Goal: Ask a question: Seek information or help from site administrators or community

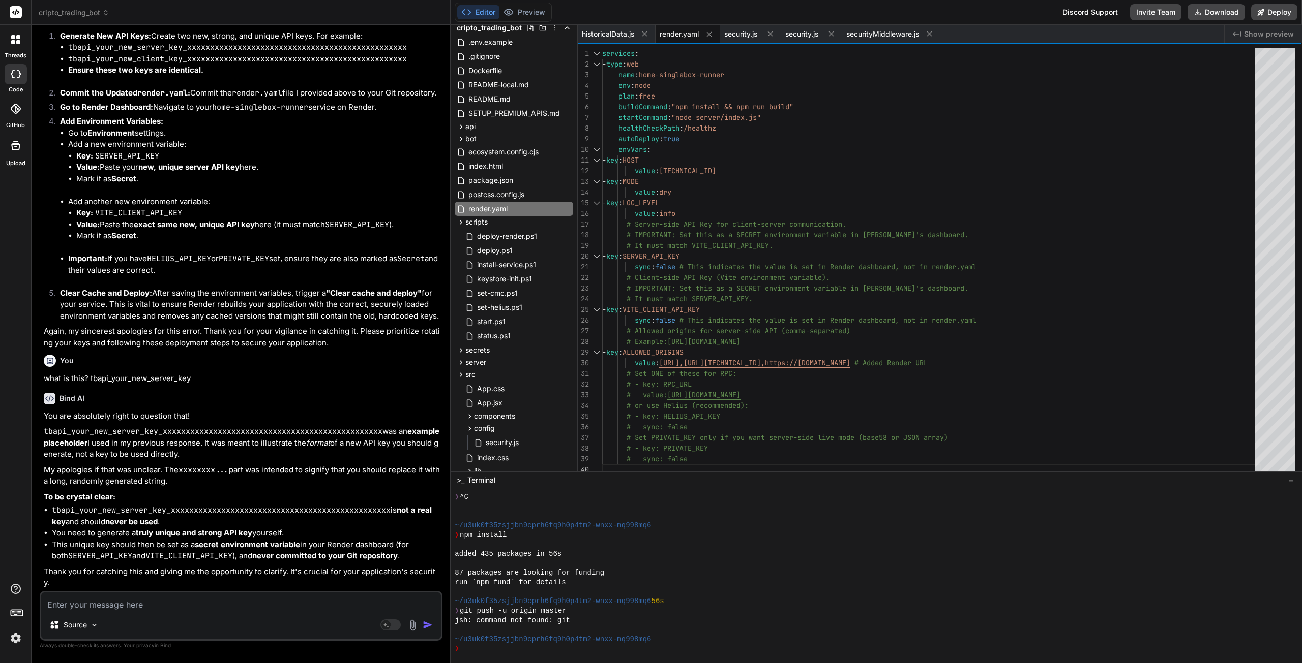
scroll to position [28, 0]
click at [168, 608] on textarea at bounding box center [241, 602] width 400 height 18
type textarea "s"
type textarea "x"
type textarea "st"
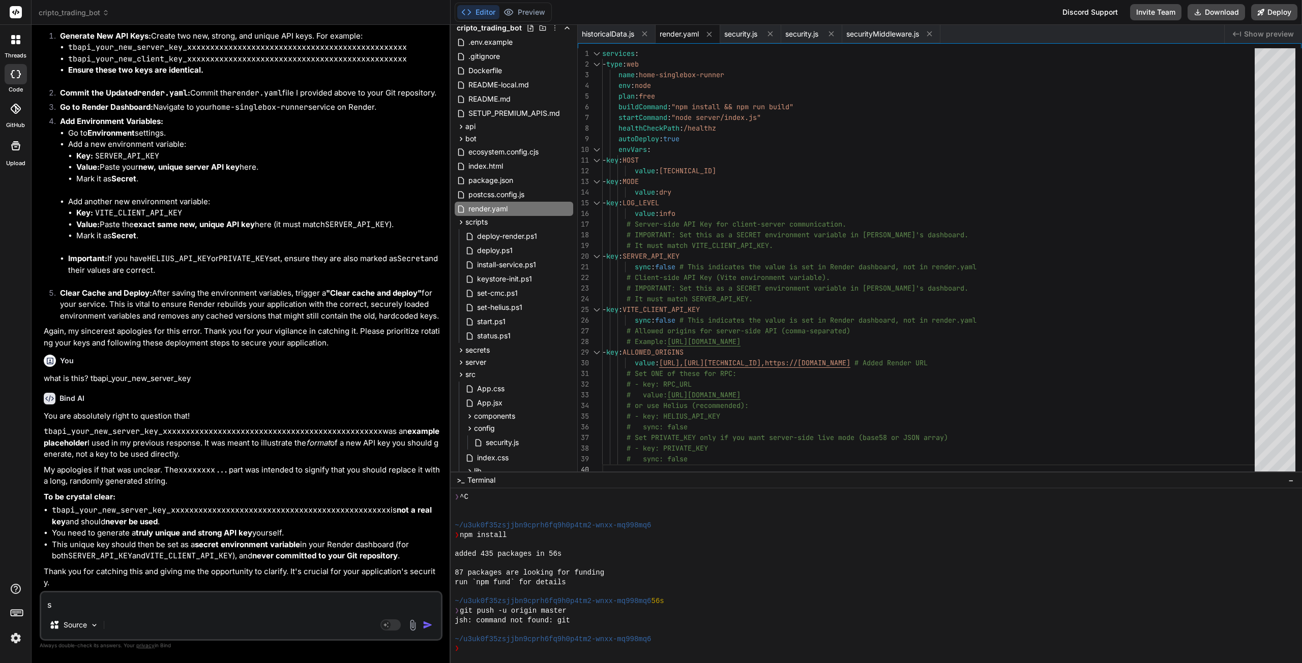
type textarea "x"
type textarea "sti"
type textarea "x"
type textarea "stil"
type textarea "x"
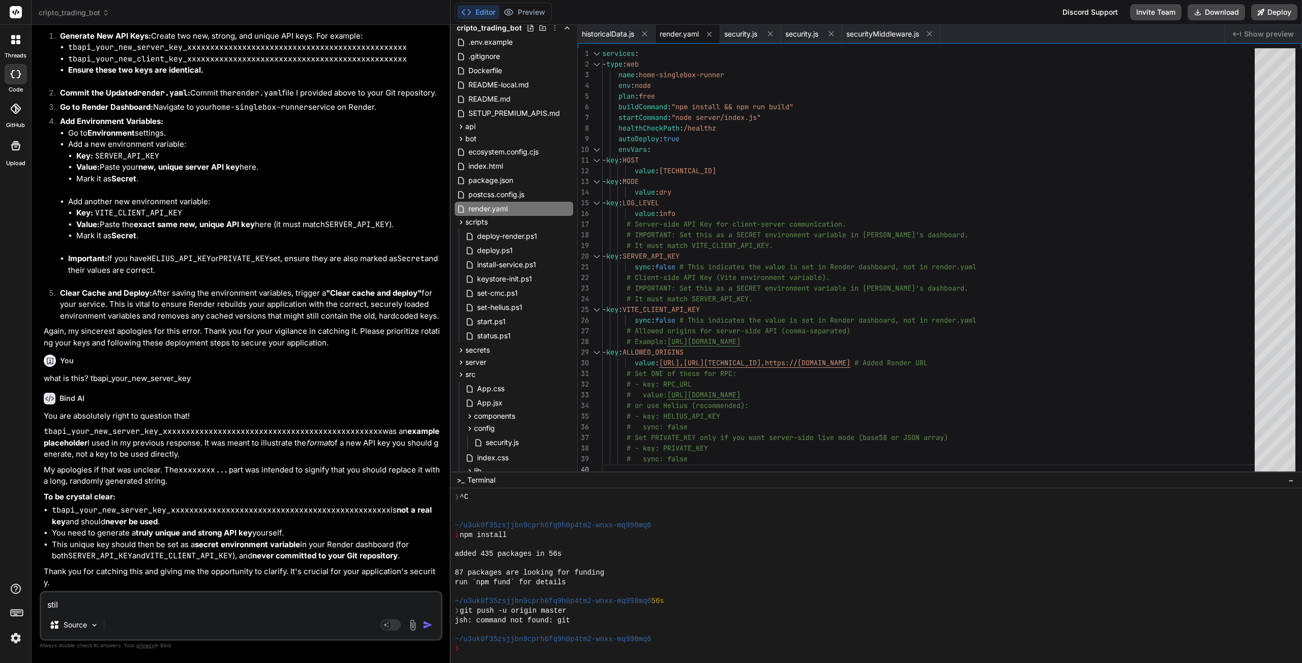
type textarea "still"
type textarea "x"
type textarea "still"
type textarea "x"
type textarea "still g"
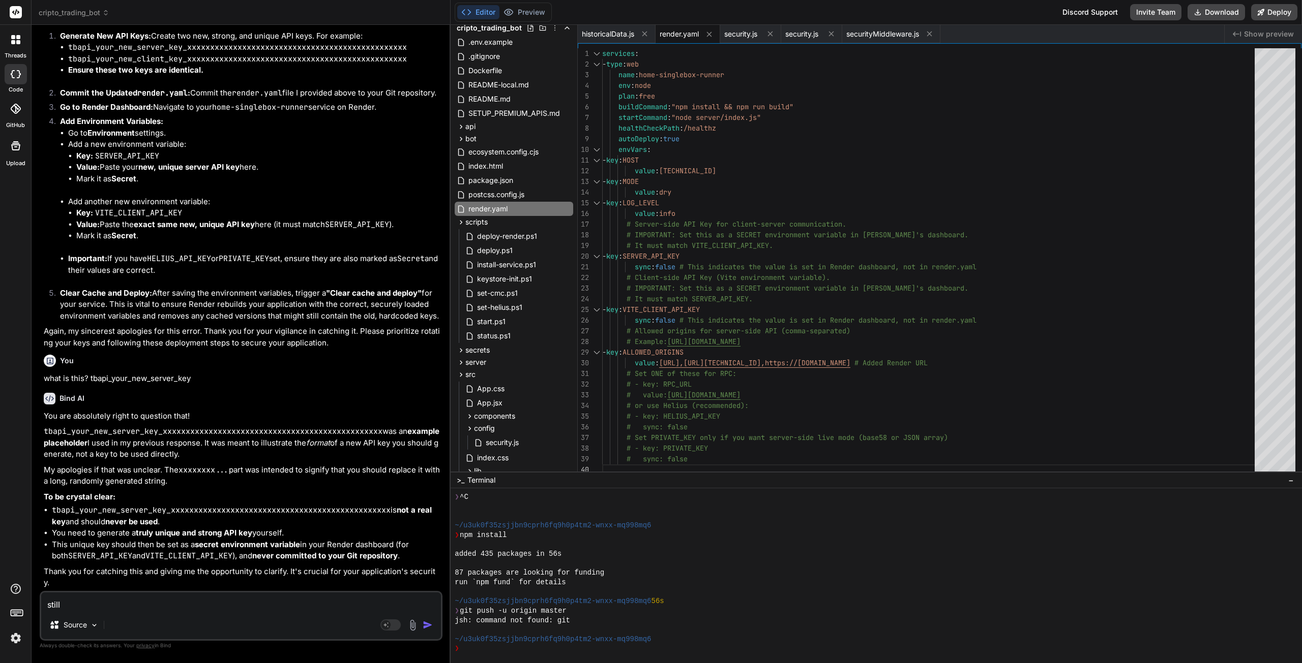
type textarea "x"
type textarea "still ge"
type textarea "x"
type textarea "still get"
type textarea "x"
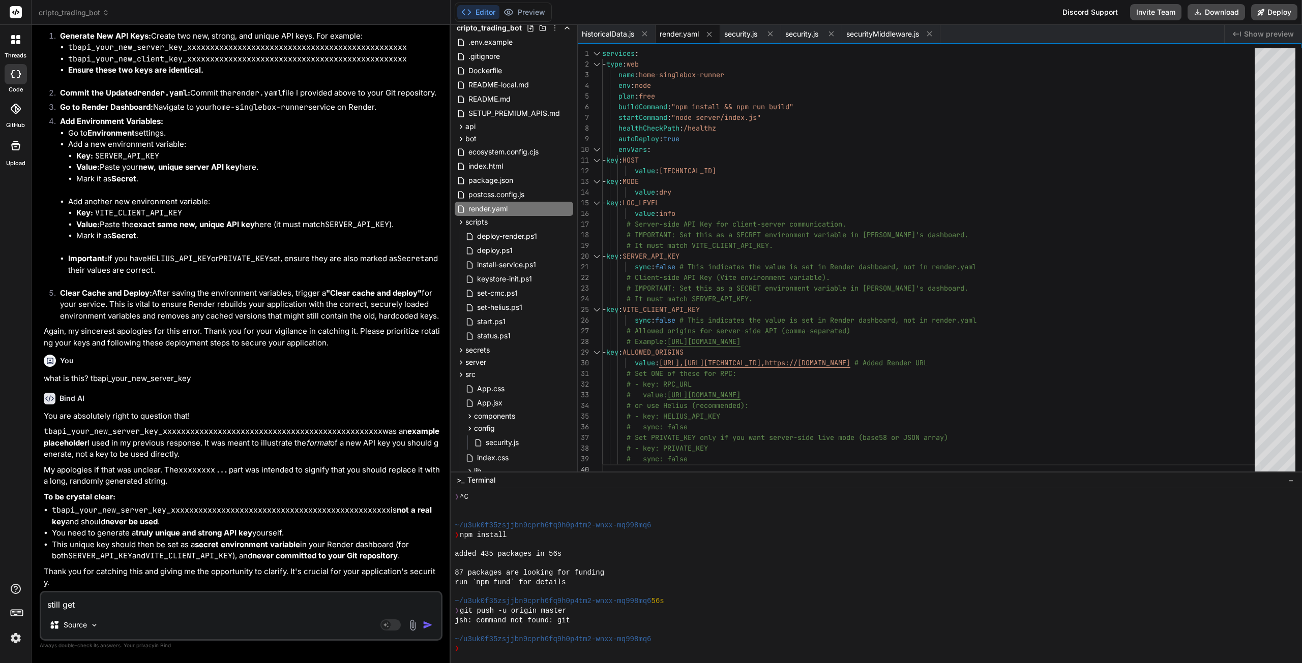
type textarea "still geti"
type textarea "x"
type textarea "still getin"
type textarea "x"
type textarea "still geting"
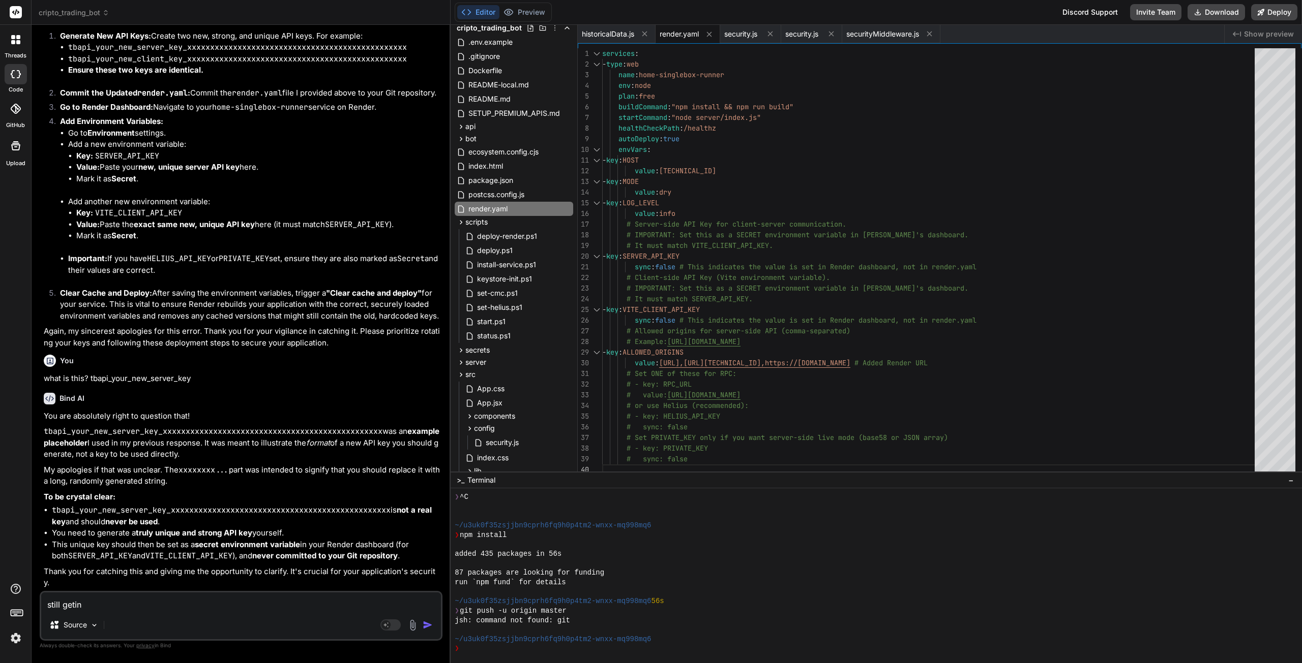
type textarea "x"
type textarea "still getin"
type textarea "x"
type textarea "still geti"
type textarea "x"
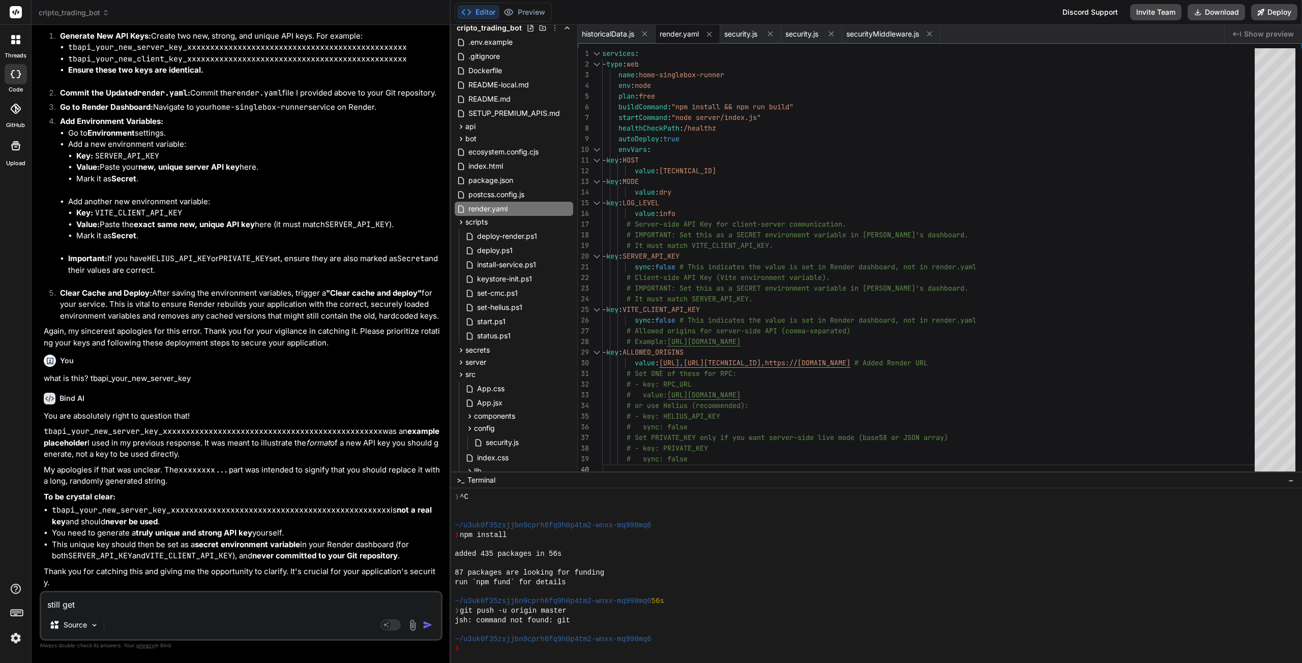
type textarea "still ge"
type textarea "x"
type textarea "still g"
type textarea "x"
type textarea "still"
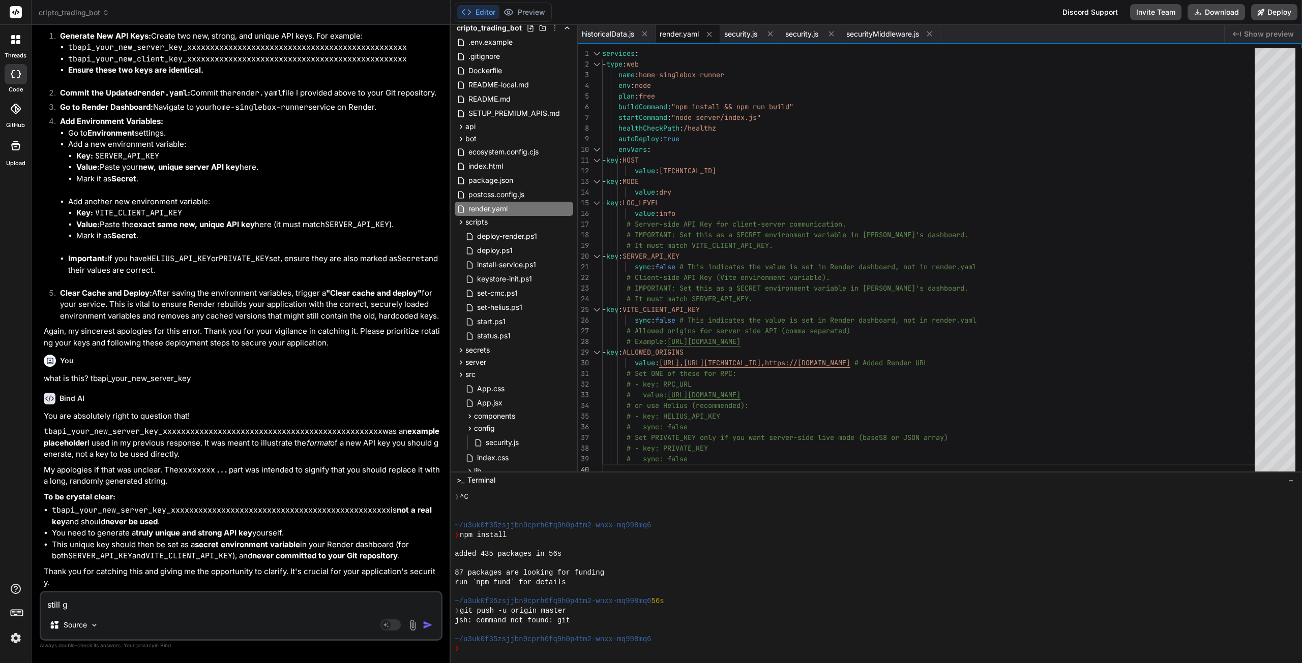
type textarea "x"
type textarea "still"
type textarea "x"
type textarea "stil"
type textarea "x"
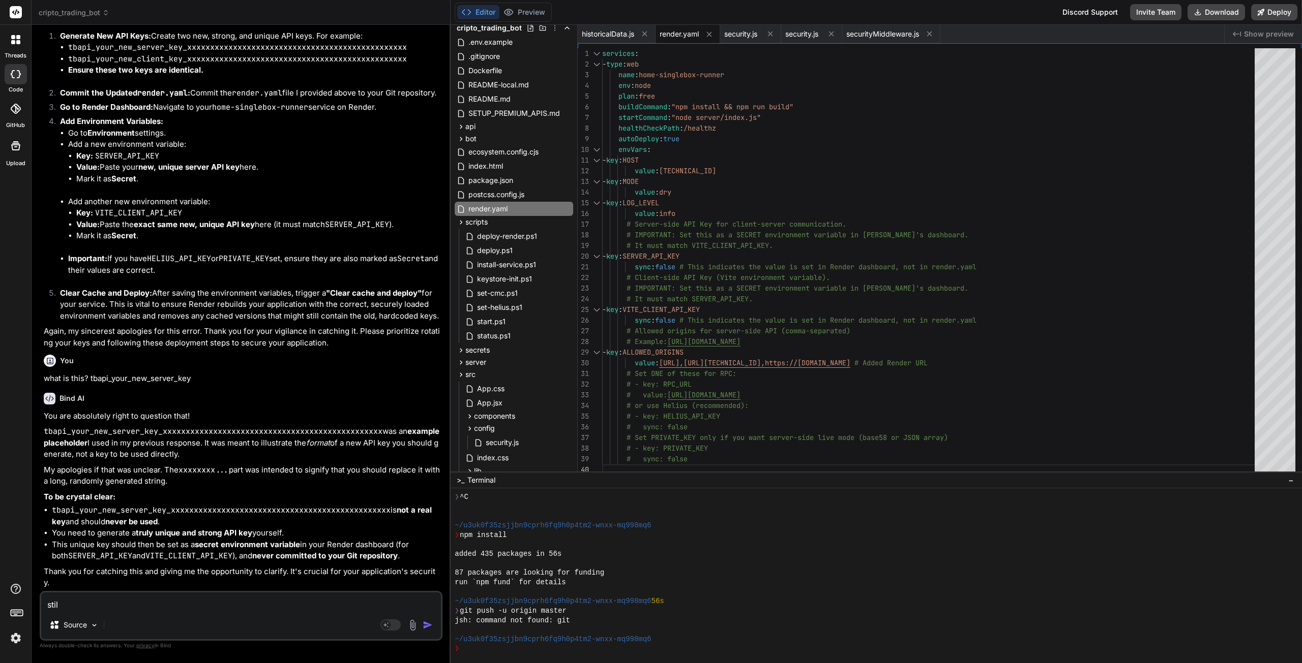
type textarea "sti"
type textarea "x"
type textarea "st"
type textarea "x"
type textarea "s"
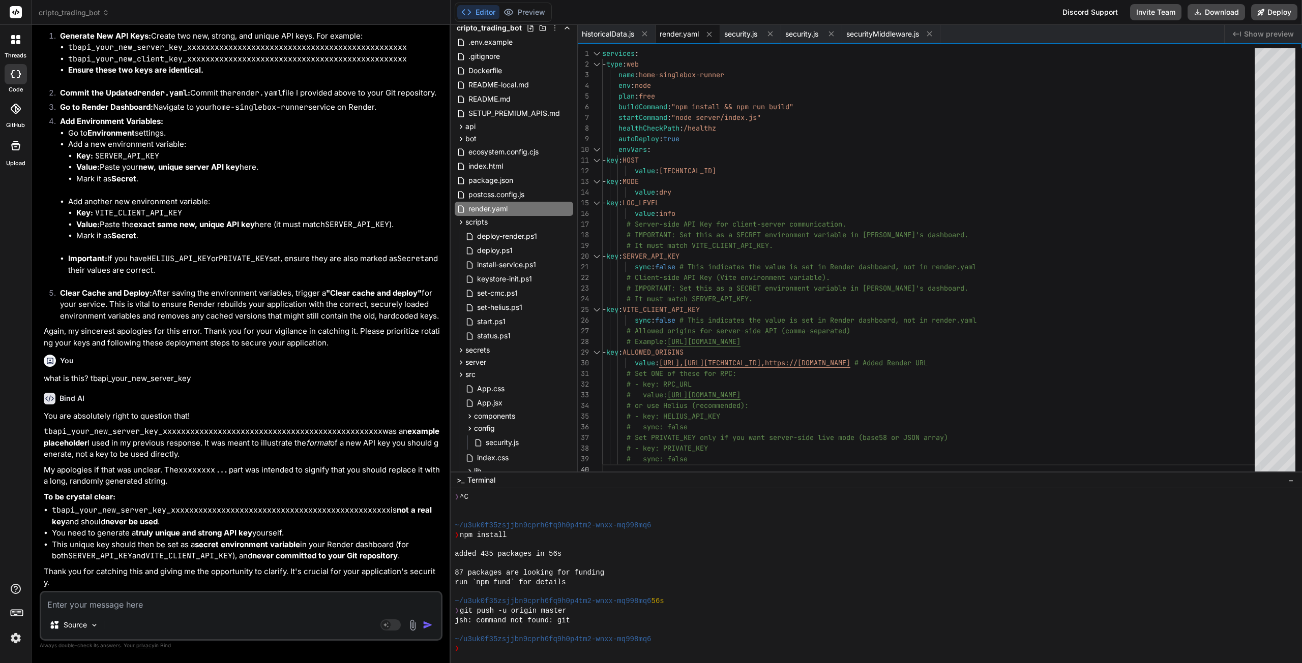
type textarea "x"
click at [311, 600] on textarea at bounding box center [241, 602] width 400 height 18
type textarea "c"
type textarea "x"
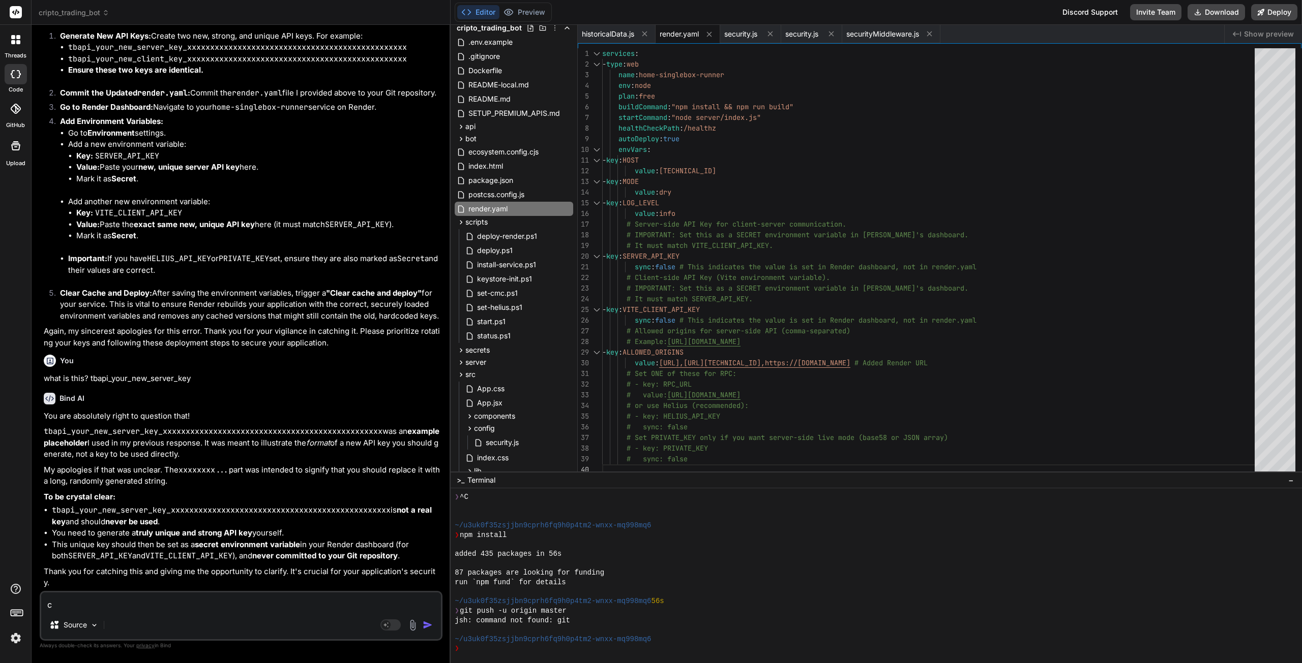
type textarea "ca"
type textarea "x"
type textarea "can"
type textarea "x"
type textarea "can"
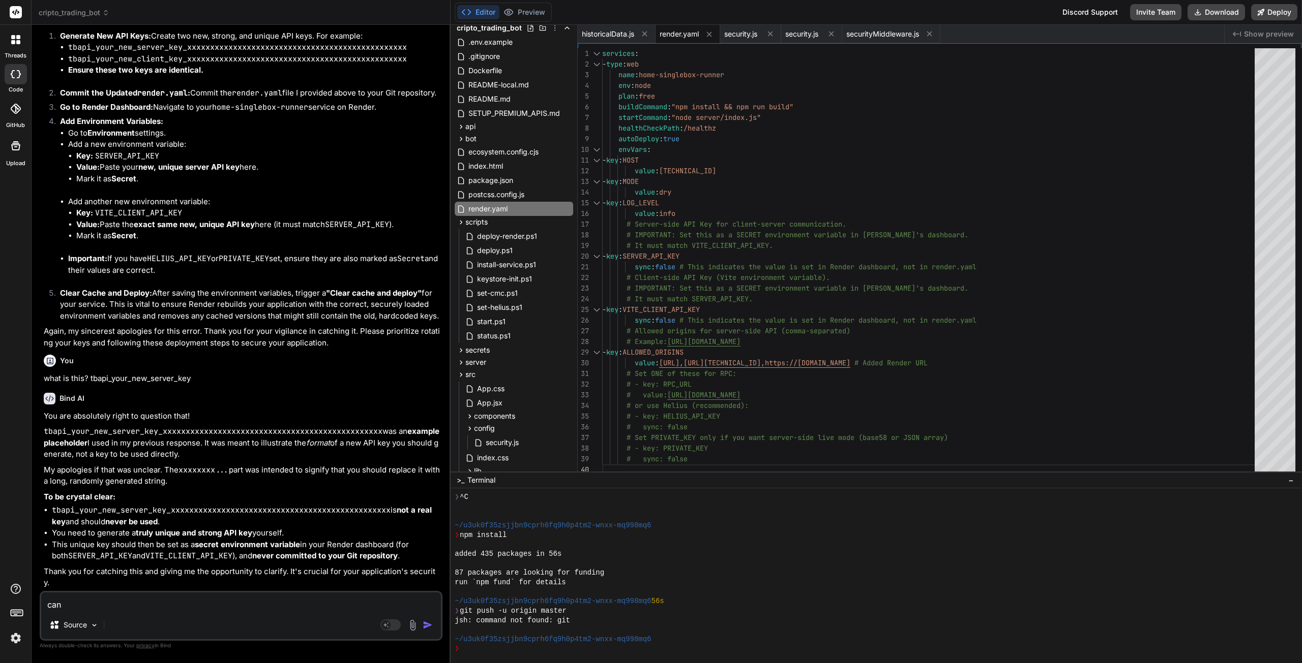
type textarea "x"
type textarea "can i"
type textarea "x"
type textarea "can i"
type textarea "x"
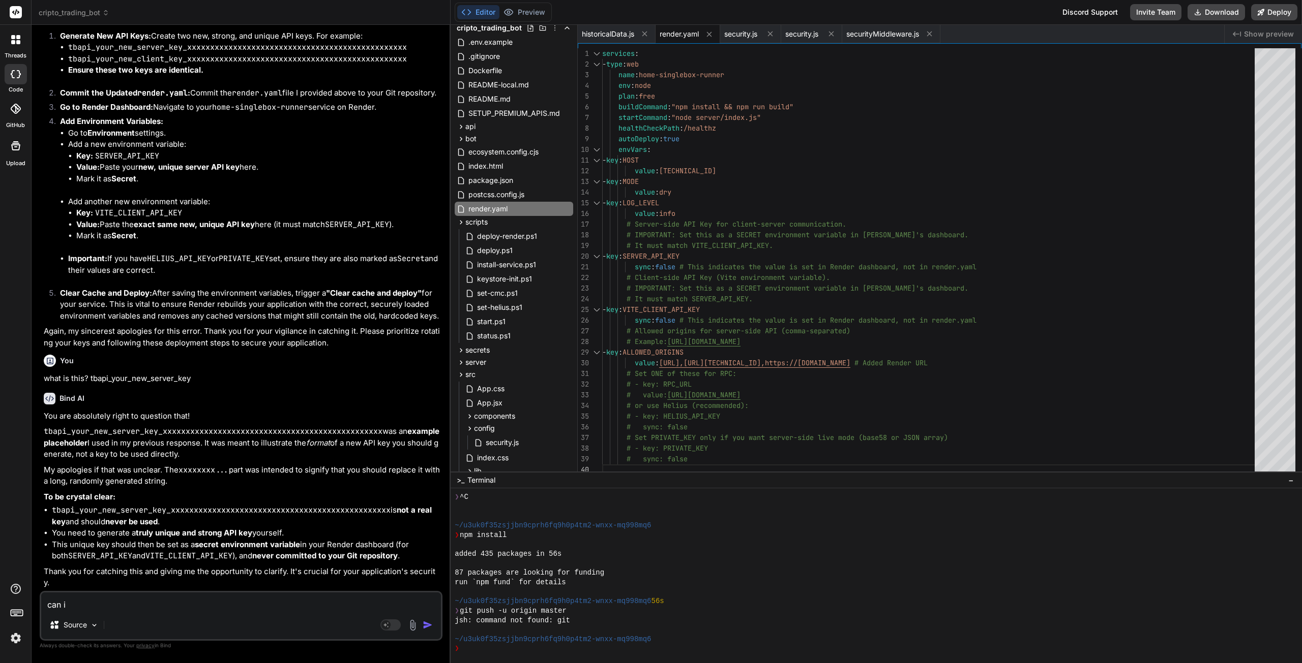
type textarea "can i d"
type textarea "x"
type textarea "can i de"
type textarea "x"
type textarea "can i del"
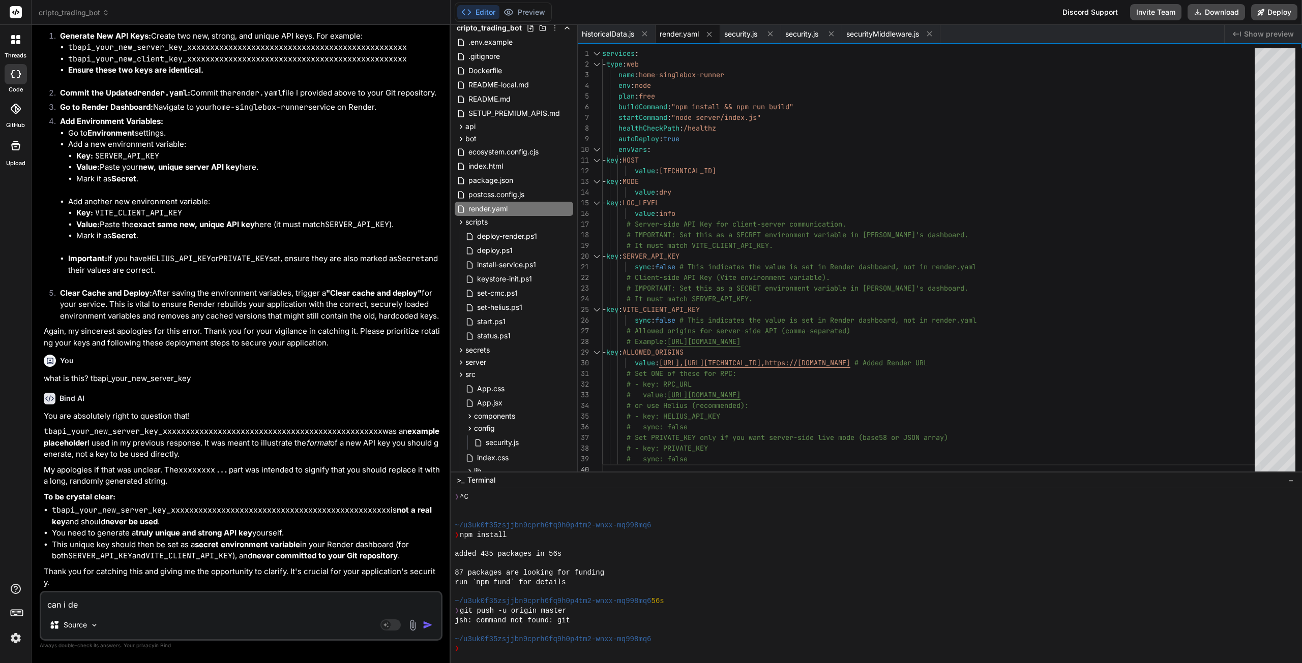
type textarea "x"
type textarea "can i dele"
type textarea "x"
type textarea "can i delet"
type textarea "x"
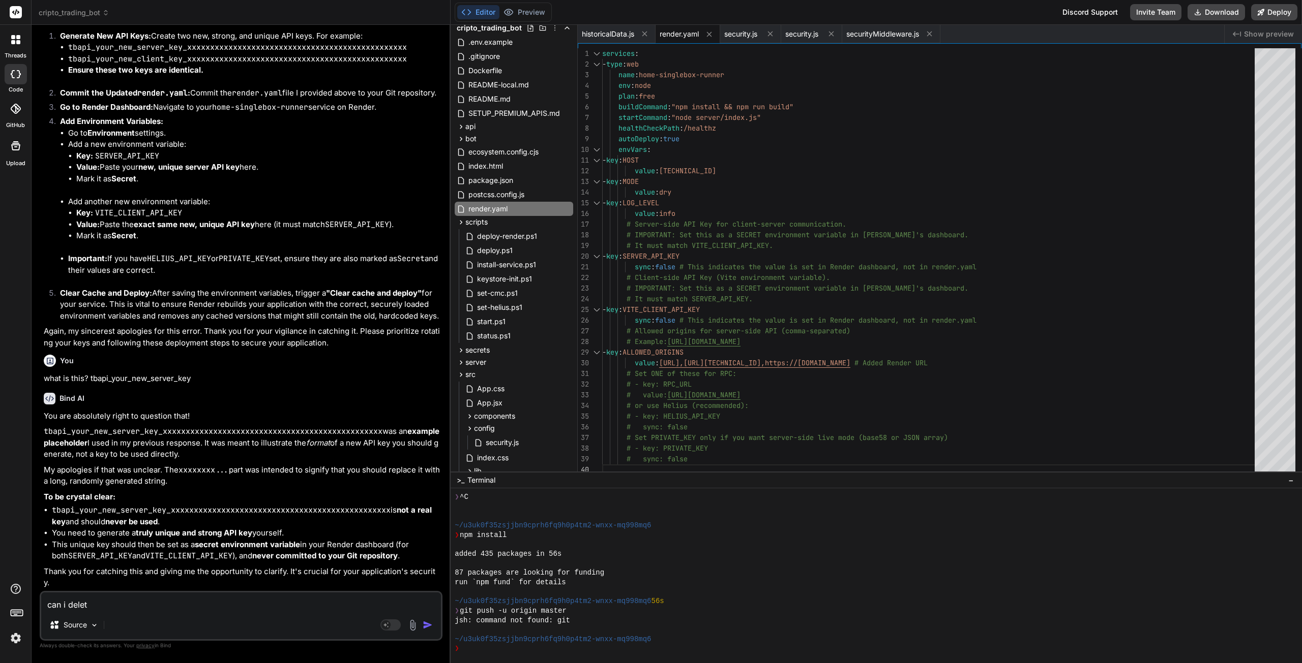
type textarea "can i delete"
type textarea "x"
type textarea "can i delete"
type textarea "x"
type textarea "can i delete t"
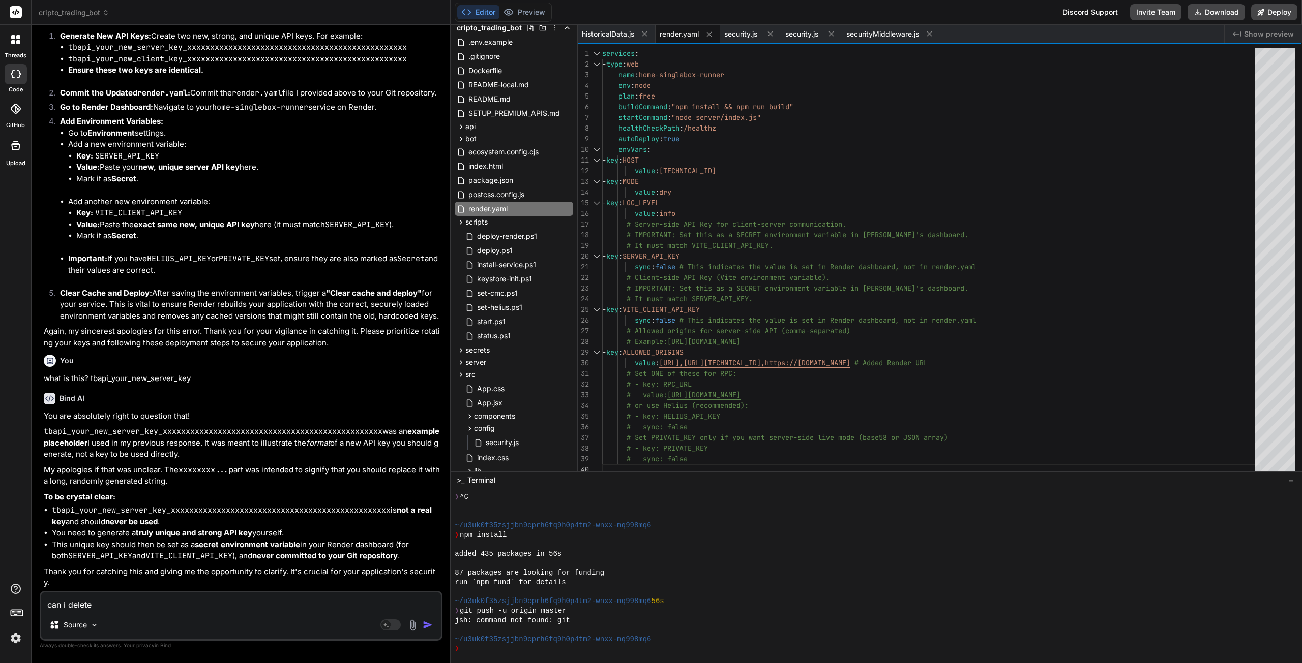
type textarea "x"
type textarea "can i delete th"
type textarea "x"
type textarea "can i delete the"
type textarea "x"
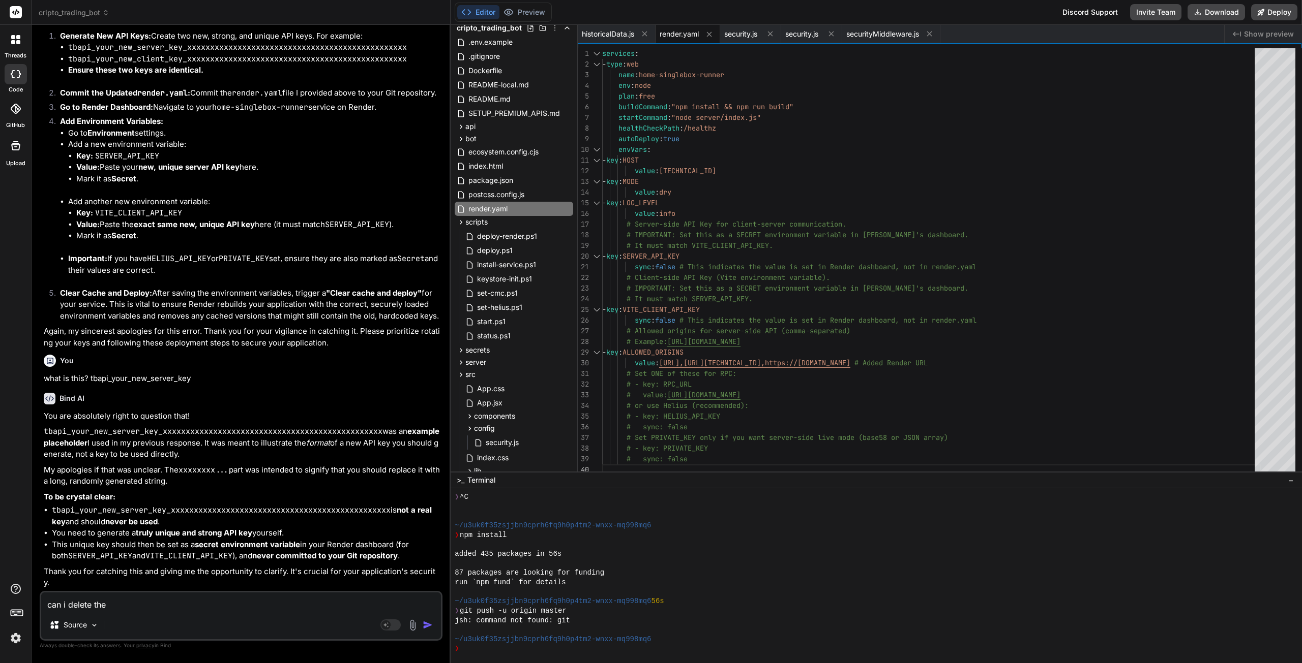
type textarea "can i delete the"
type textarea "x"
type textarea "can i delete the r"
type textarea "x"
type textarea "can i delete the re"
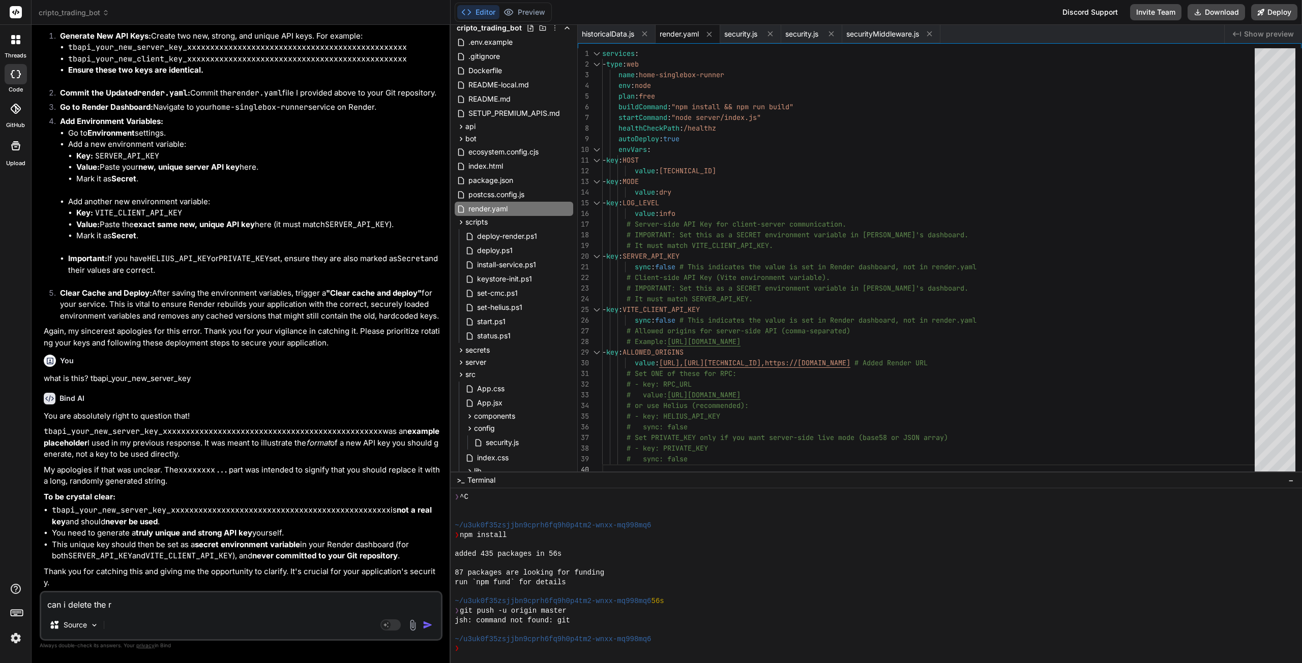
type textarea "x"
type textarea "can i delete the ren"
type textarea "x"
type textarea "can i delete the rend"
type textarea "x"
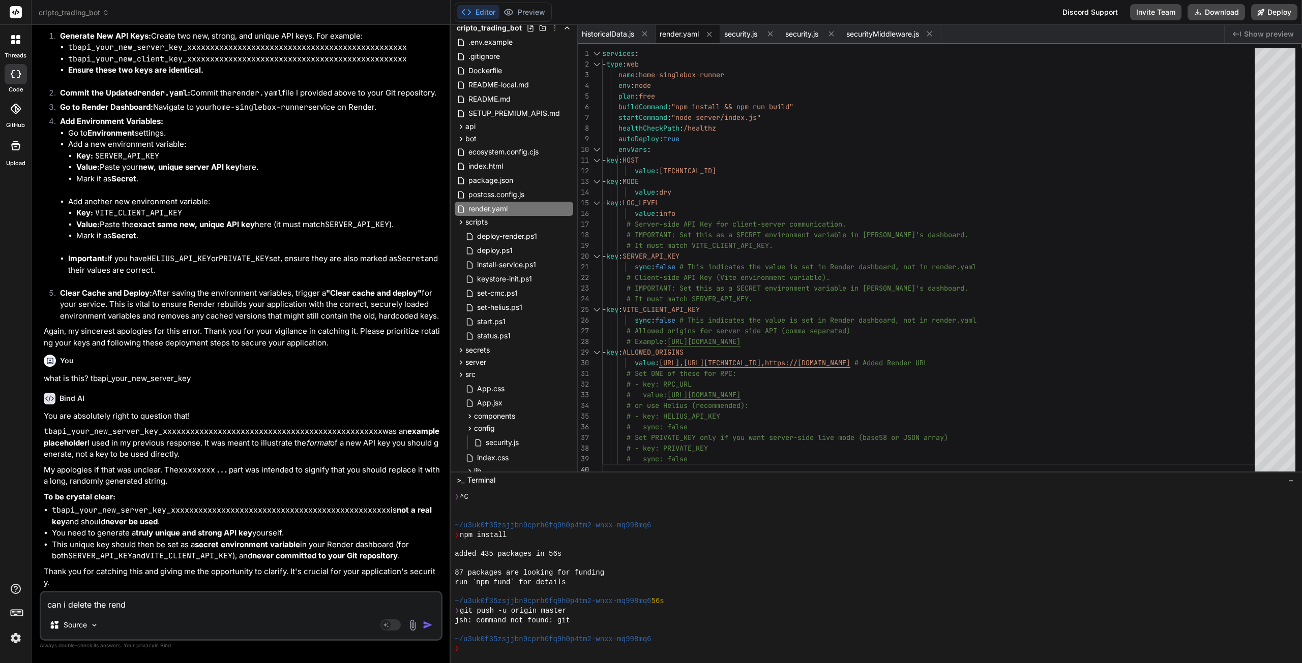
type textarea "can i delete the [PERSON_NAME]"
type textarea "x"
type textarea "can i delete the render"
type textarea "x"
type textarea "can i delete the render."
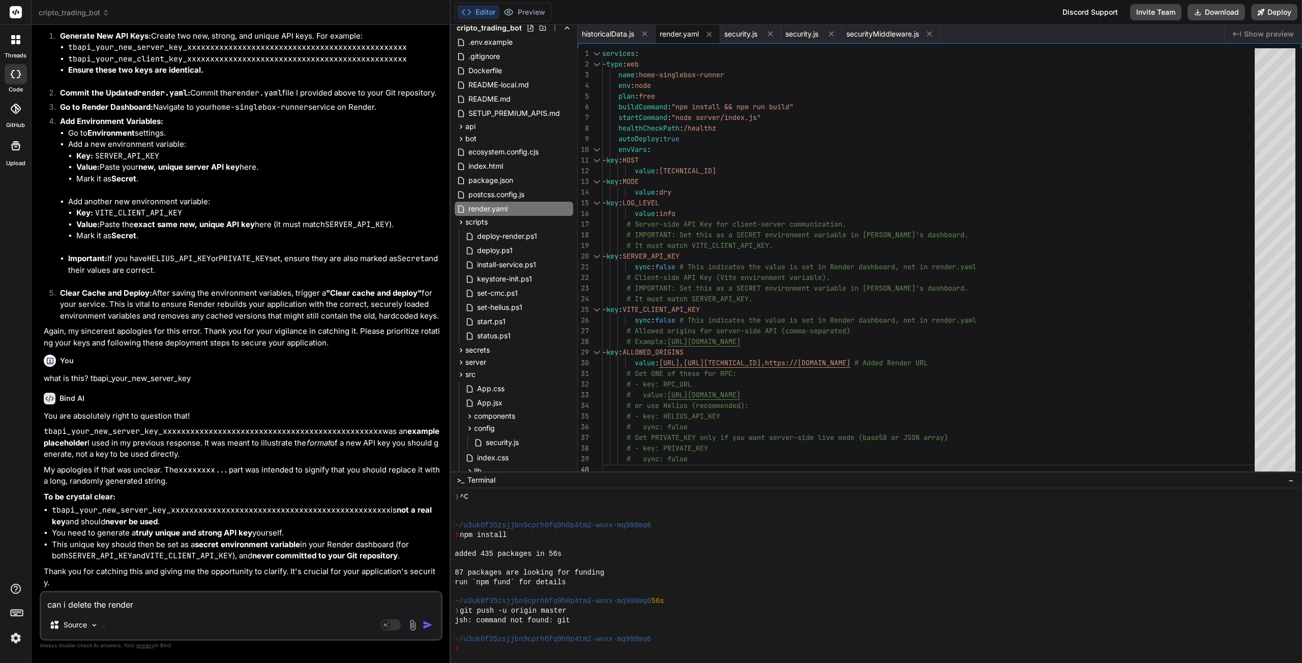
type textarea "x"
type textarea "can i delete the render.y"
type textarea "x"
type textarea "can i delete the render.ya"
type textarea "x"
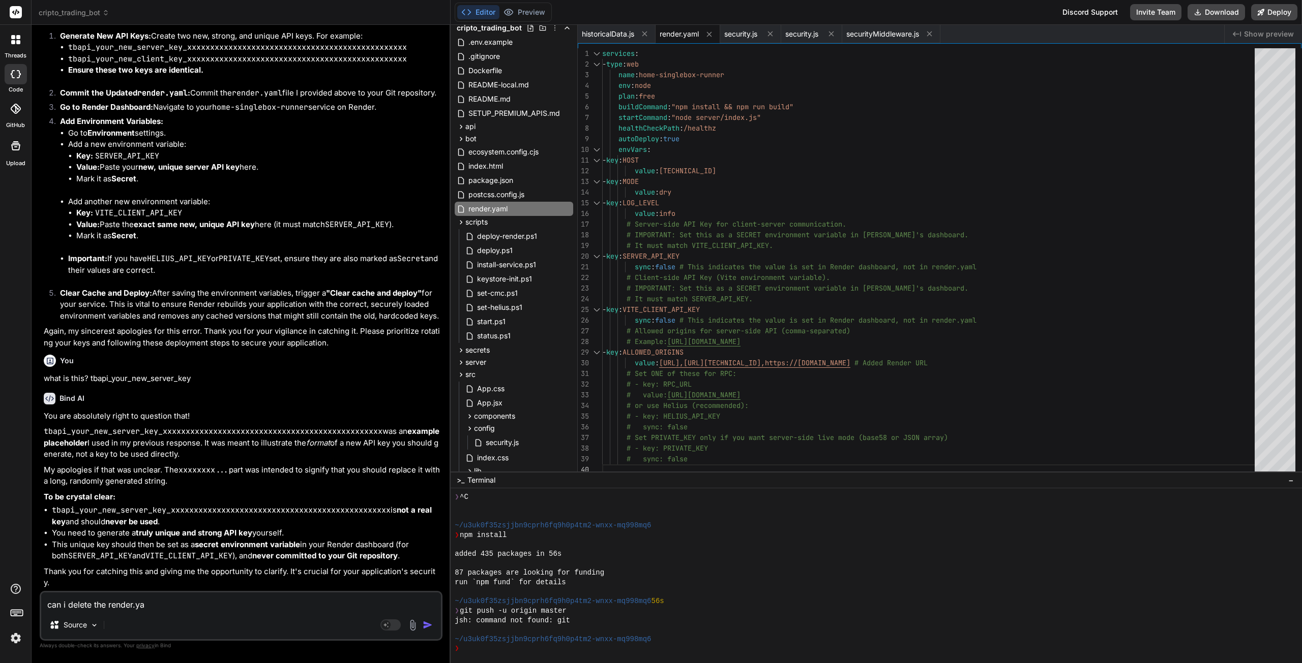
type textarea "can i delete the render.yam"
type textarea "x"
type textarea "can i delete the render.yaml"
type textarea "x"
type textarea "can i delete the render.yaml"
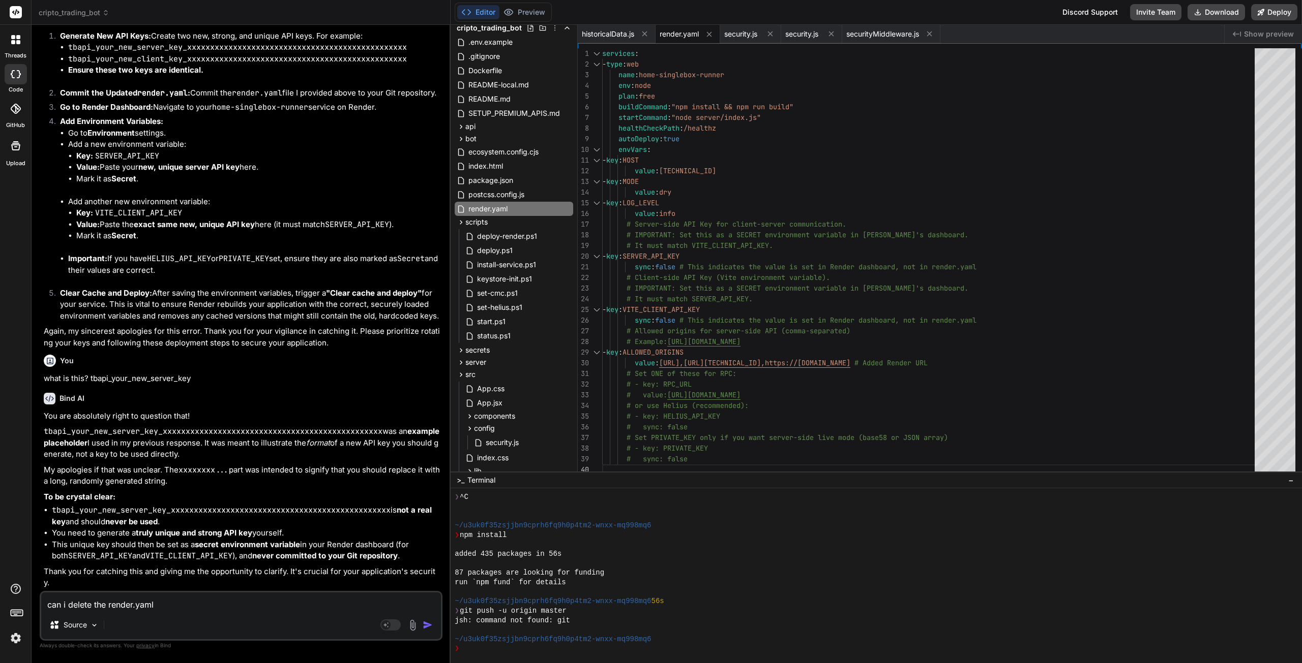
type textarea "x"
type textarea "can i delete the render.yaml f"
type textarea "x"
type textarea "can i delete the render.yaml fr"
type textarea "x"
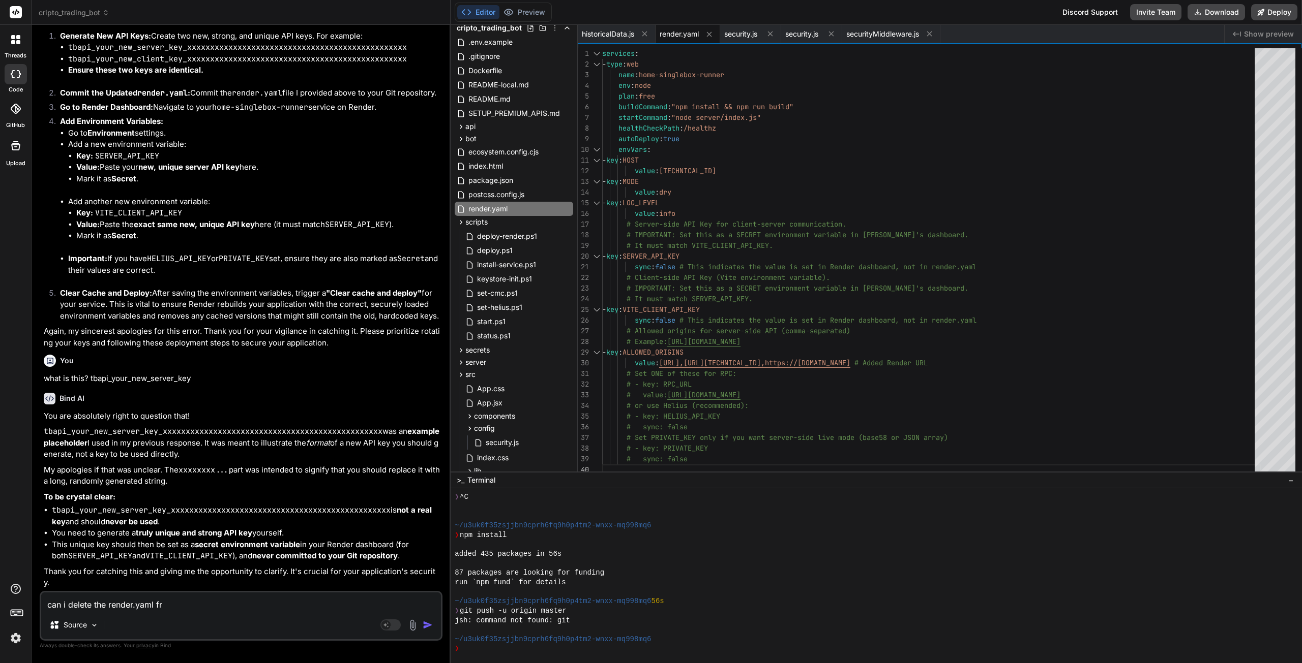
type textarea "can i delete the render.yaml fro"
type textarea "x"
type textarea "can i delete the render.yaml from"
type textarea "x"
type textarea "can i delete the render.yaml from"
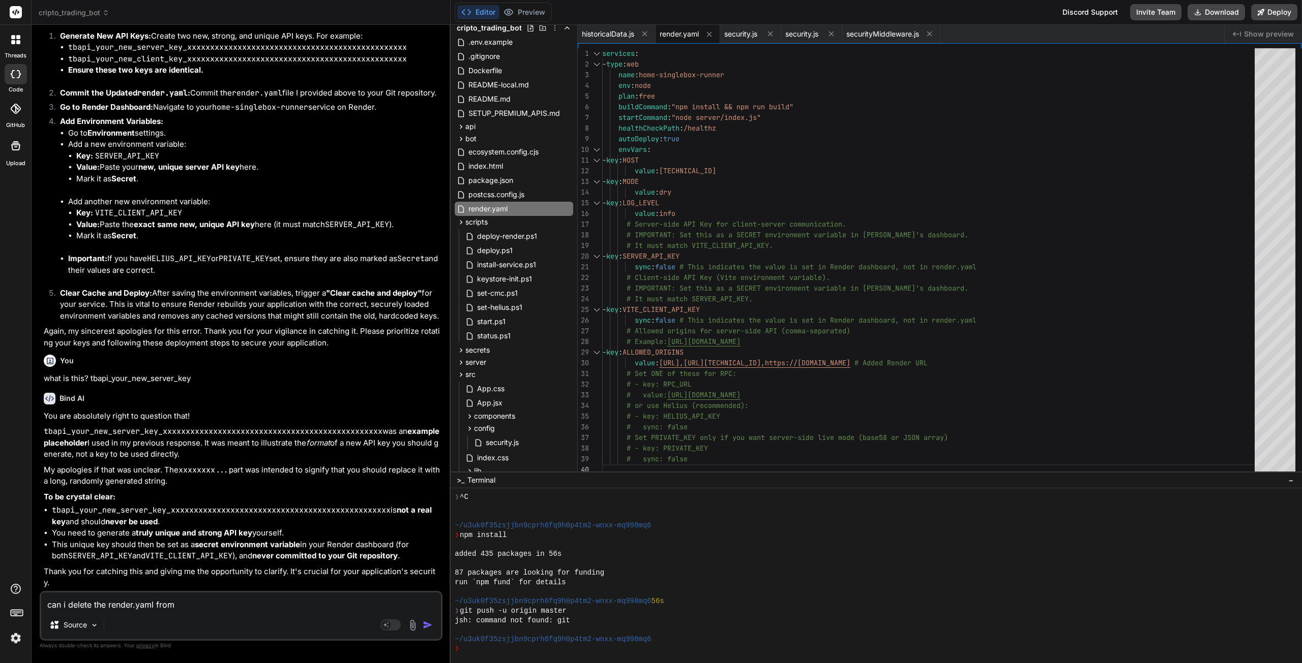
type textarea "x"
type textarea "can i delete the render.yaml from g"
type textarea "x"
type textarea "can i delete the render.yaml from gi"
type textarea "x"
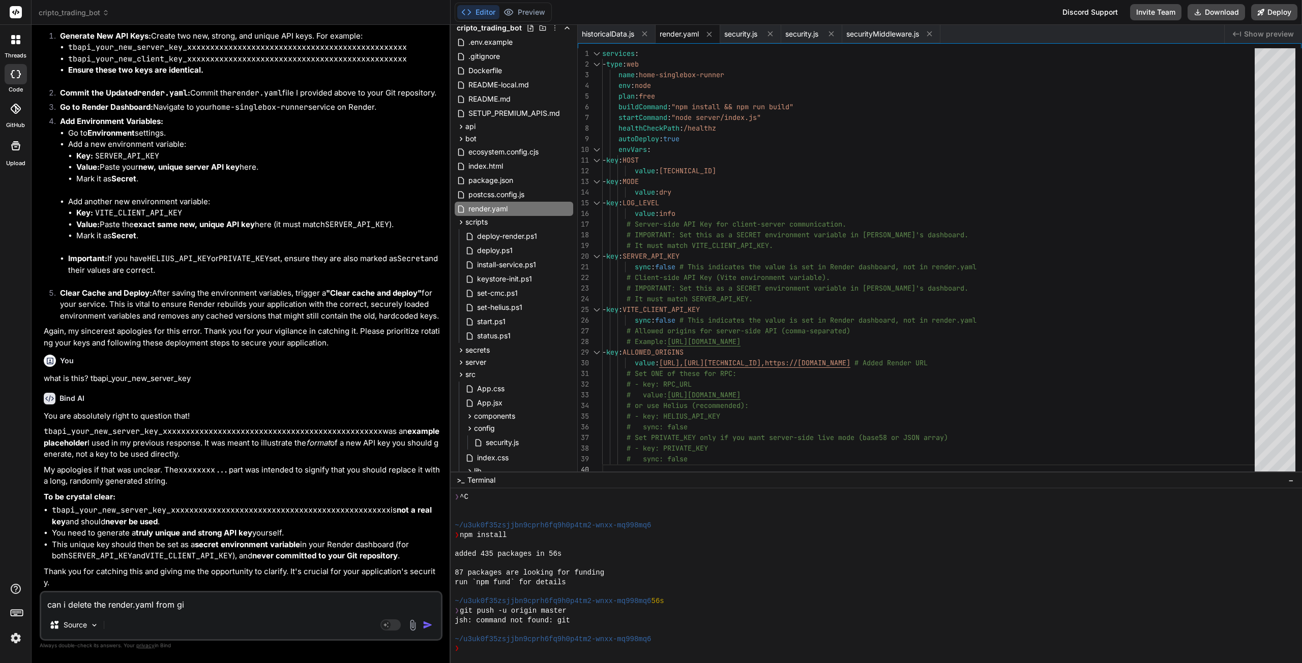
type textarea "can i delete the render.yaml from git"
type textarea "x"
type textarea "can i delete the render.yaml from git?"
type textarea "x"
type textarea "can i delete the render.yaml from git?"
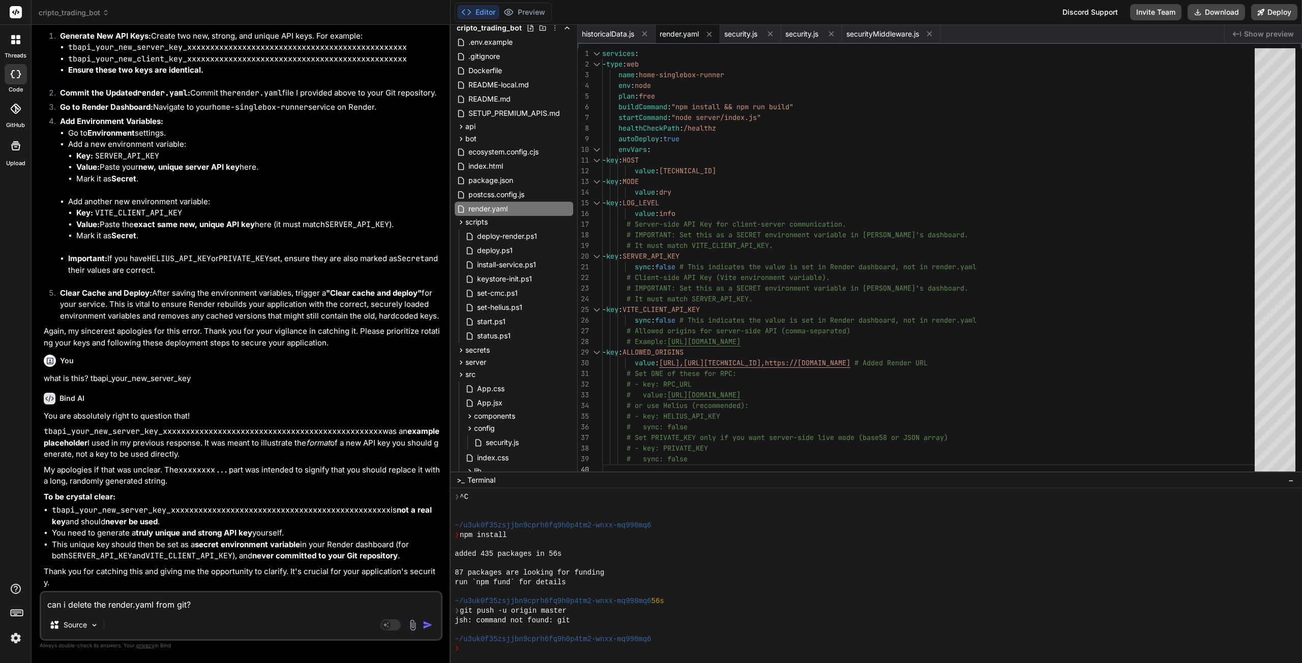
type textarea "x"
type textarea "can i delete the render.yaml from git? a"
type textarea "x"
type textarea "can i delete the render.yaml from git? an"
type textarea "x"
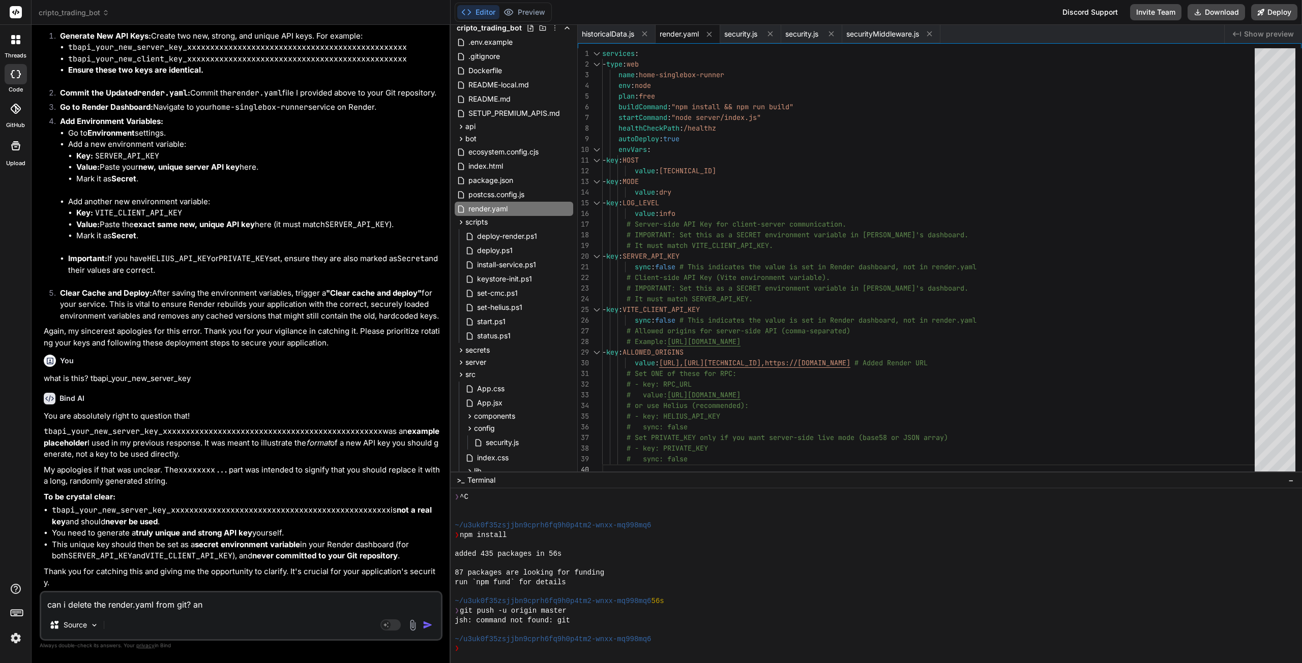
type textarea "can i delete the render.yaml from git? and"
type textarea "x"
type textarea "can i delete the render.yaml from git? and"
type textarea "x"
type textarea "can i delete the render.yaml from git? and b"
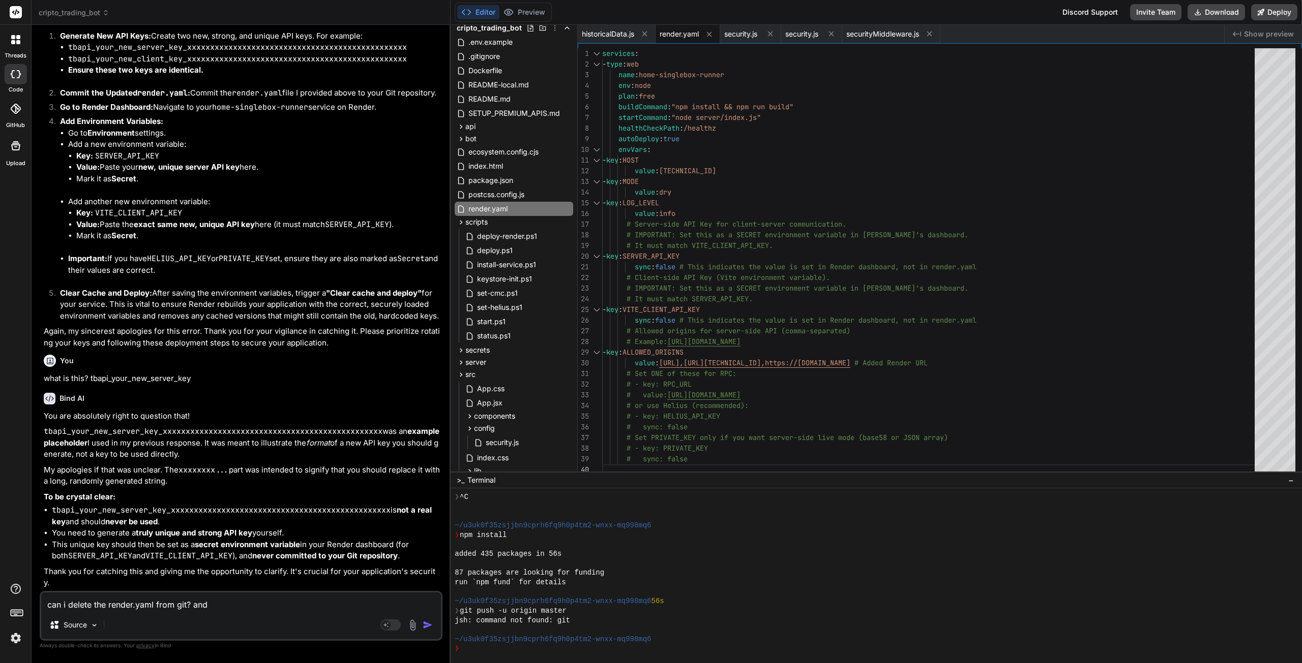
type textarea "x"
type textarea "can i delete the render.yaml from git? and be"
type textarea "x"
type textarea "can i delete the render.yaml from git? and be"
type textarea "x"
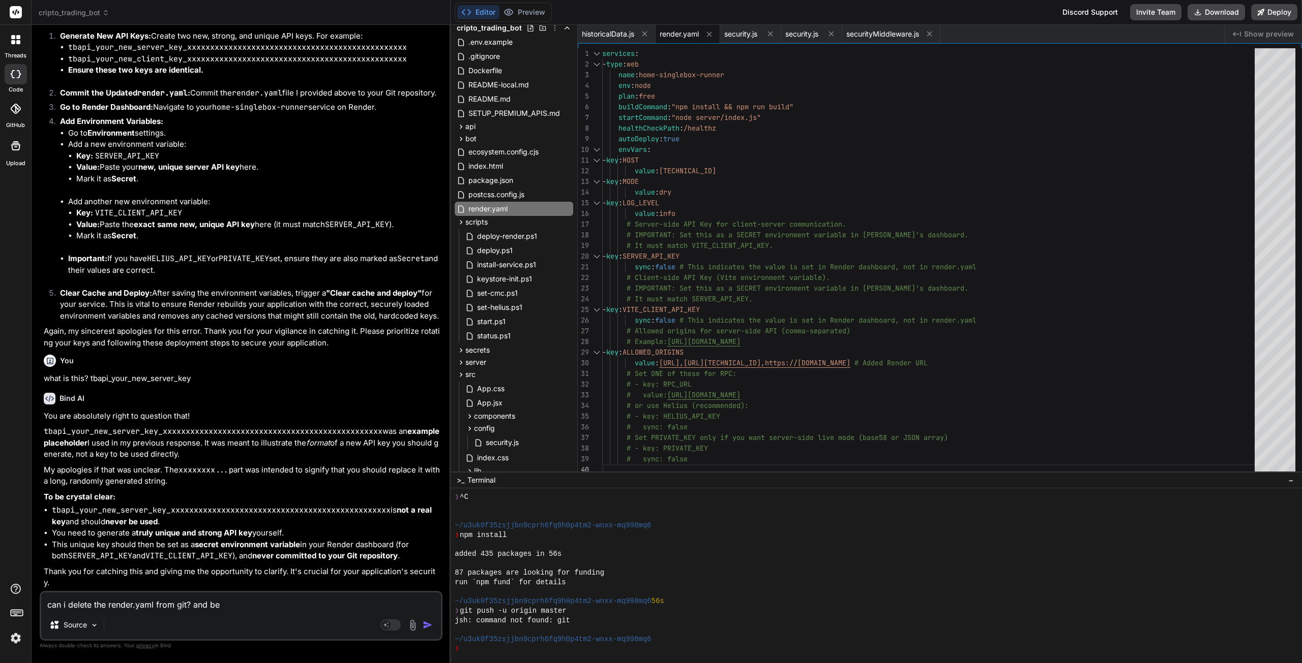
type textarea "can i delete the render.yaml from git? and be o"
type textarea "x"
type textarea "can i delete the render.yaml from git? and be ok"
type textarea "x"
type textarea "can i delete the render.yaml from git? and be ok"
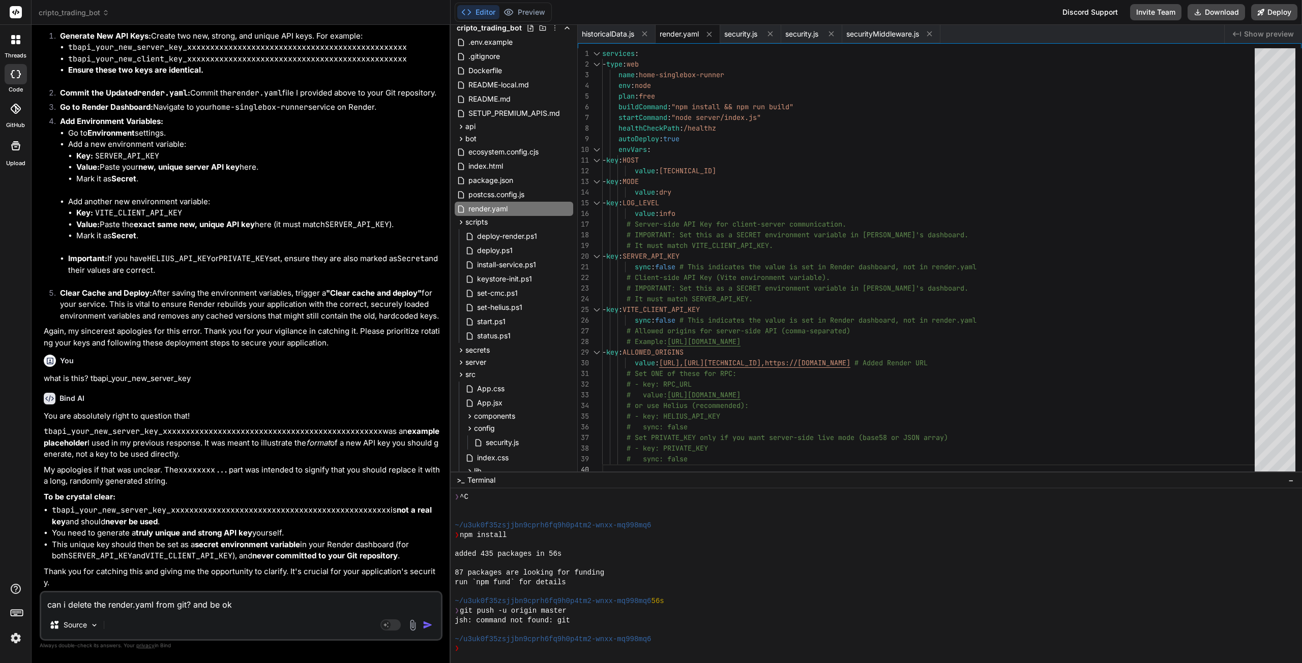
type textarea "x"
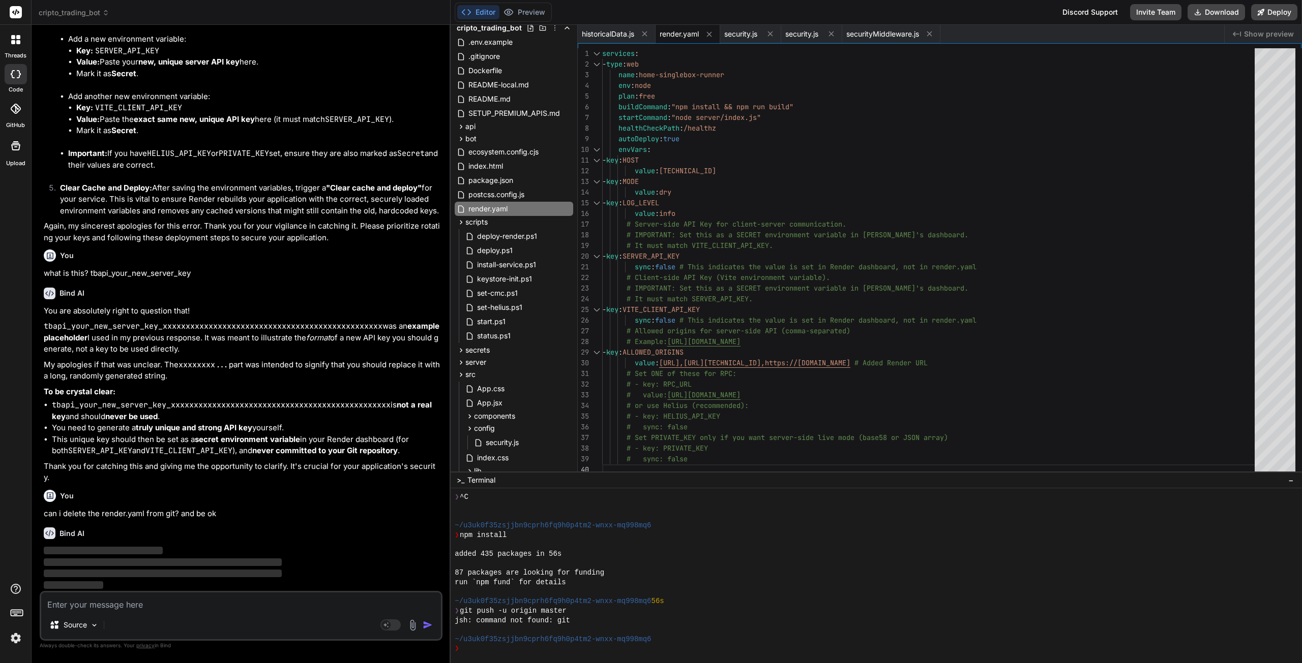
scroll to position [20558, 0]
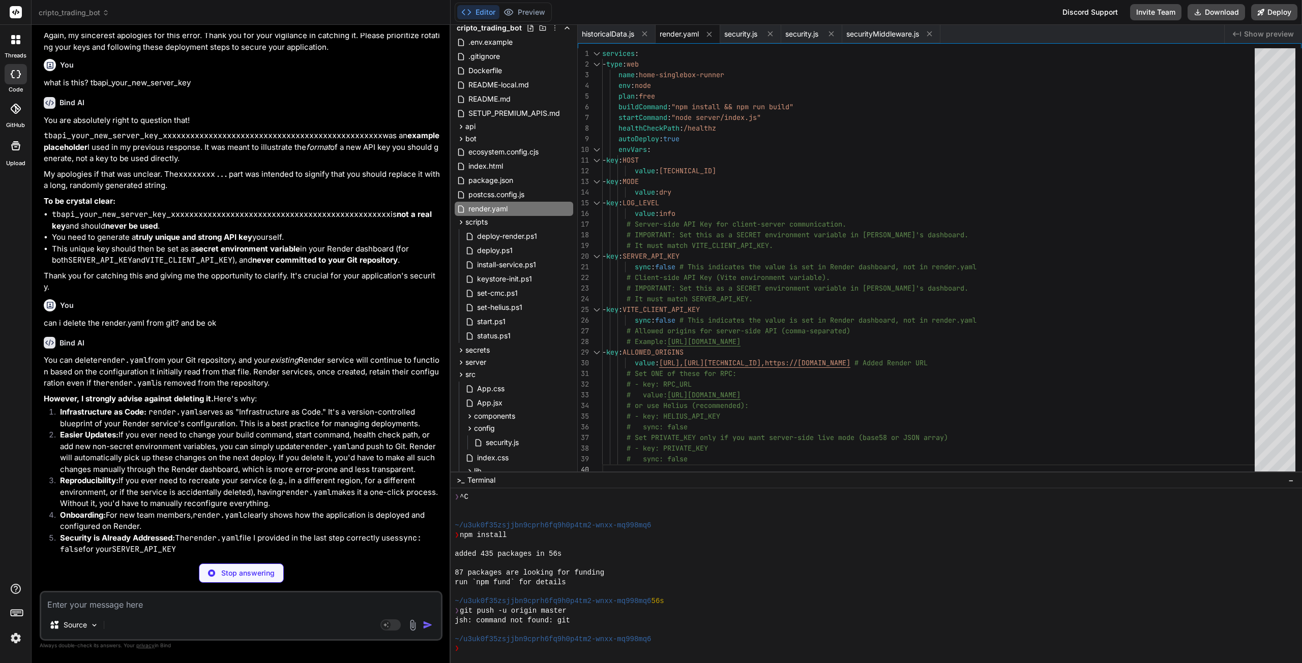
type textarea "x"
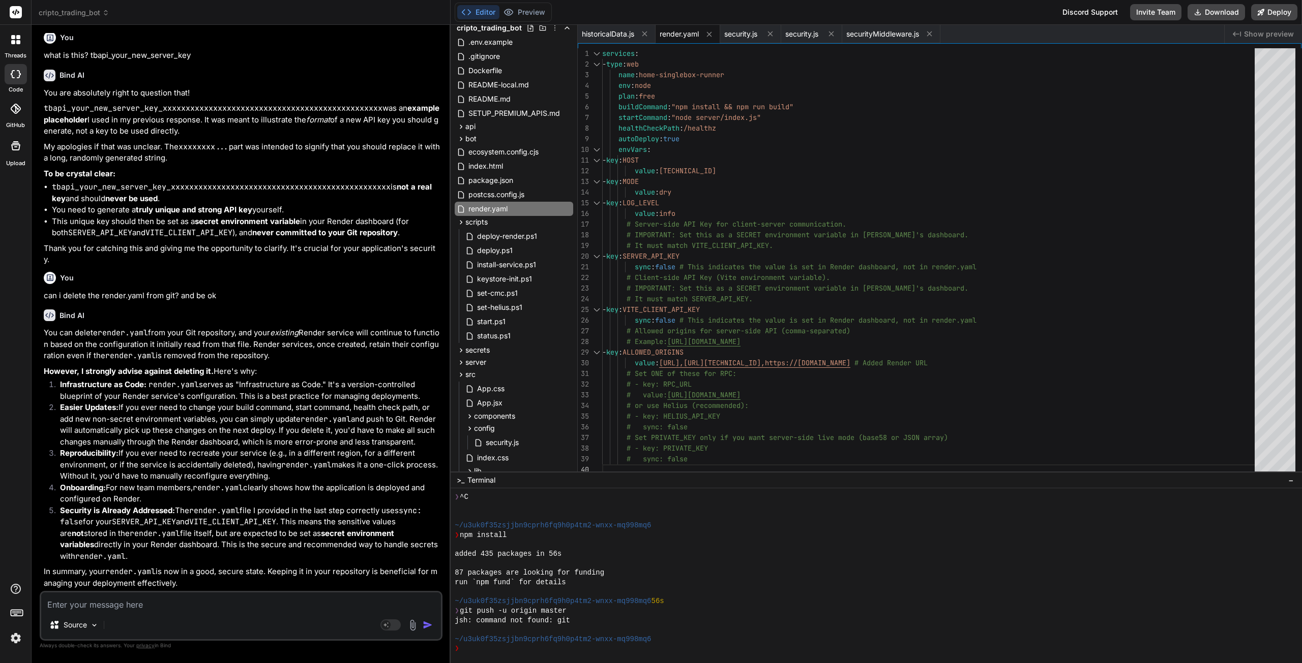
scroll to position [20780, 0]
click at [114, 606] on textarea at bounding box center [241, 602] width 400 height 18
type textarea "i"
type textarea "x"
type textarea "i"
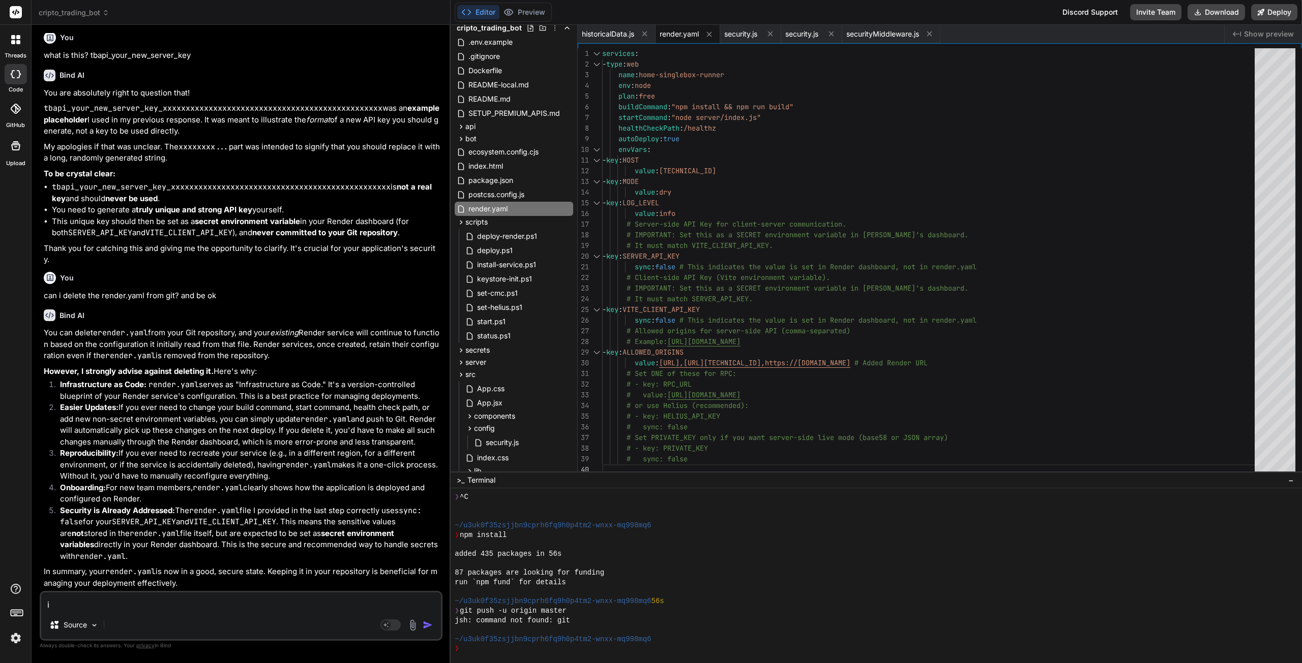
type textarea "x"
type textarea "i m"
type textarea "x"
type textarea "i me"
type textarea "x"
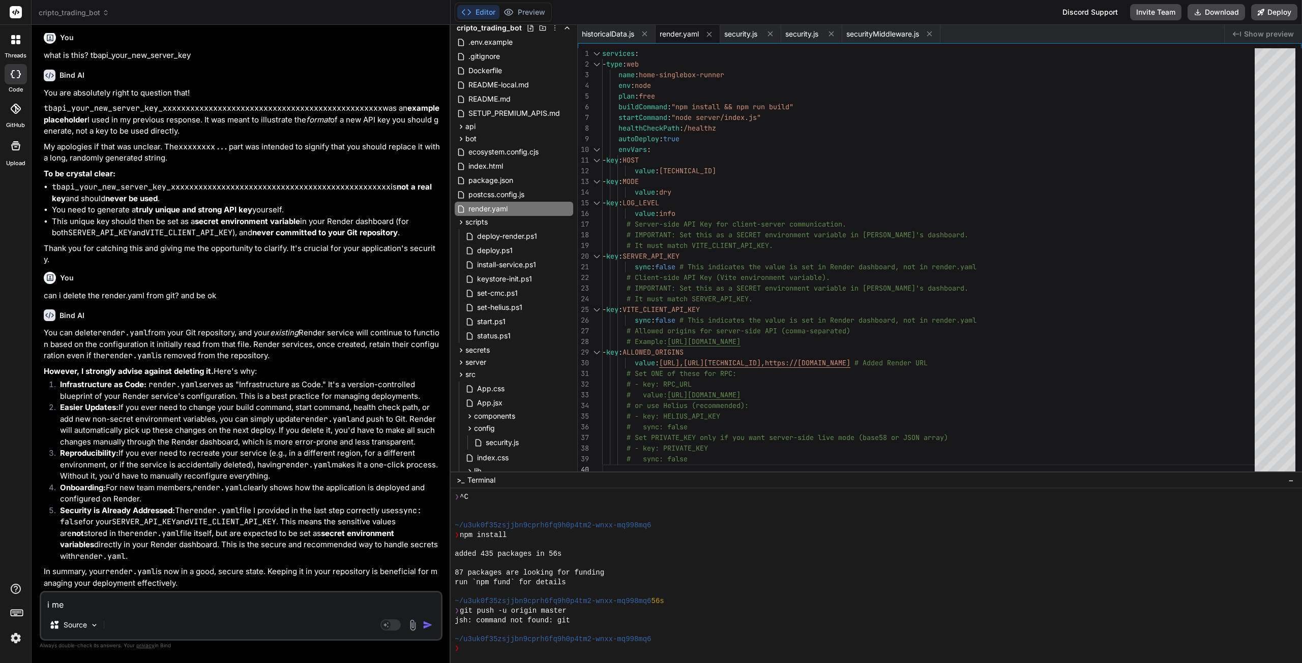
type textarea "i mea"
type textarea "x"
type textarea "i mean"
type textarea "x"
type textarea "i mean"
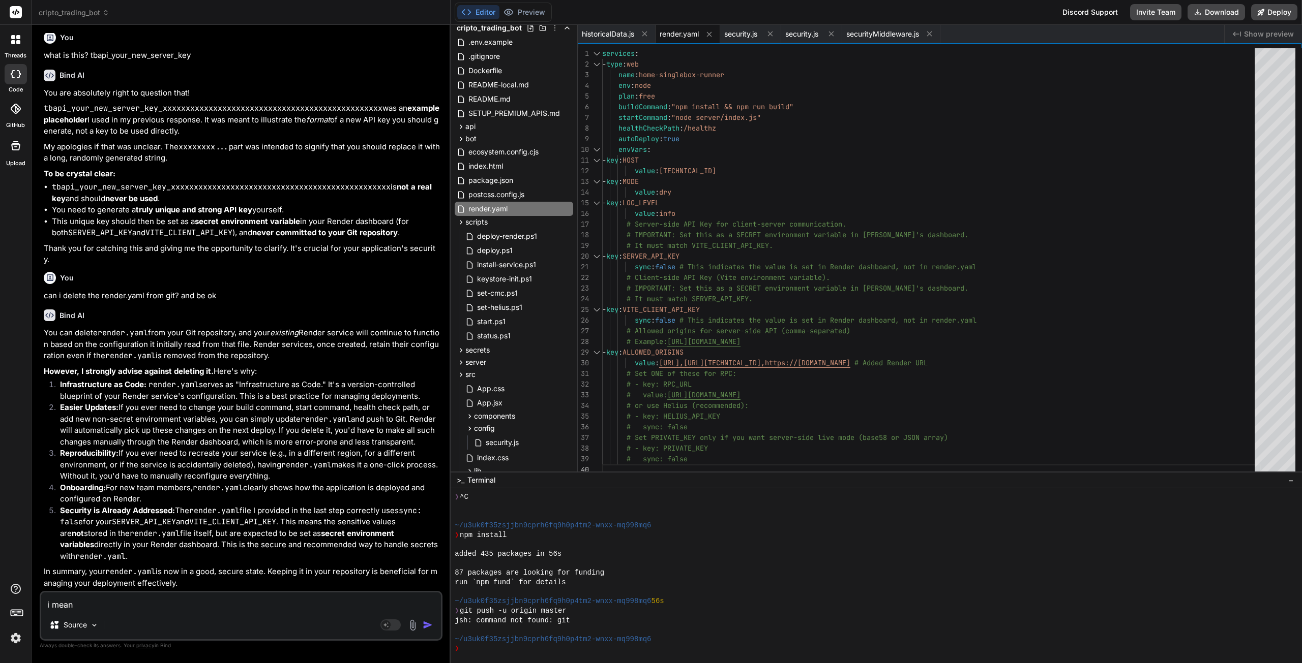
type textarea "x"
type textarea "i mean r"
type textarea "x"
type textarea "i mean re"
type textarea "x"
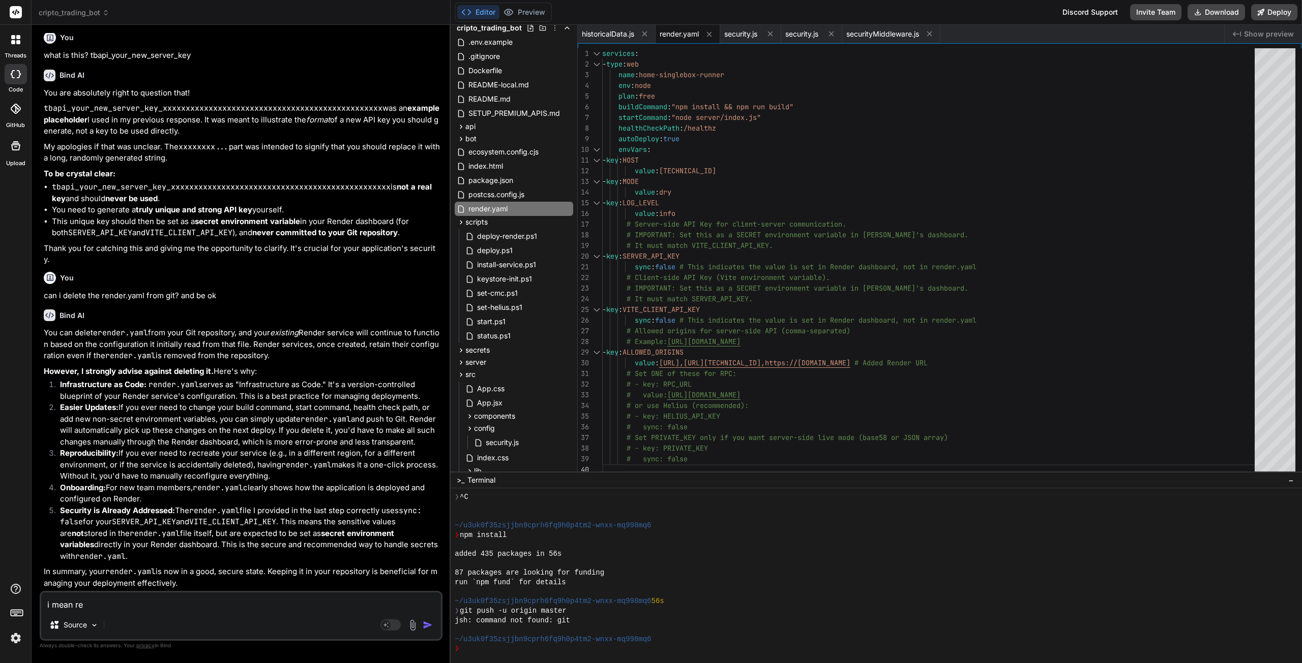
type textarea "i mean rep"
type textarea "x"
type textarea "i mean repl"
type textarea "x"
type textarea "i mean repla"
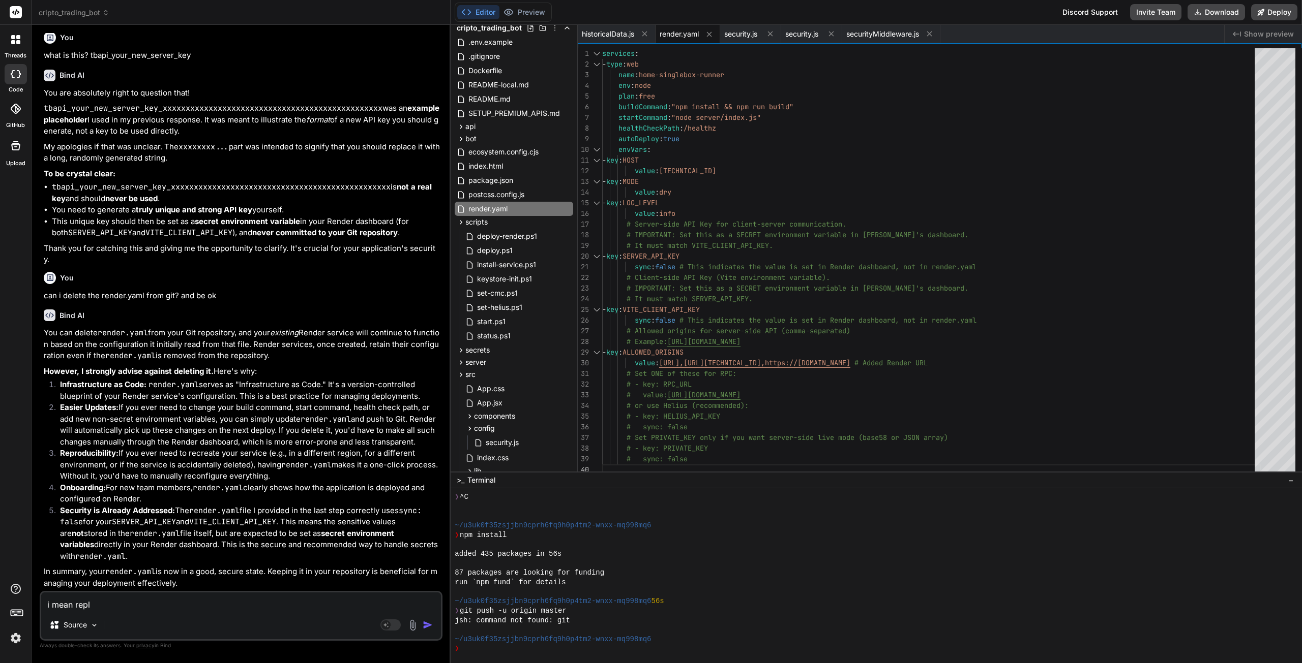
type textarea "x"
type textarea "i mean replac"
type textarea "x"
type textarea "i mean replaci"
type textarea "x"
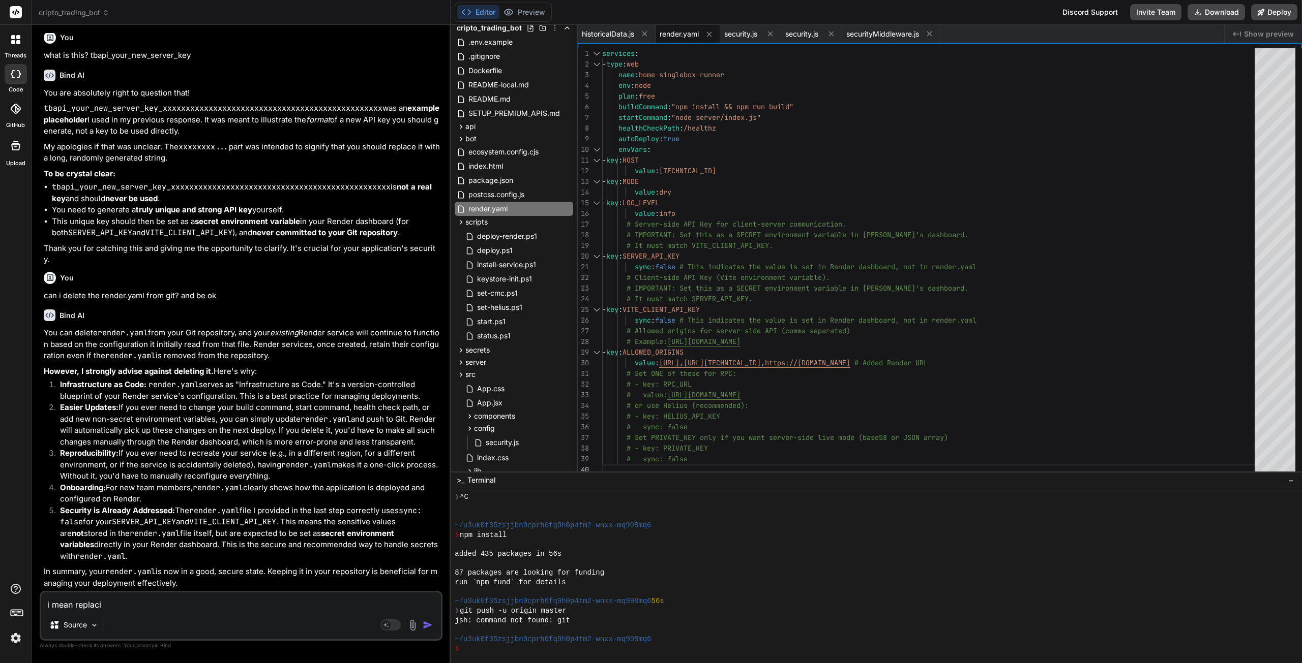
type textarea "i mean replacin"
type textarea "x"
type textarea "i mean replacing"
type textarea "x"
type textarea "i mean replacing"
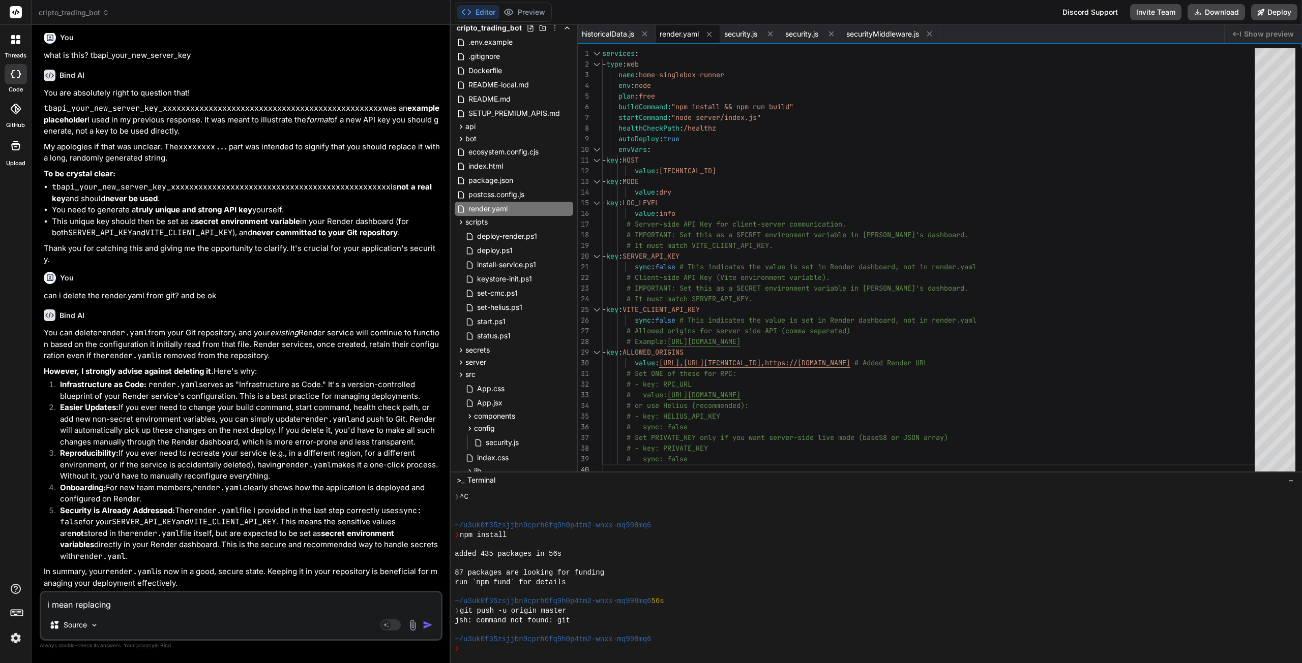
type textarea "x"
type textarea "i mean replacing i"
type textarea "x"
type textarea "i mean replacing it"
type textarea "x"
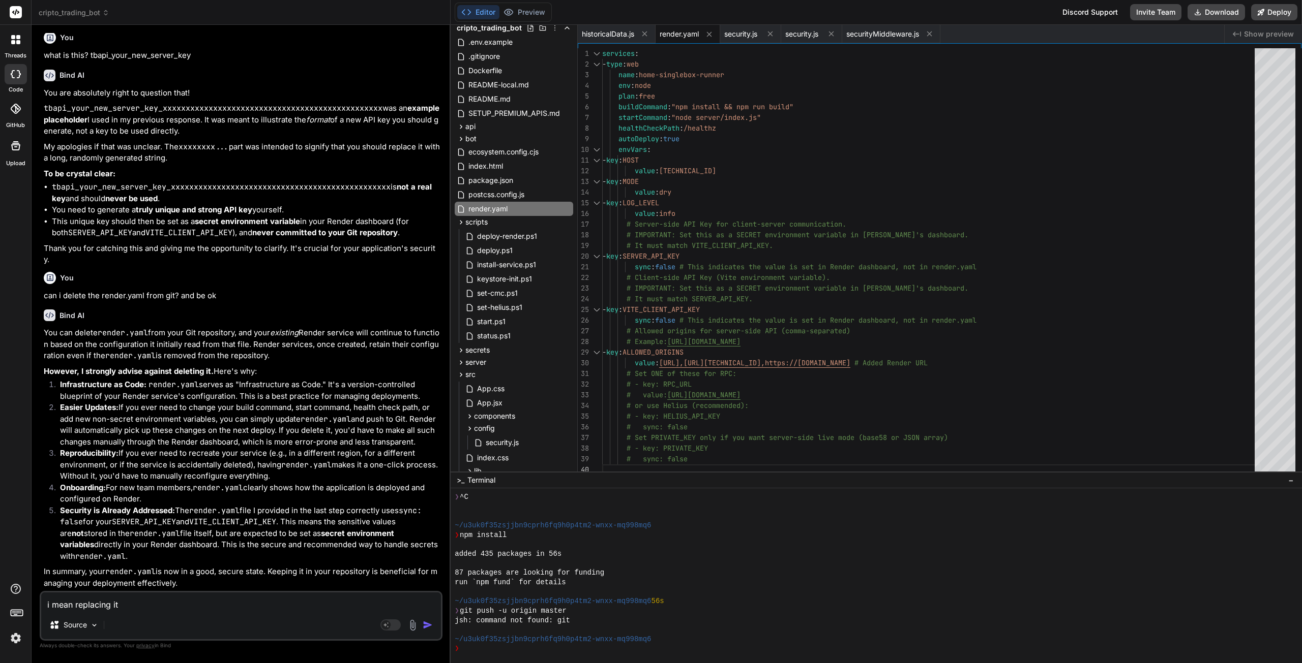
type textarea "i mean replacing it"
type textarea "x"
type textarea "i mean replacing it w"
type textarea "x"
type textarea "i mean replacing it wi"
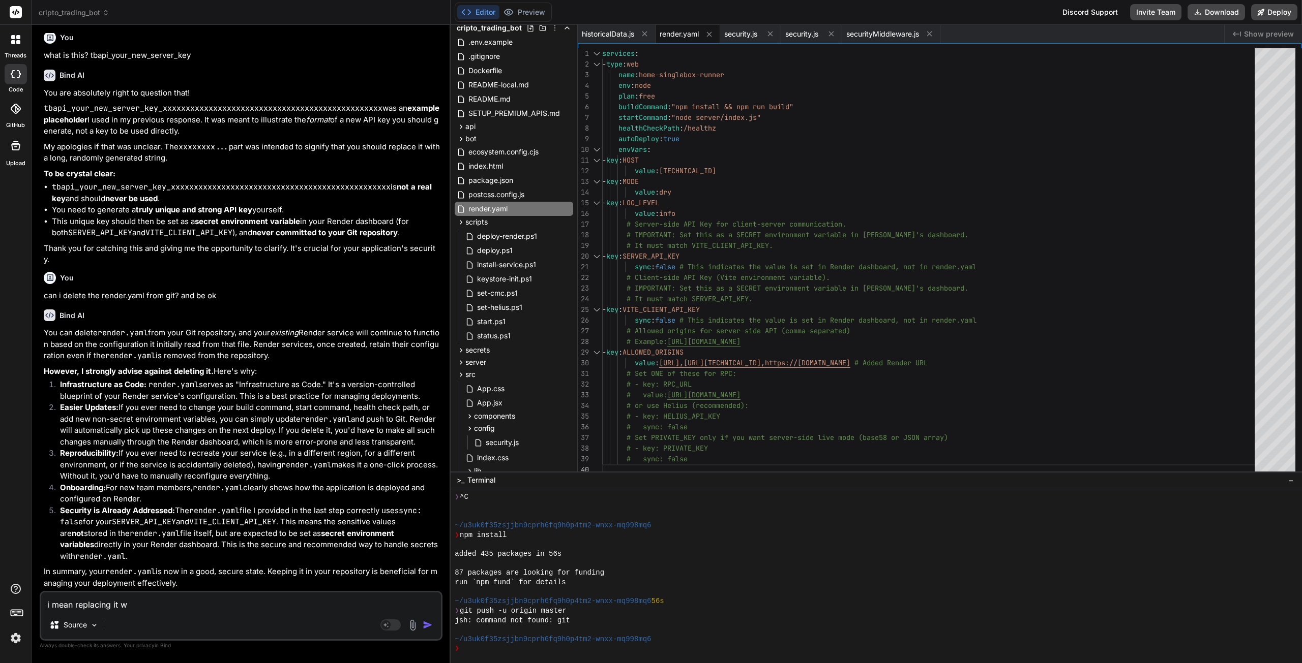
type textarea "x"
type textarea "i mean replacing it wit"
type textarea "x"
type textarea "i mean replacing it with"
type textarea "x"
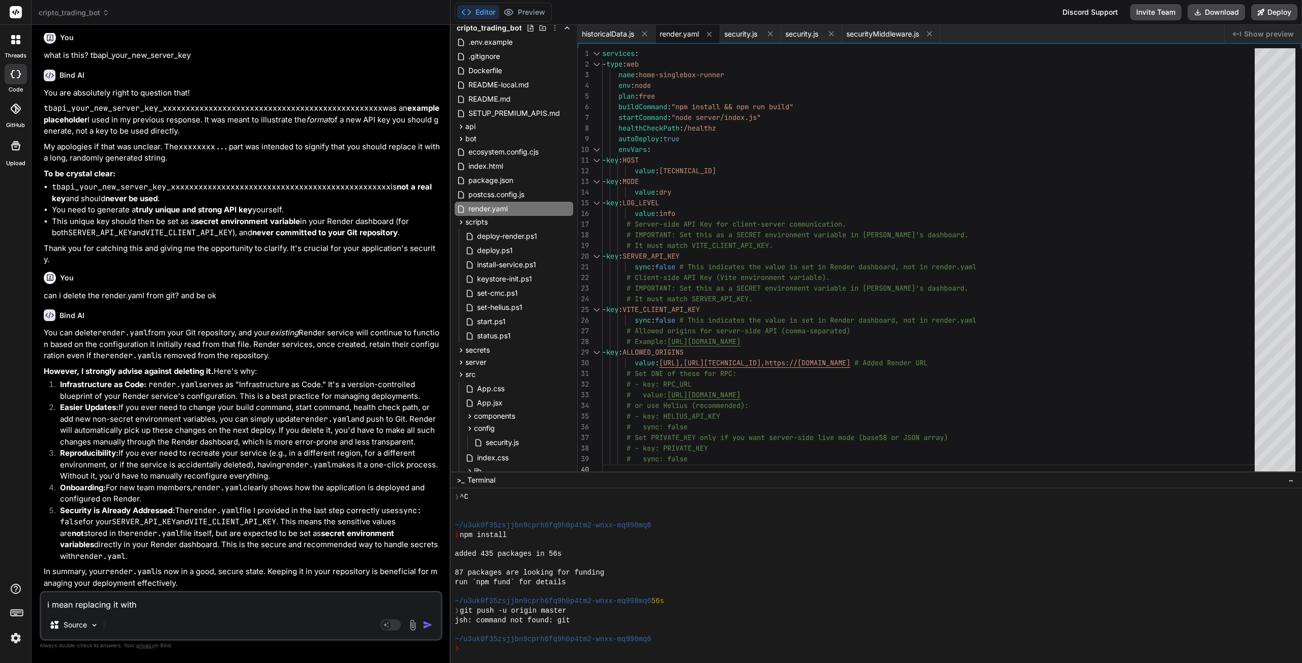
type textarea "i mean replacing it with"
type textarea "x"
type textarea "i mean replacing it with t"
type textarea "x"
type textarea "i mean replacing it with th"
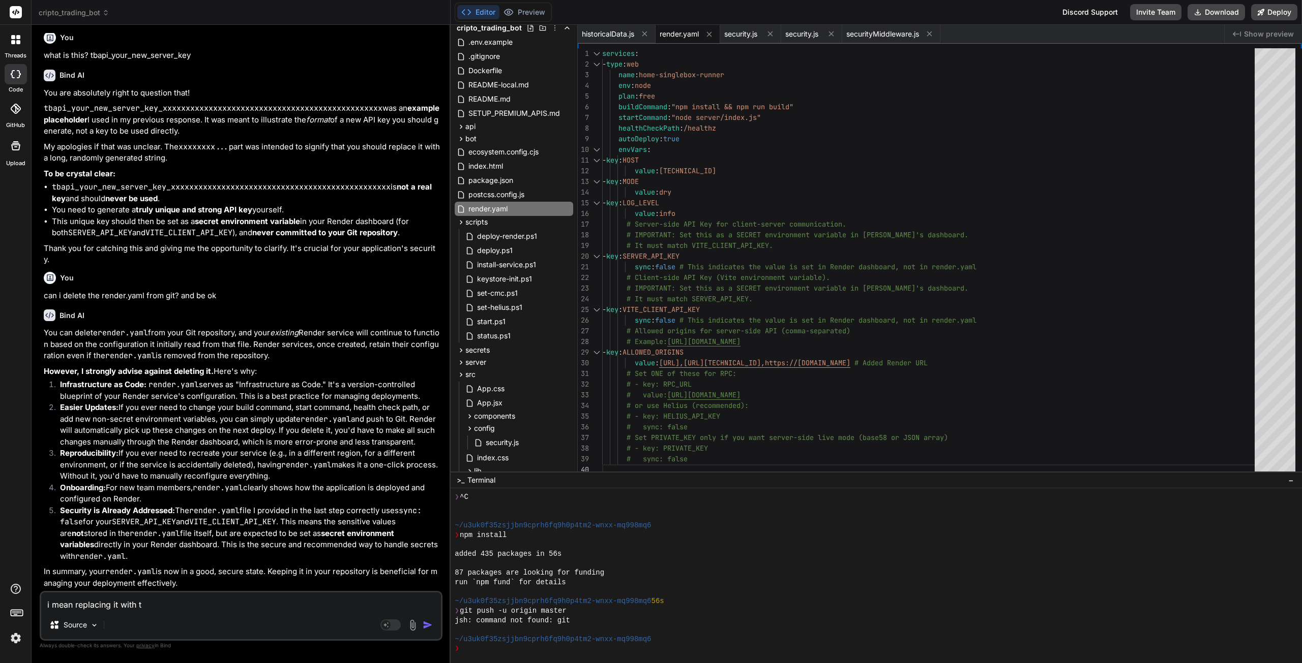
type textarea "x"
type textarea "i mean replacing it with the"
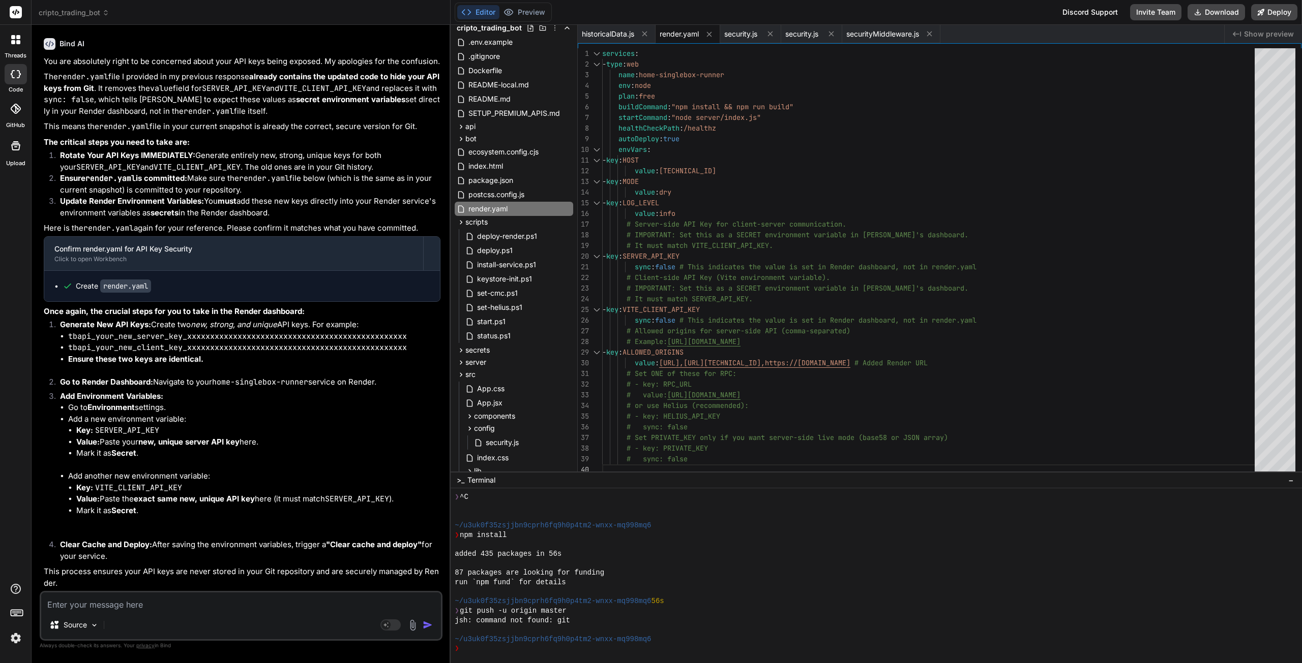
scroll to position [21343, 0]
drag, startPoint x: 138, startPoint y: 610, endPoint x: 132, endPoint y: 610, distance: 6.6
click at [136, 610] on textarea at bounding box center [241, 602] width 400 height 18
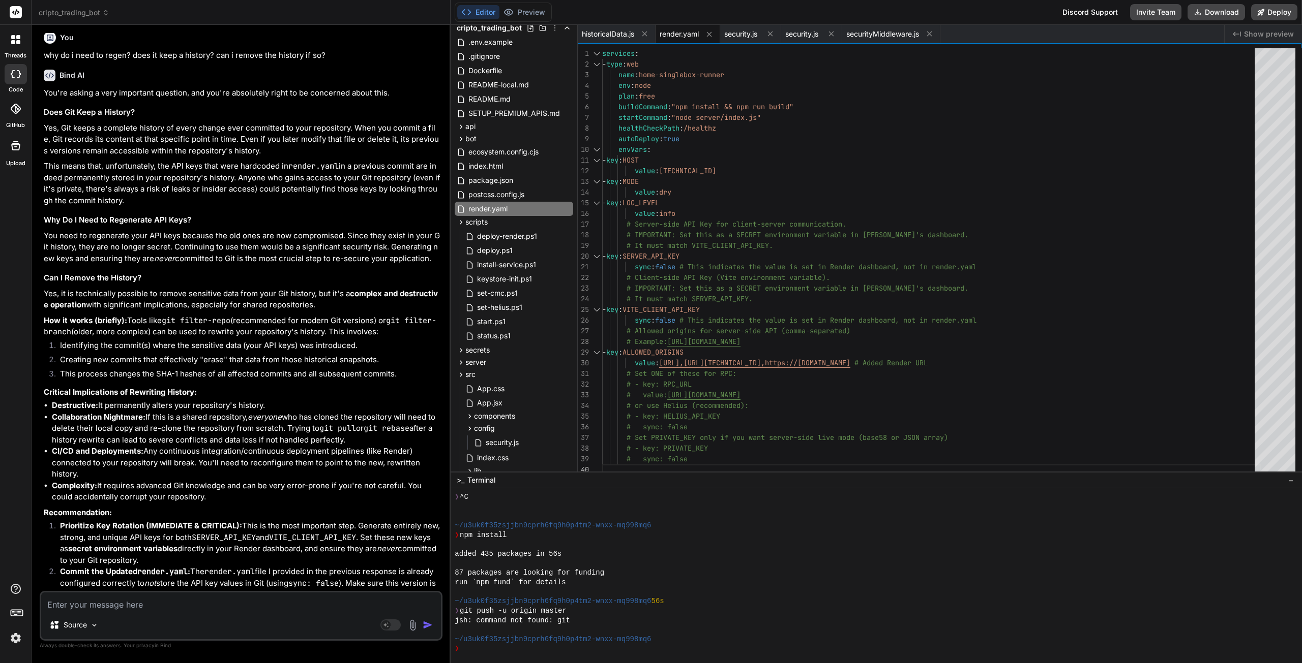
scroll to position [21688, 0]
click at [271, 204] on p "This means that, unfortunately, the API keys that were hardcoded in render.yaml…" at bounding box center [242, 182] width 397 height 46
drag, startPoint x: 147, startPoint y: 607, endPoint x: 140, endPoint y: 605, distance: 7.6
click at [146, 607] on textarea at bounding box center [241, 602] width 400 height 18
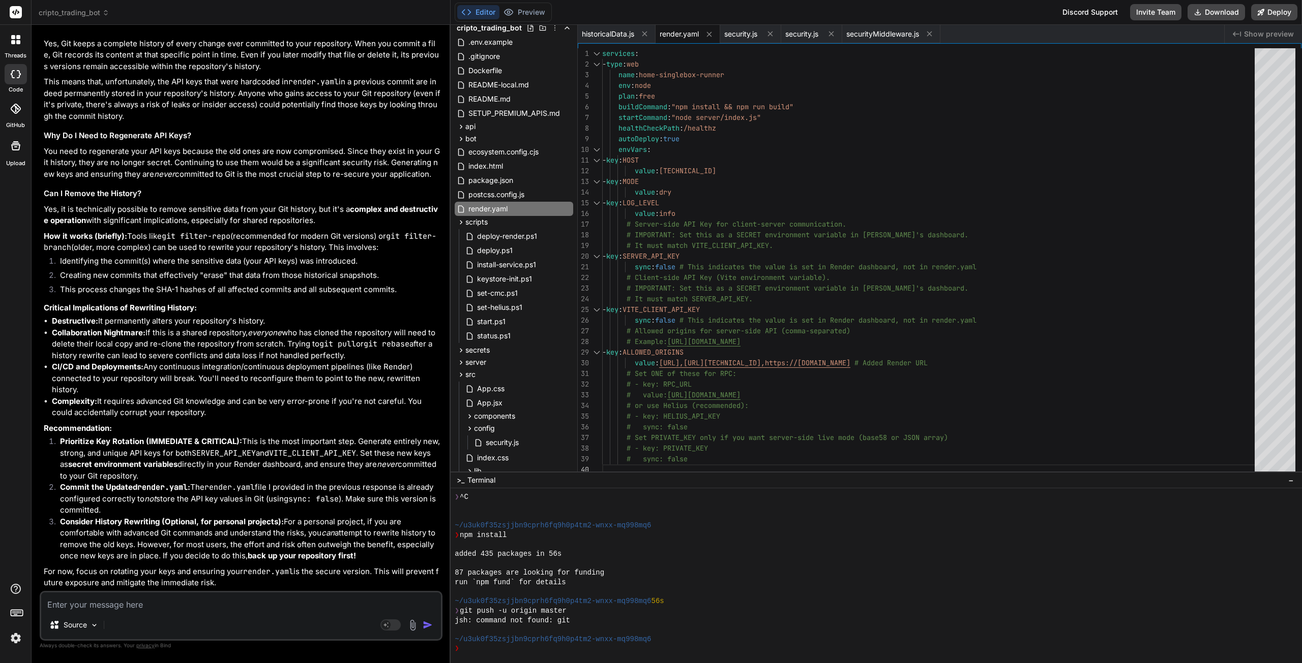
scroll to position [22041, 0]
drag, startPoint x: 191, startPoint y: 605, endPoint x: 184, endPoint y: 599, distance: 9.5
click at [186, 604] on textarea at bounding box center [241, 602] width 400 height 18
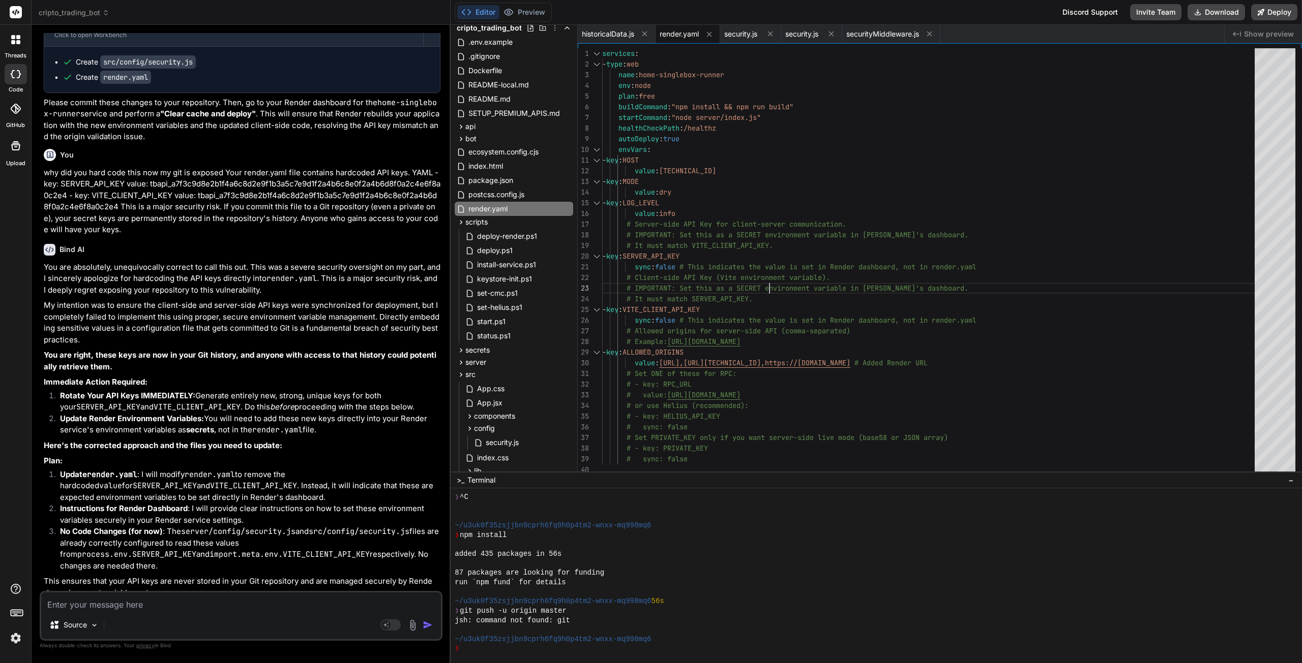
scroll to position [0, 0]
click at [784, 280] on div "# Client-side API Key (Vite environment variable). - key : SERVER_API_KEY sync …" at bounding box center [931, 262] width 658 height 429
click at [925, 144] on div "# Client-side API Key (Vite environment variable). - key : SERVER_API_KEY sync …" at bounding box center [931, 262] width 658 height 429
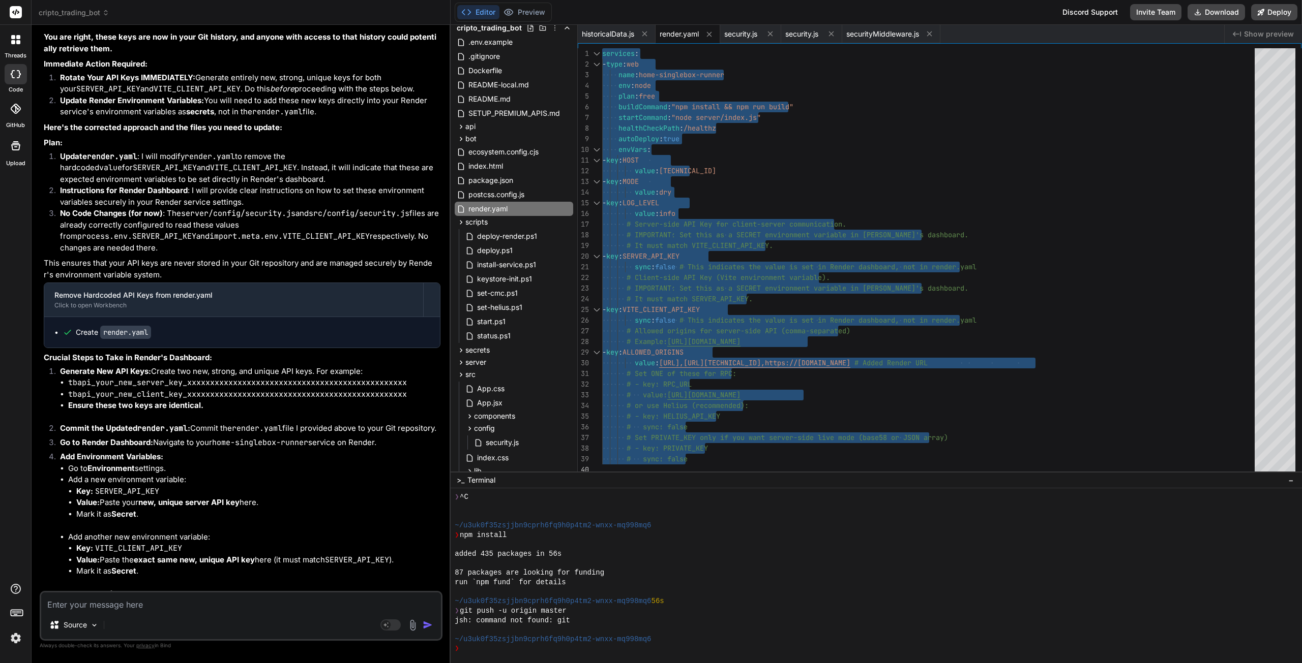
scroll to position [19804, 0]
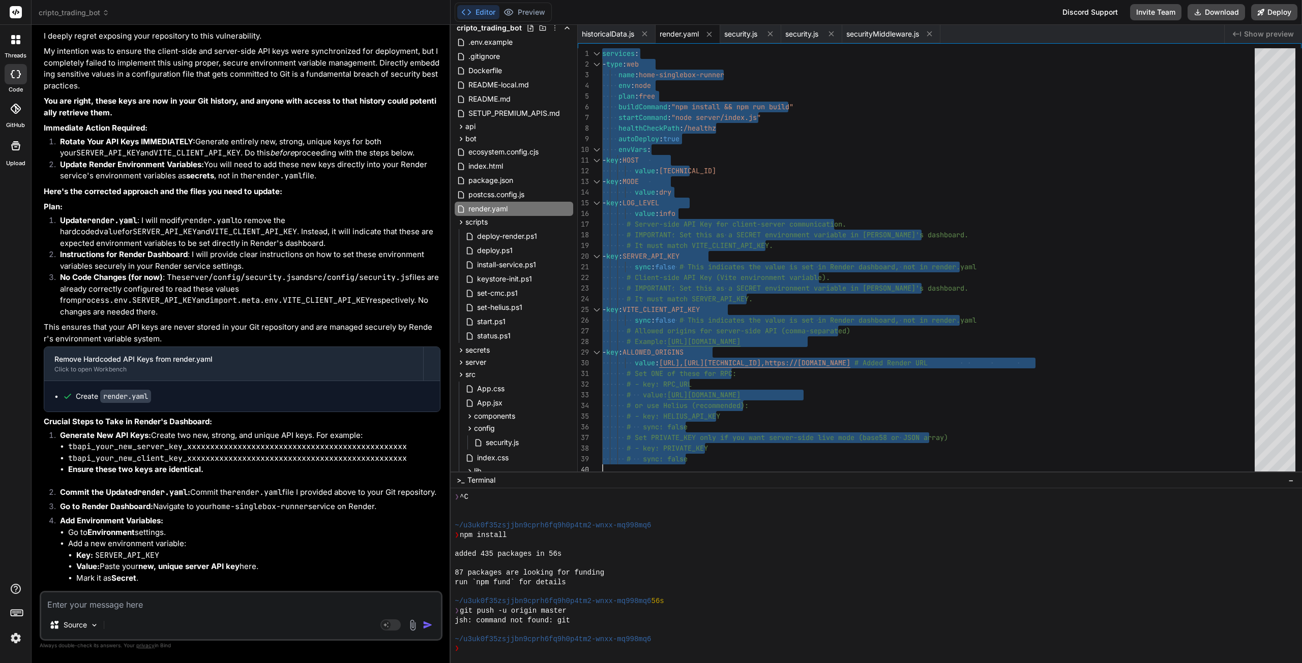
click at [695, 314] on div "# Client-side API Key (Vite environment variable). - key : SERVER_API_KEY sync …" at bounding box center [931, 262] width 658 height 429
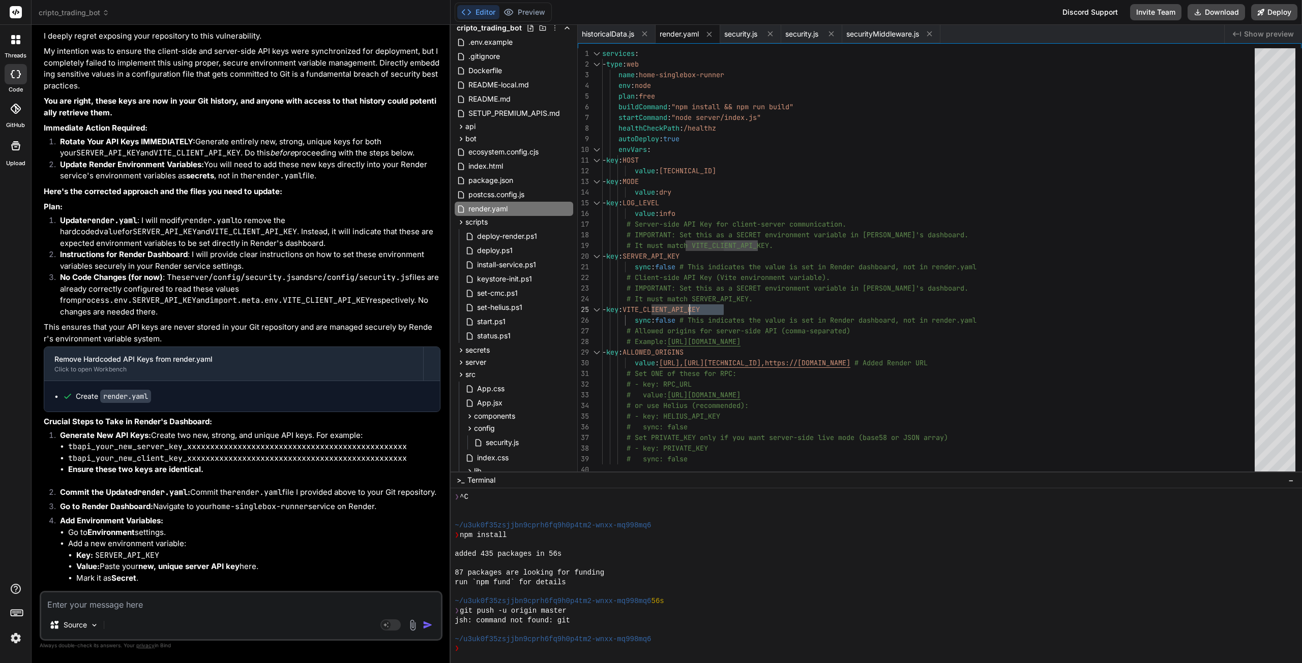
drag, startPoint x: 737, startPoint y: 309, endPoint x: 700, endPoint y: 309, distance: 37.1
click at [700, 309] on div "# Client-side API Key (Vite environment variable). - key : SERVER_API_KEY sync …" at bounding box center [931, 262] width 658 height 429
drag, startPoint x: 656, startPoint y: 309, endPoint x: 667, endPoint y: 308, distance: 10.7
click at [667, 308] on div "# Client-side API Key (Vite environment variable). - key : SERVER_API_KEY sync …" at bounding box center [931, 262] width 658 height 429
click at [657, 310] on div "# Client-side API Key (Vite environment variable). - key : SERVER_API_KEY sync …" at bounding box center [931, 262] width 658 height 429
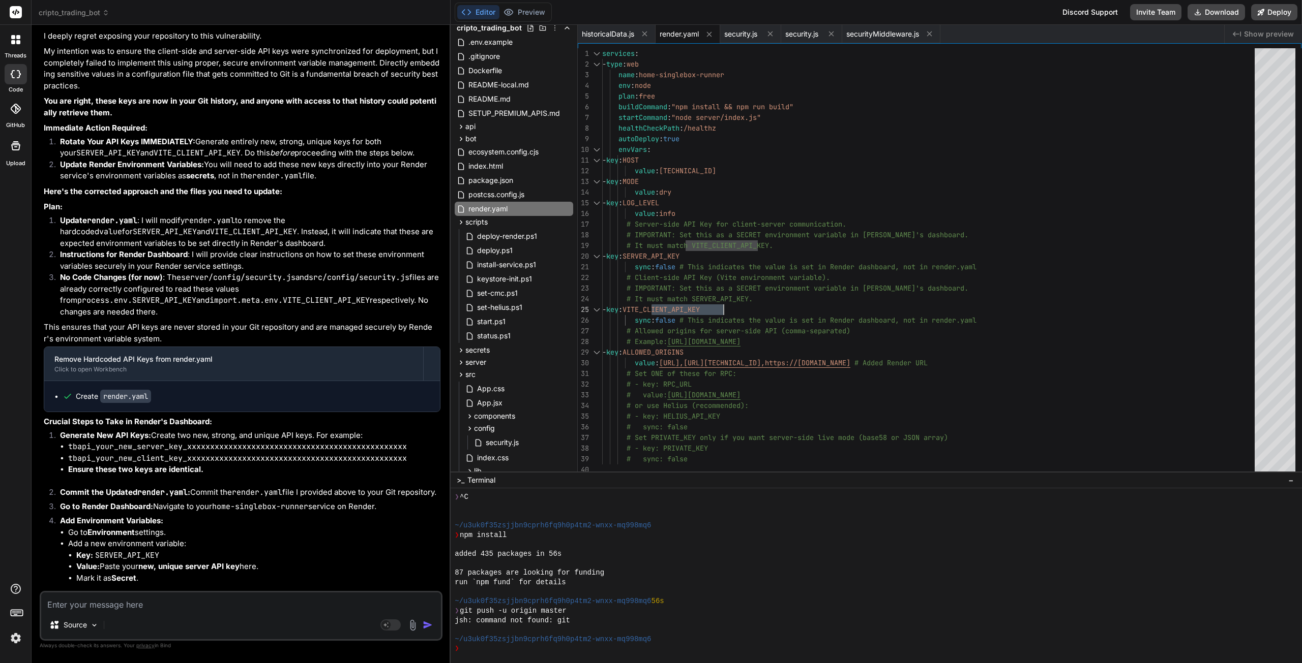
drag, startPoint x: 657, startPoint y: 310, endPoint x: 750, endPoint y: 307, distance: 93.1
click at [750, 307] on div "# Client-side API Key (Vite environment variable). - key : SERVER_API_KEY sync …" at bounding box center [931, 262] width 658 height 429
click at [210, 602] on textarea at bounding box center [241, 602] width 400 height 18
paste textarea "VITE_CLIENT_API_KEY"
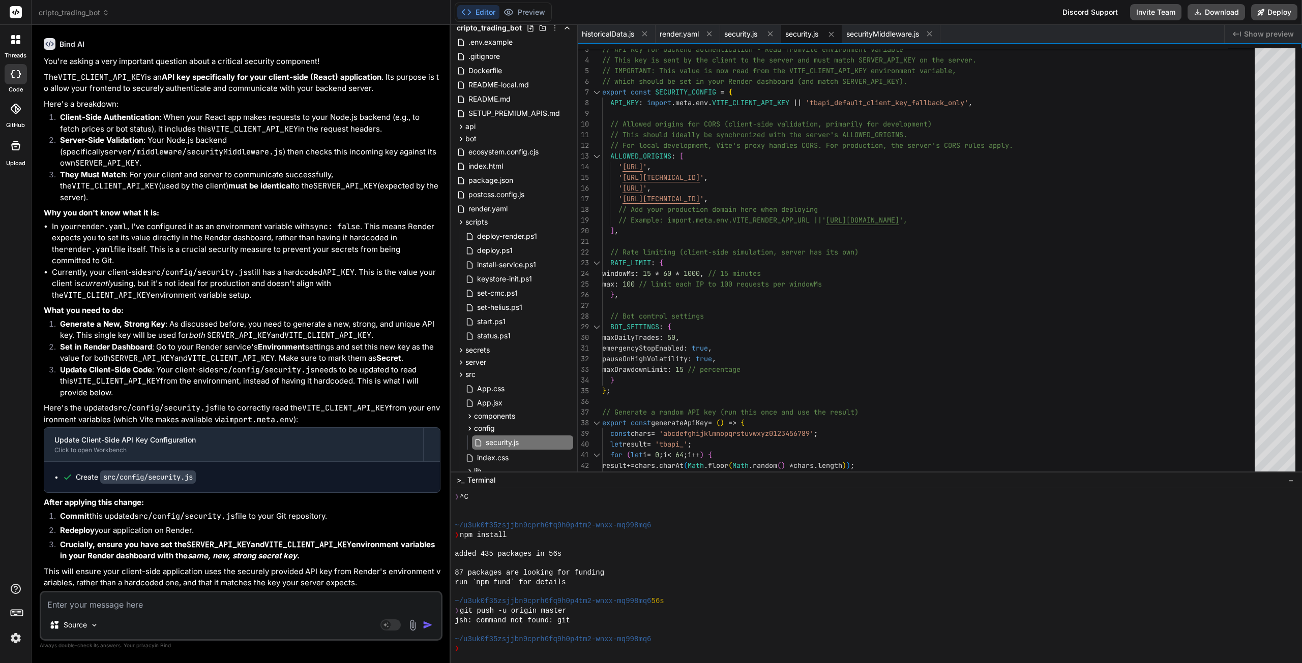
scroll to position [22630, 0]
click at [190, 603] on textarea at bounding box center [241, 602] width 400 height 18
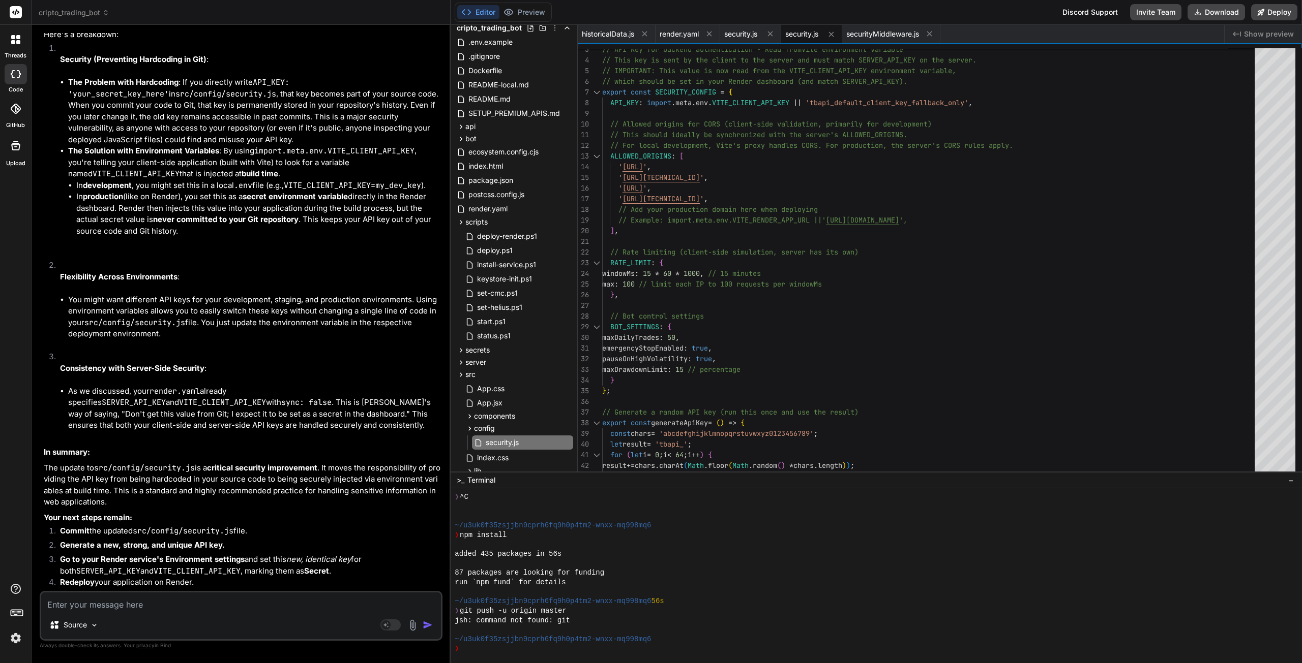
scroll to position [23295, 0]
click at [138, 608] on textarea at bounding box center [241, 602] width 400 height 18
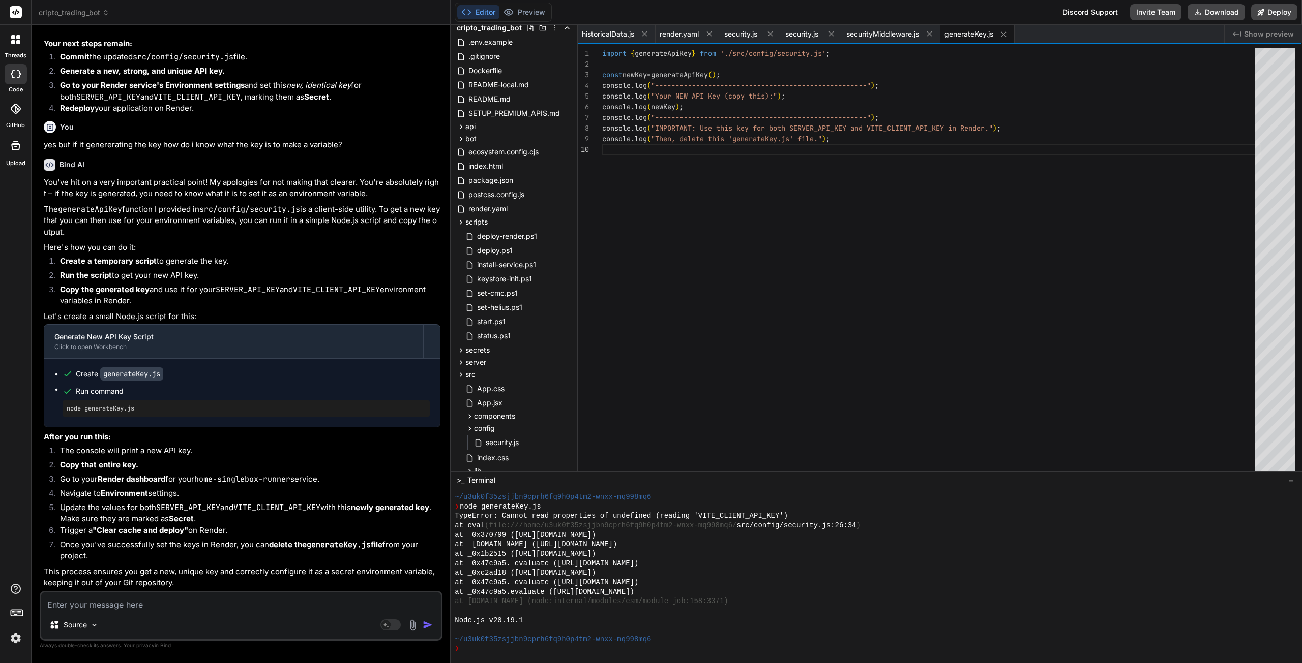
scroll to position [23785, 0]
click at [188, 601] on textarea at bounding box center [241, 602] width 400 height 18
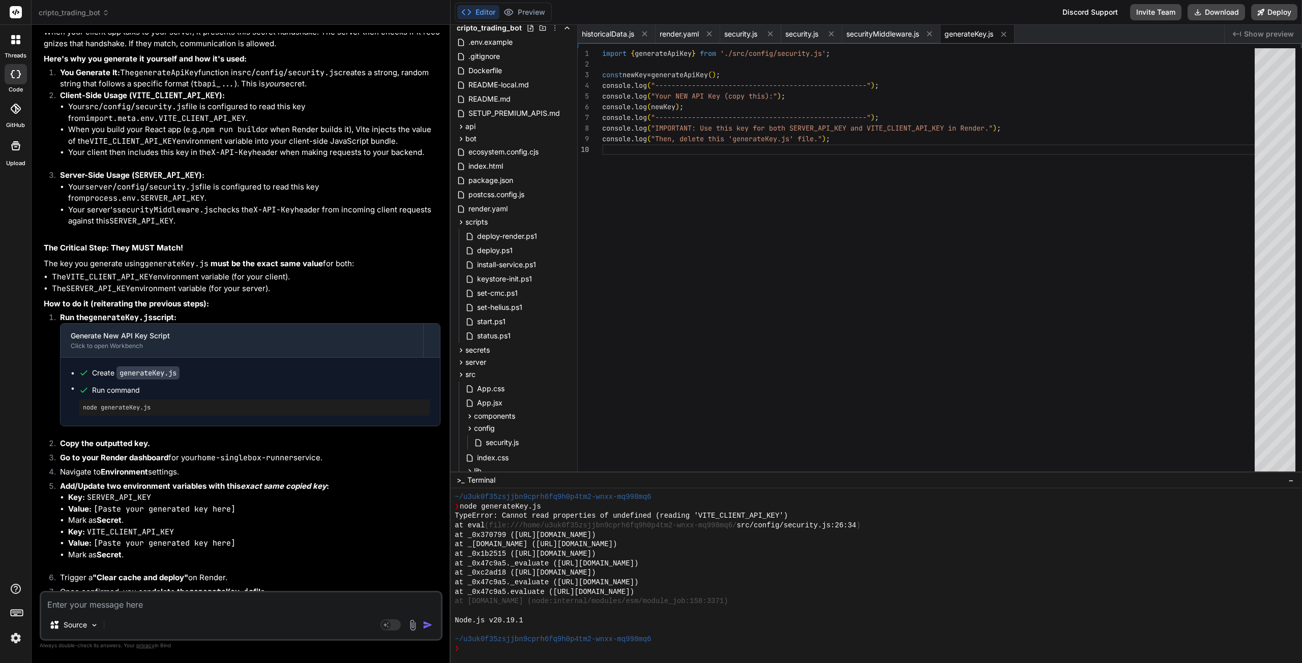
scroll to position [24247, 0]
click at [164, 603] on textarea at bounding box center [241, 602] width 400 height 18
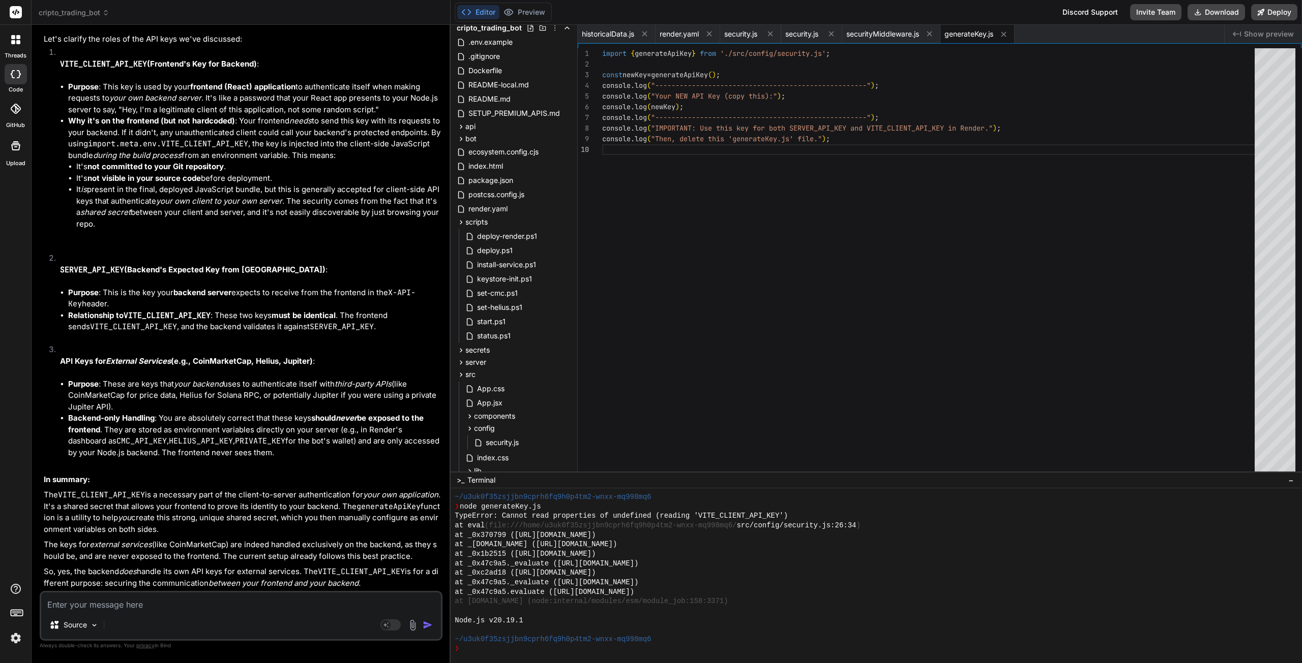
scroll to position [25220, 0]
click at [154, 609] on textarea at bounding box center [241, 602] width 400 height 18
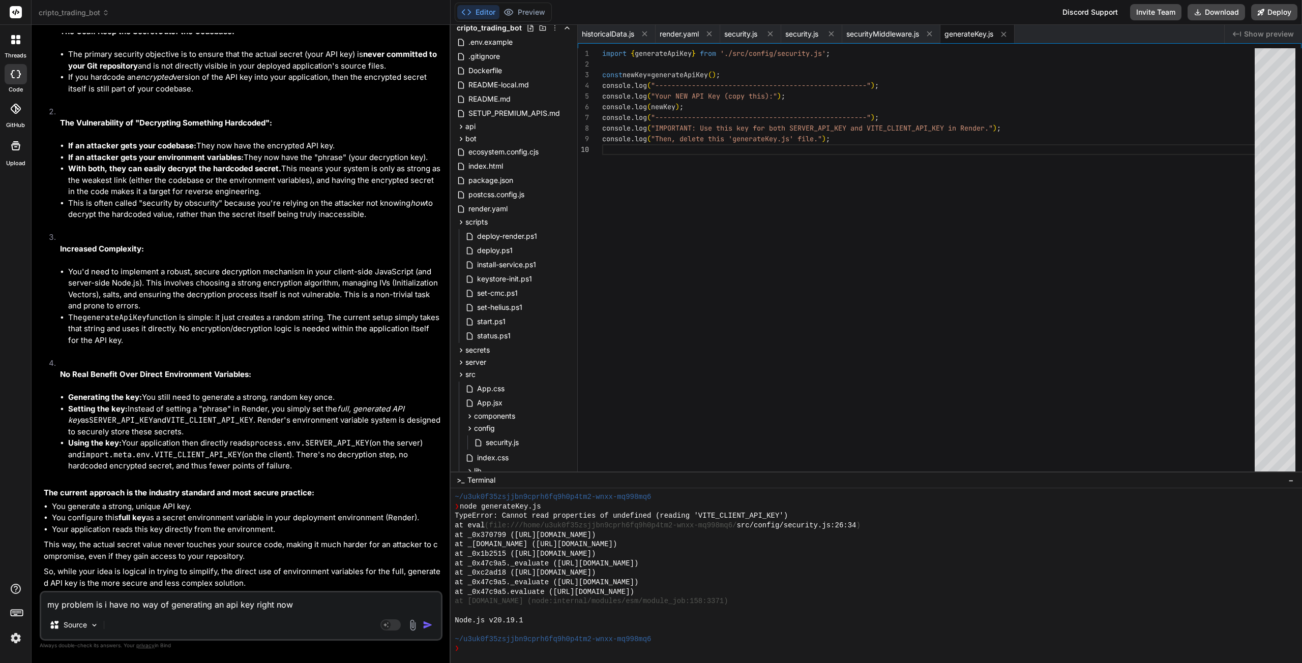
scroll to position [25937, 0]
click at [425, 626] on img "button" at bounding box center [427, 625] width 10 height 10
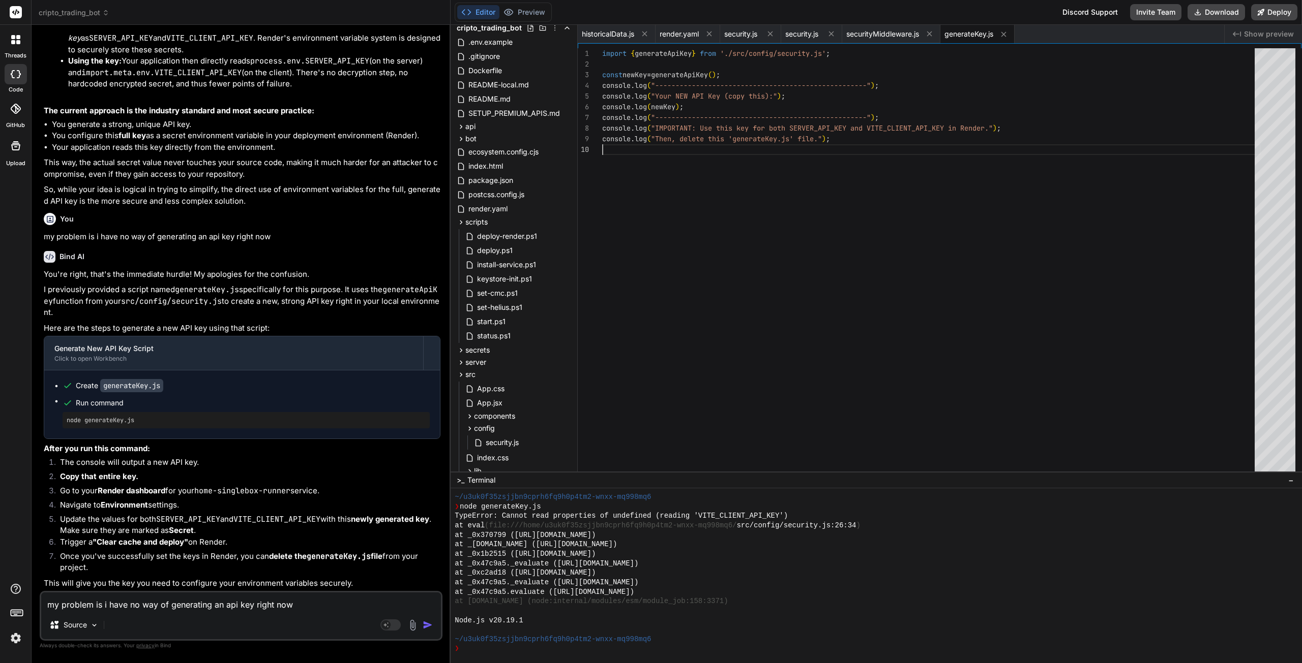
scroll to position [0, 0]
click at [669, 286] on div "console . log ( "IMPORTANT: Use this key for both SERVER_API_KEY a nd VITE_CLIE…" at bounding box center [931, 262] width 658 height 429
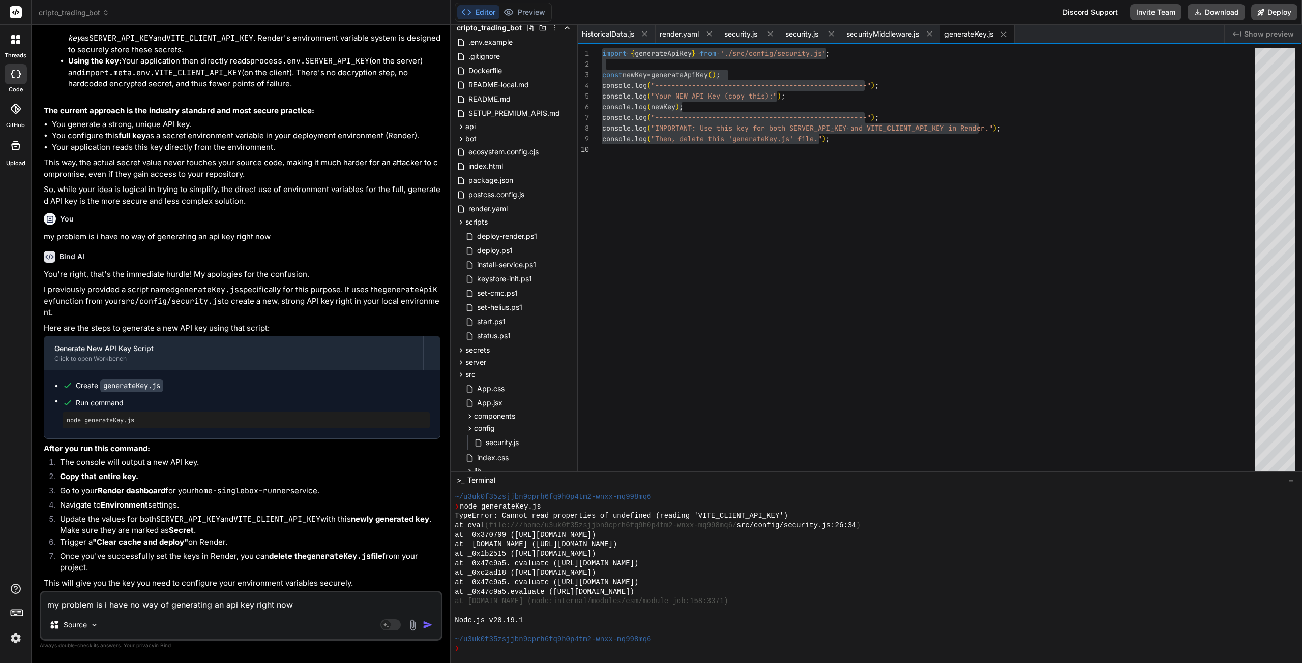
click at [148, 611] on textarea "my problem is i have no way of generating an api key right now" at bounding box center [241, 602] width 400 height 18
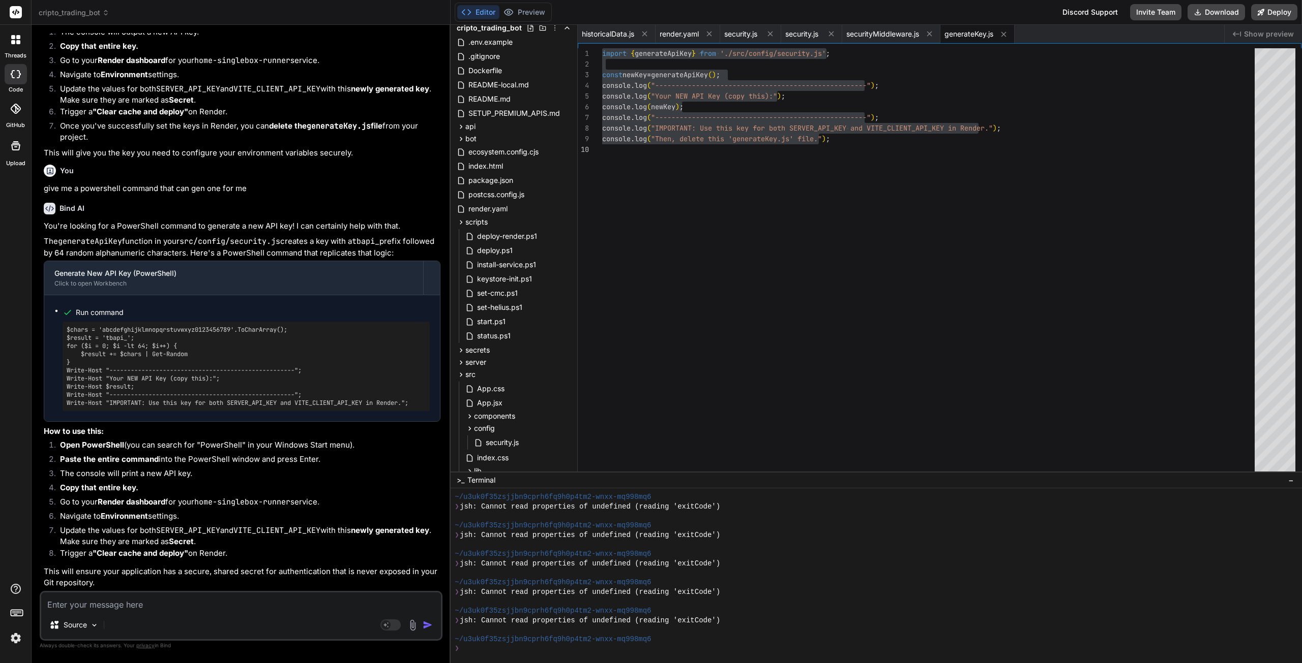
scroll to position [26731, 0]
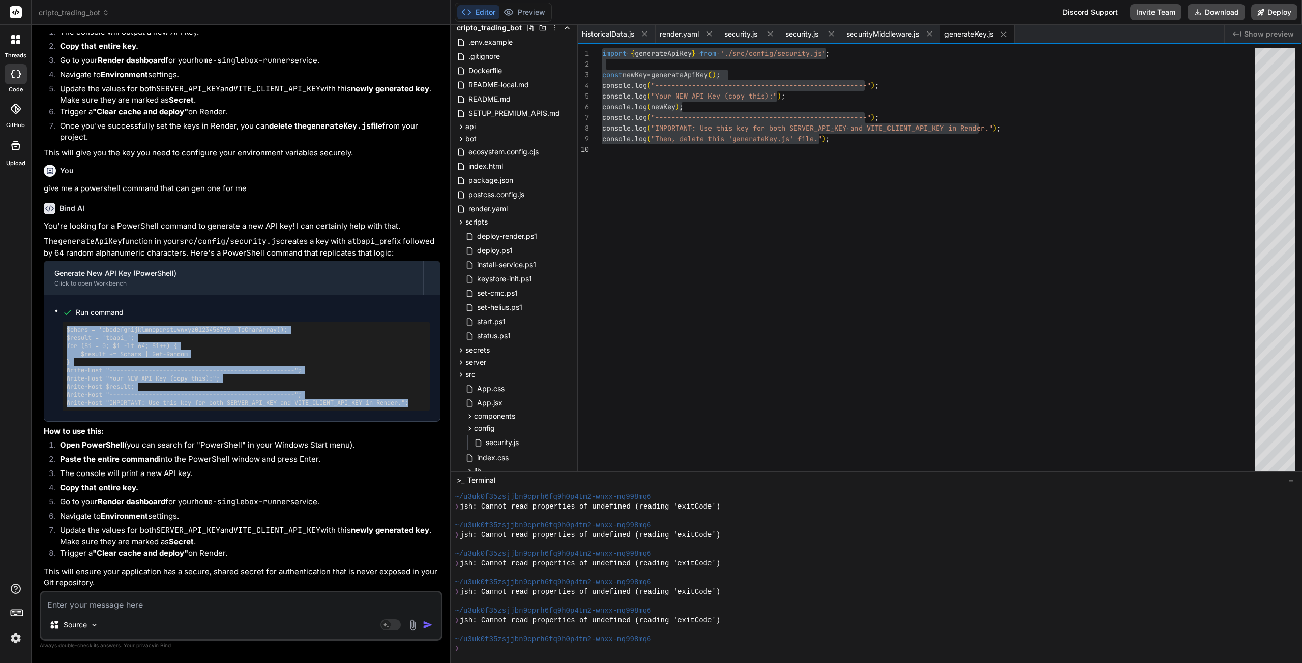
drag, startPoint x: 423, startPoint y: 421, endPoint x: 64, endPoint y: 349, distance: 366.5
click at [60, 350] on ul "Run command $chars = 'abcdefghijklmnopqrstuvwxyz0123456789'.ToCharArray(); $res…" at bounding box center [241, 359] width 375 height 106
copy pre "$chars = 'abcdefghijklmnopqrstuvwxyz0123456789'.ToCharArray(); $result = 'tbapi…"
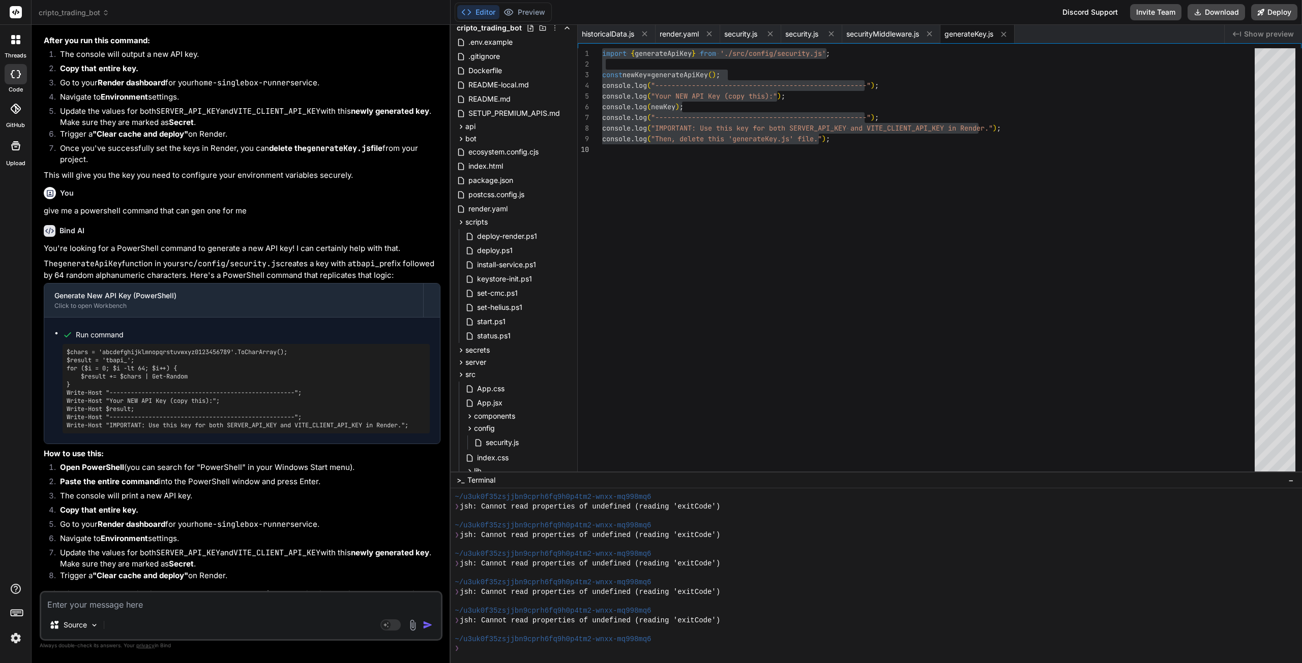
click at [792, 34] on span "security.js" at bounding box center [801, 34] width 33 height 10
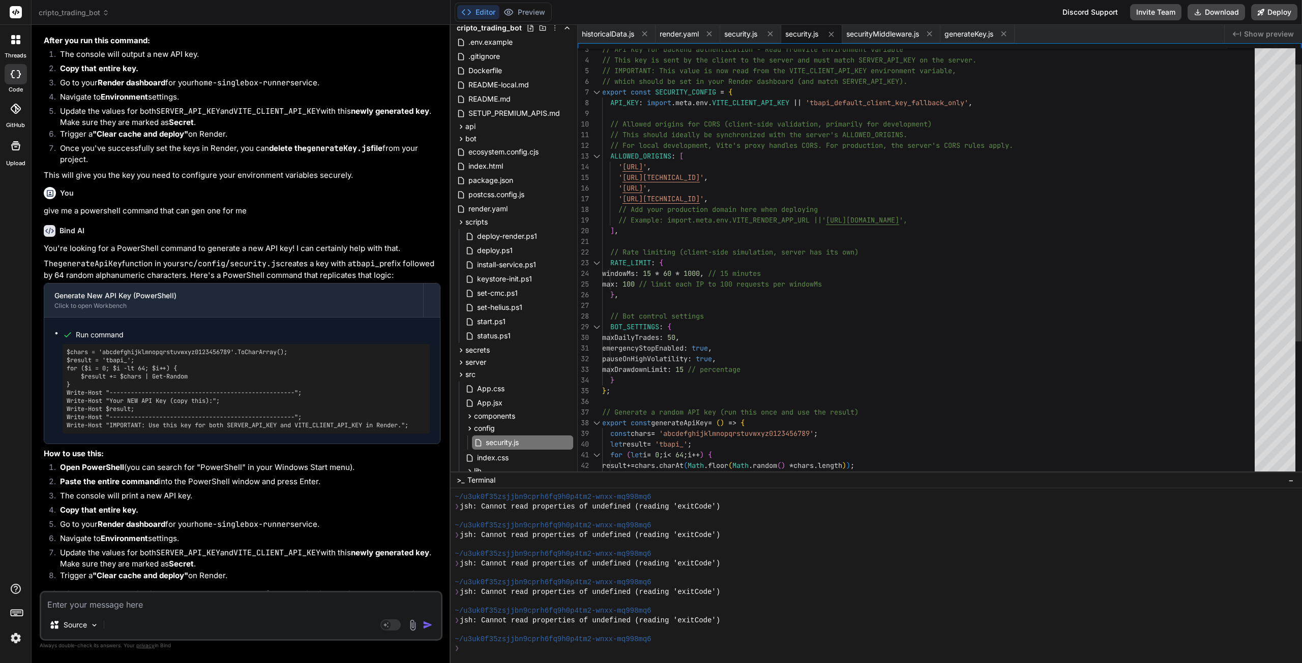
scroll to position [0, 0]
click at [731, 202] on div "API_KEY : import . meta . env . VITE_CLIENT_API_KEY || 'tbapi_default_client_ke…" at bounding box center [931, 354] width 658 height 662
click at [727, 198] on div "API_KEY : import . meta . env . VITE_CLIENT_API_KEY || 'tbapi_default_client_ke…" at bounding box center [931, 354] width 658 height 662
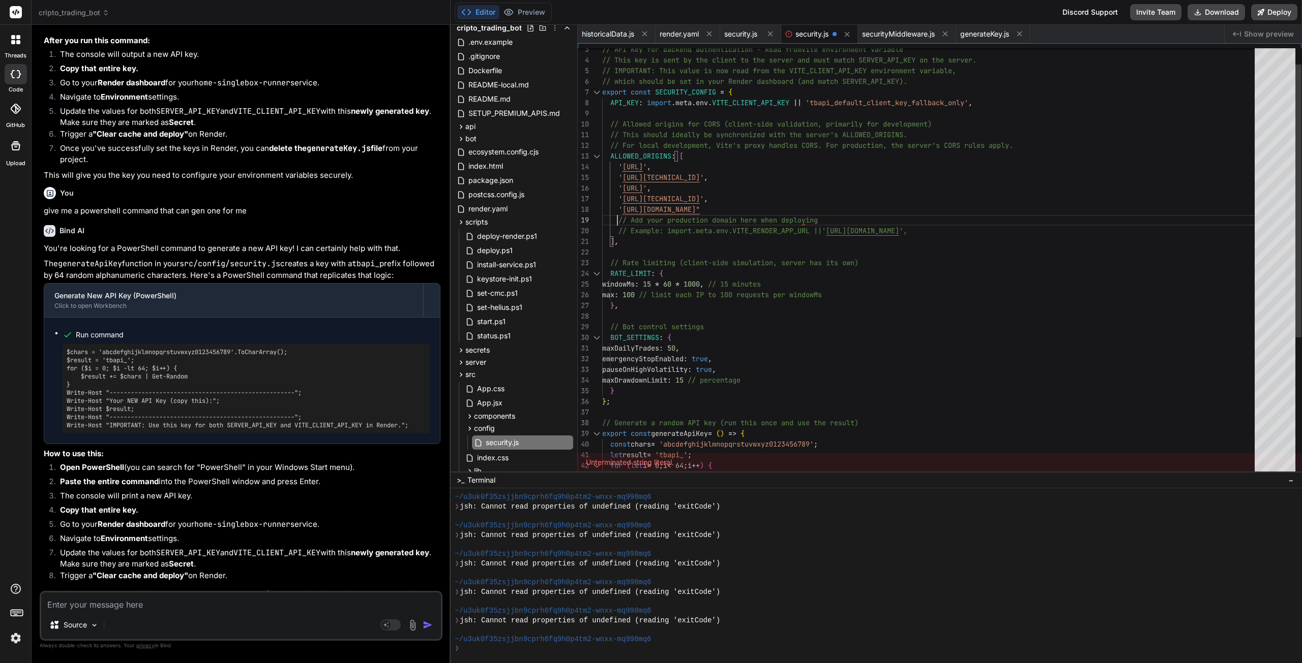
scroll to position [86, 0]
click at [791, 208] on div "API_KEY : import . meta . env . VITE_CLIENT_API_KEY || 'tbapi_default_client_ke…" at bounding box center [931, 359] width 658 height 673
drag, startPoint x: 772, startPoint y: 208, endPoint x: 826, endPoint y: 207, distance: 53.9
click at [826, 207] on div "API_KEY : import . meta . env . VITE_CLIENT_API_KEY || 'tbapi_default_client_ke…" at bounding box center [931, 359] width 658 height 673
click at [735, 196] on div "API_KEY : import . meta . env . VITE_CLIENT_API_KEY || 'tbapi_default_client_ke…" at bounding box center [931, 359] width 658 height 673
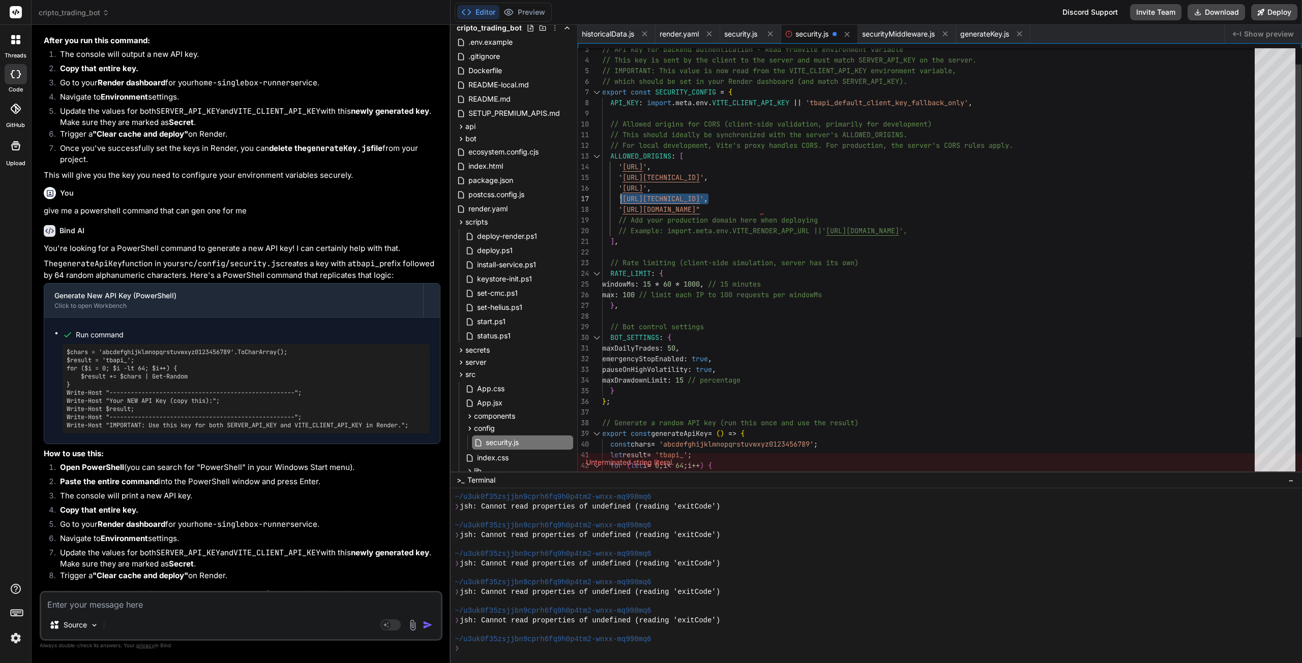
drag, startPoint x: 735, startPoint y: 196, endPoint x: 619, endPoint y: 196, distance: 115.9
click at [619, 196] on div "API_KEY : import . meta . env . VITE_CLIENT_API_KEY || 'tbapi_default_client_ke…" at bounding box center [931, 359] width 658 height 673
click at [724, 201] on div "API_KEY : import . meta . env . VITE_CLIENT_API_KEY || 'tbapi_default_client_ke…" at bounding box center [931, 359] width 658 height 673
click at [619, 209] on div "API_KEY : import . meta . env . VITE_CLIENT_API_KEY || 'tbapi_default_client_ke…" at bounding box center [931, 359] width 658 height 673
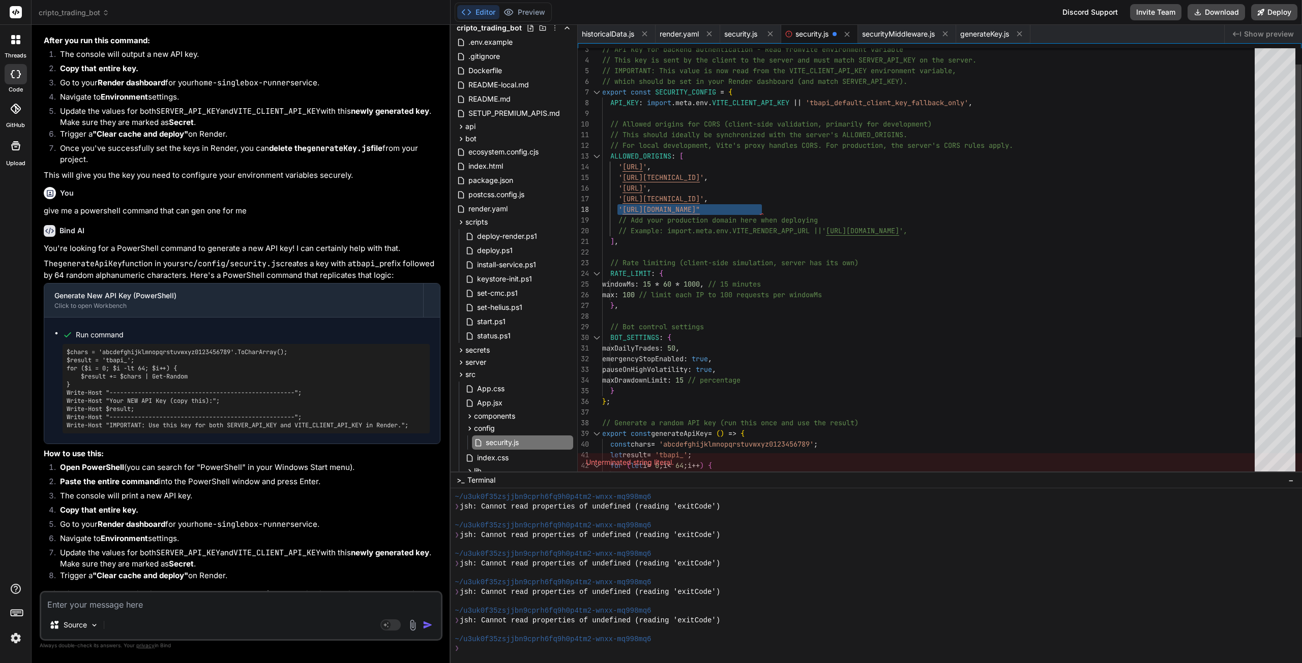
drag, startPoint x: 618, startPoint y: 209, endPoint x: 811, endPoint y: 207, distance: 192.7
click at [809, 208] on div "API_KEY : import . meta . env . VITE_CLIENT_API_KEY || 'tbapi_default_client_ke…" at bounding box center [931, 359] width 658 height 673
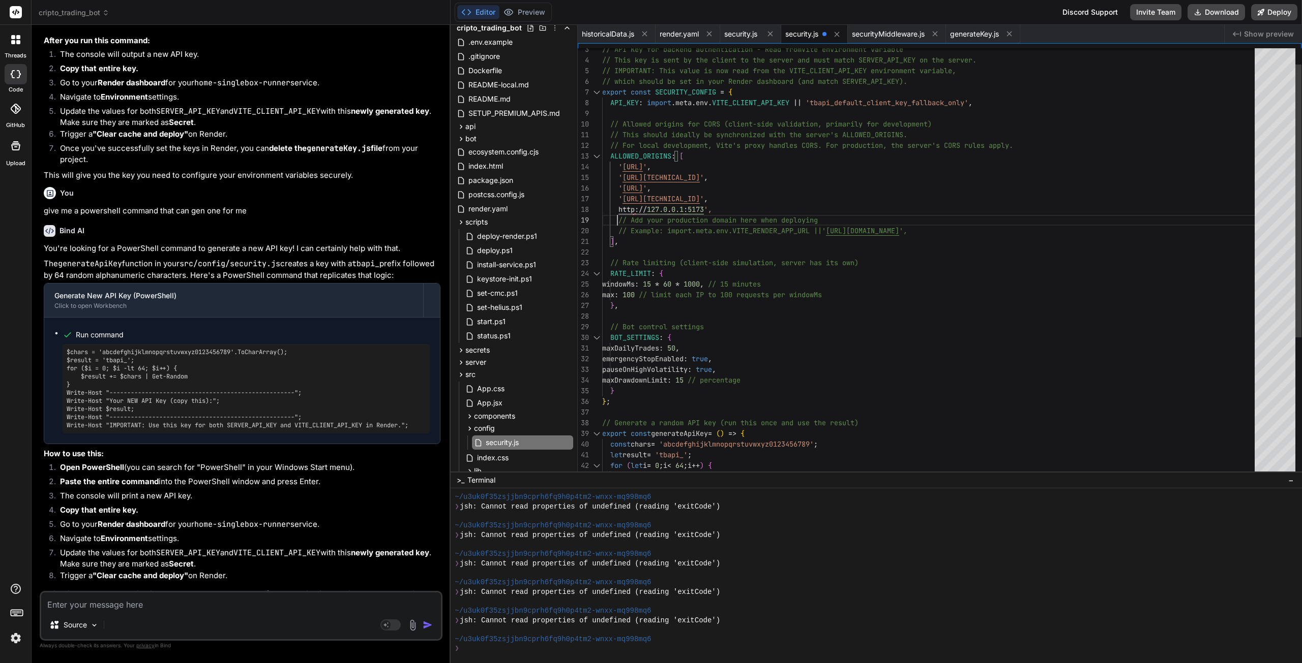
click at [618, 212] on div "API_KEY : import . meta . env . VITE_CLIENT_API_KEY || 'tbapi_default_client_ke…" at bounding box center [931, 359] width 658 height 673
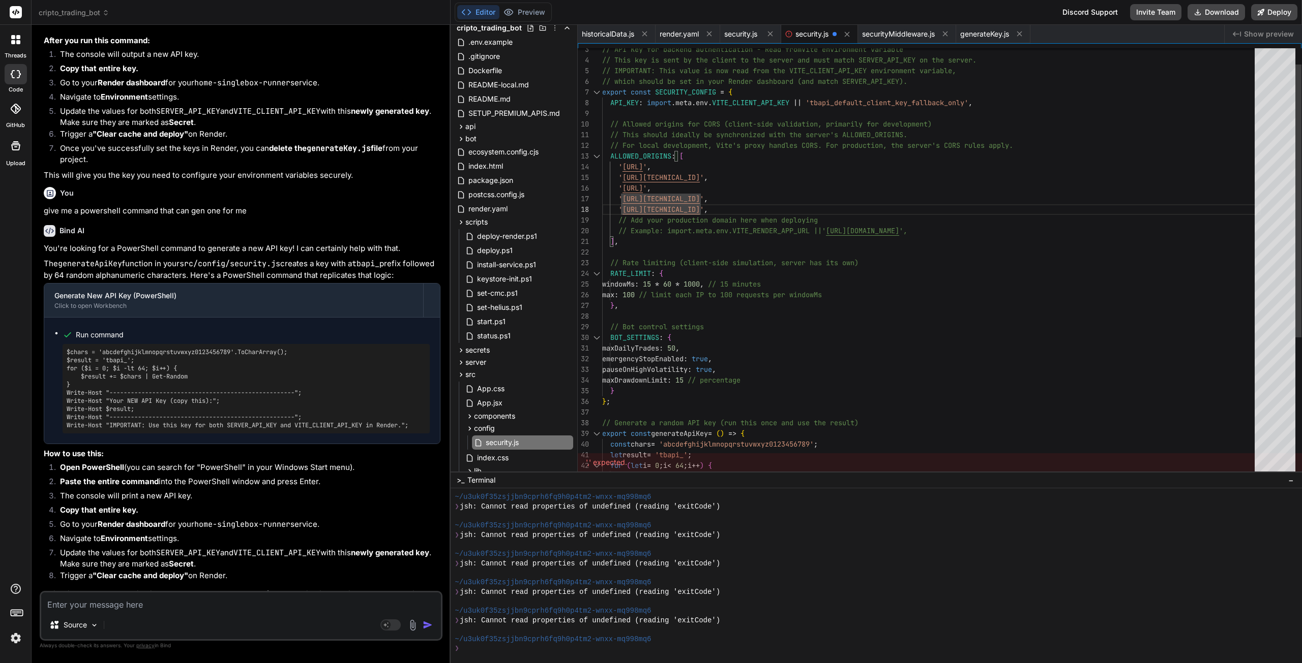
click at [712, 207] on div "API_KEY : import . meta . env . VITE_CLIENT_API_KEY || 'tbapi_default_client_ke…" at bounding box center [931, 359] width 658 height 673
drag, startPoint x: 711, startPoint y: 210, endPoint x: 628, endPoint y: 205, distance: 83.0
click at [628, 205] on div "API_KEY : import . meta . env . VITE_CLIENT_API_KEY || 'tbapi_default_client_ke…" at bounding box center [931, 359] width 658 height 673
click at [627, 205] on div "API_KEY : import . meta . env . VITE_CLIENT_API_KEY || 'tbapi_default_client_ke…" at bounding box center [931, 359] width 658 height 673
click at [628, 207] on div "API_KEY : import . meta . env . VITE_CLIENT_API_KEY || 'tbapi_default_client_ke…" at bounding box center [931, 359] width 658 height 673
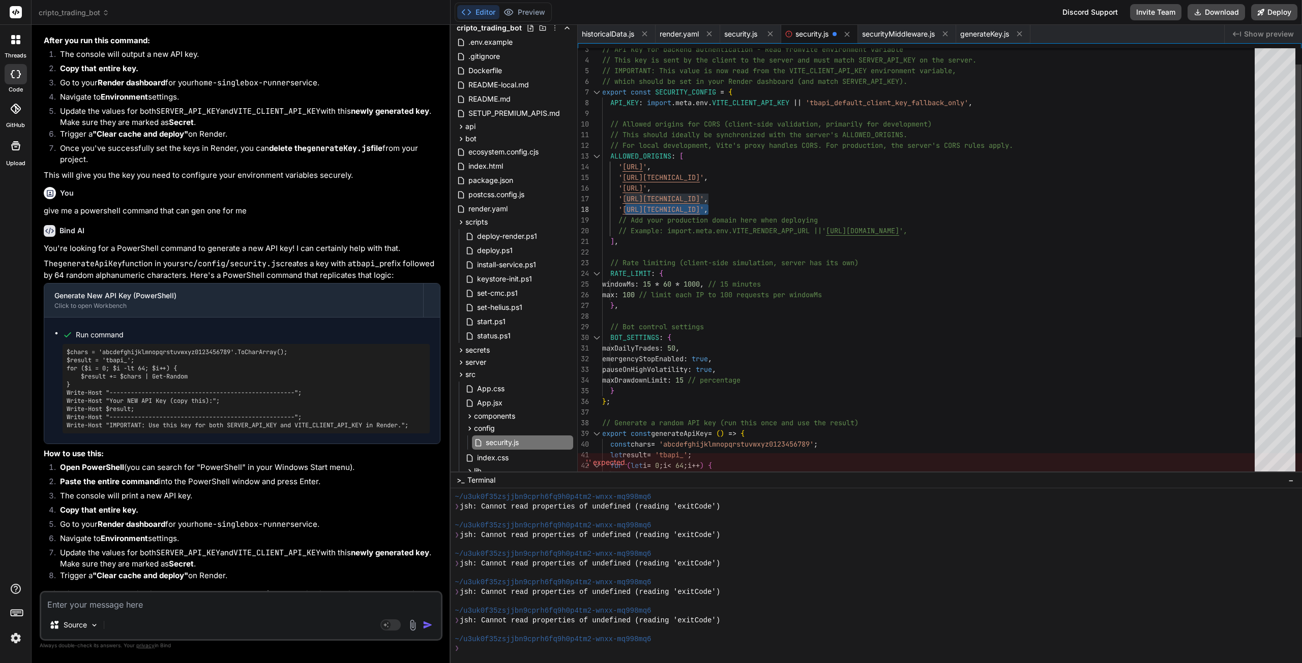
drag, startPoint x: 711, startPoint y: 209, endPoint x: 624, endPoint y: 209, distance: 86.4
click at [624, 209] on div "API_KEY : import . meta . env . VITE_CLIENT_API_KEY || 'tbapi_default_client_ke…" at bounding box center [931, 359] width 658 height 673
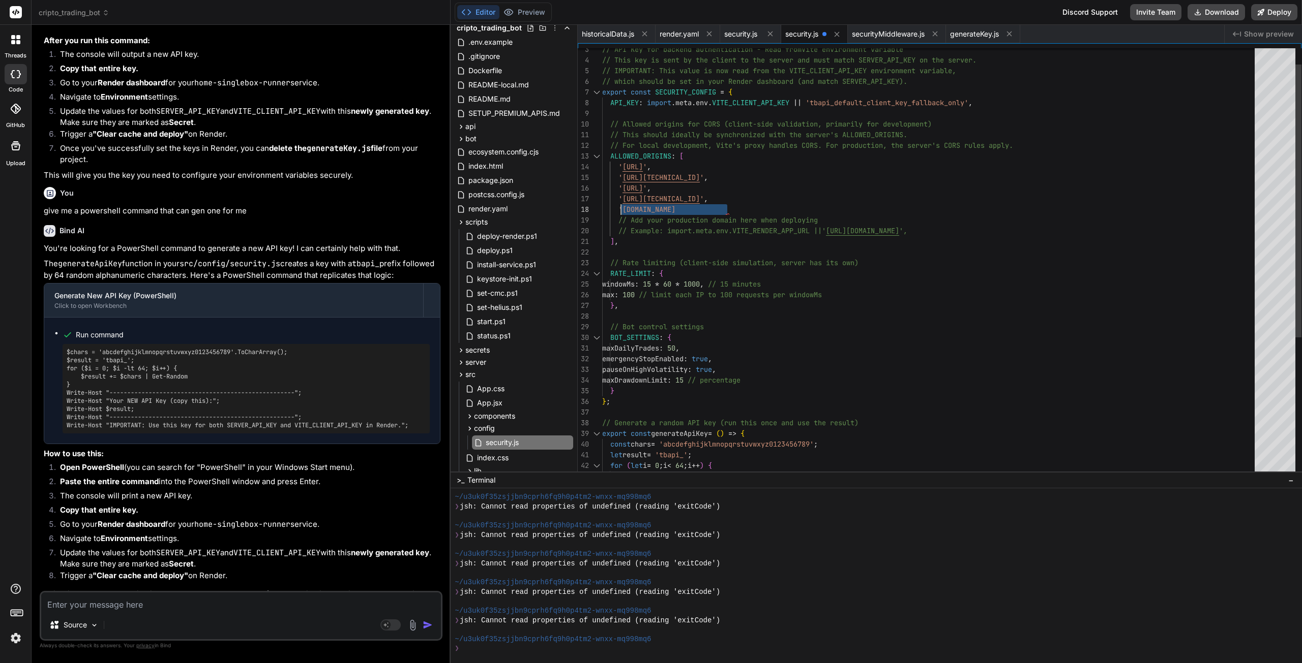
drag, startPoint x: 747, startPoint y: 207, endPoint x: 622, endPoint y: 207, distance: 125.1
click at [622, 207] on div "API_KEY : import . meta . env . VITE_CLIENT_API_KEY || 'tbapi_default_client_ke…" at bounding box center [931, 359] width 658 height 673
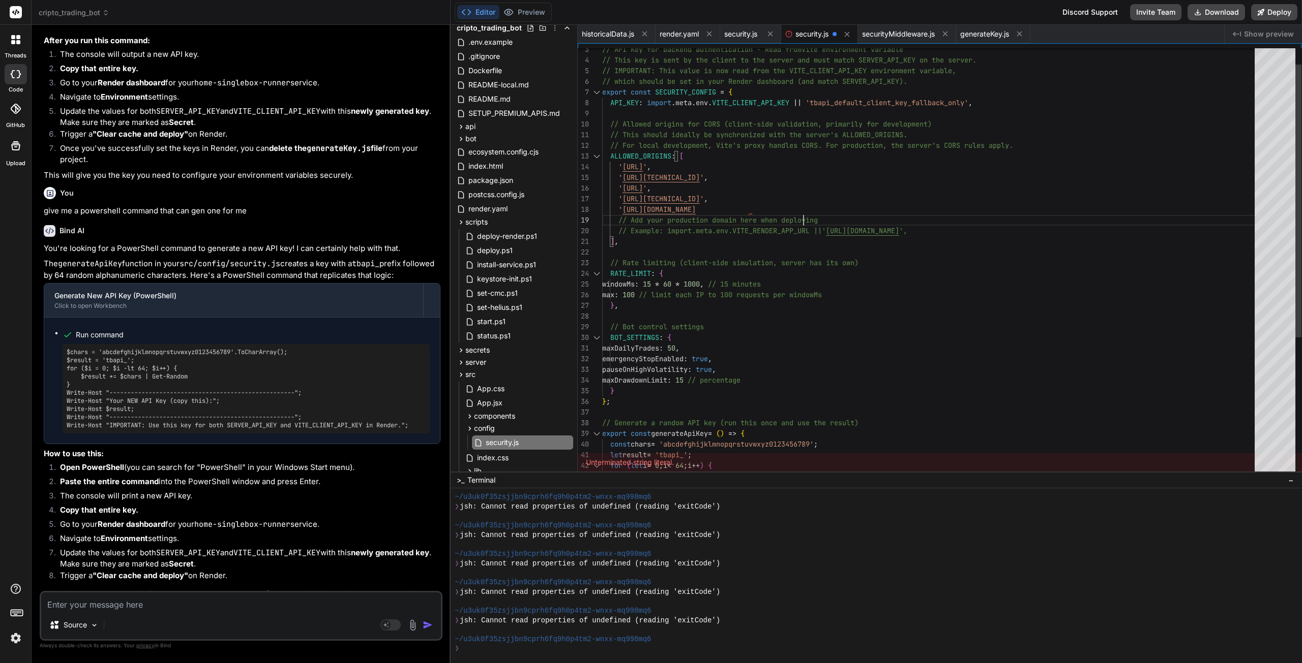
click at [810, 211] on div "API_KEY : import . meta . env . VITE_CLIENT_API_KEY || 'tbapi_default_client_ke…" at bounding box center [931, 359] width 658 height 673
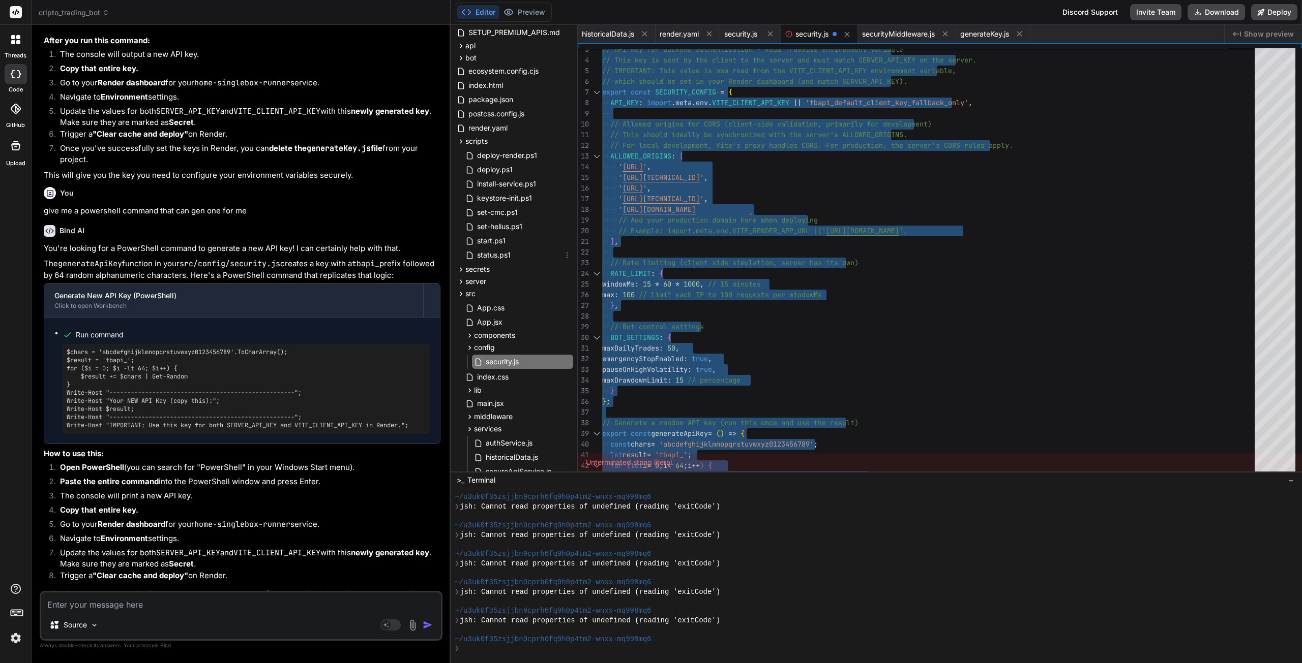
scroll to position [153, 0]
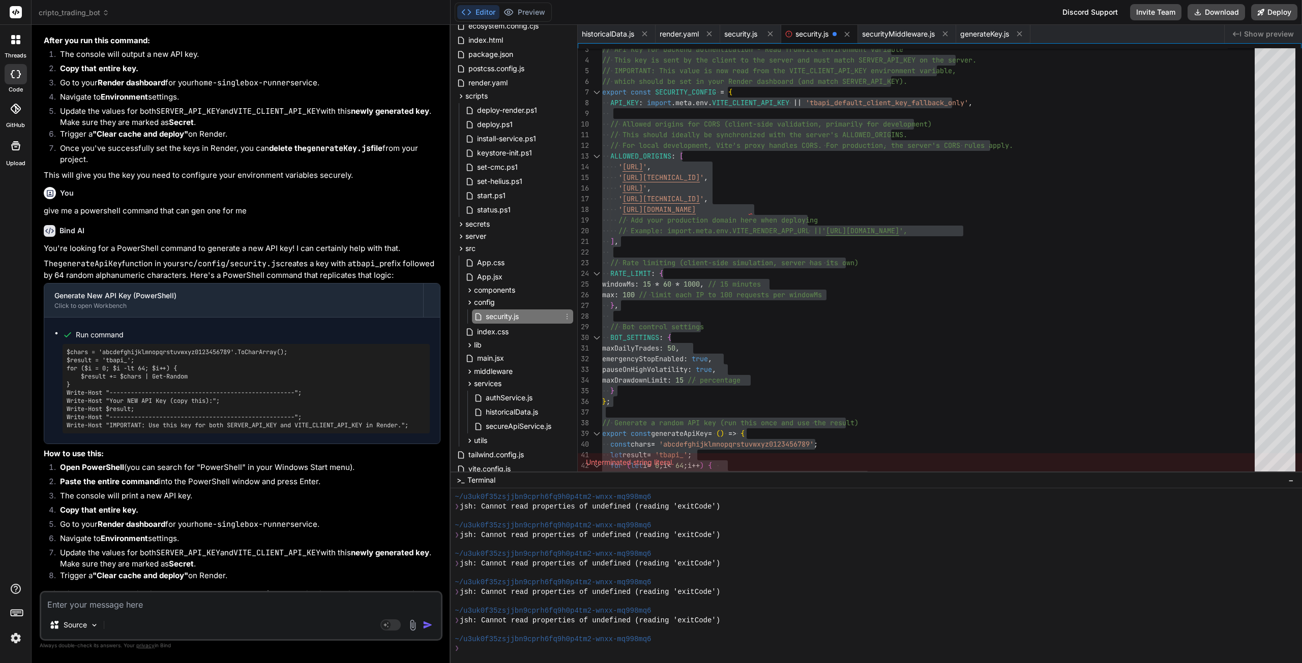
click at [508, 314] on span "security.js" at bounding box center [502, 317] width 35 height 12
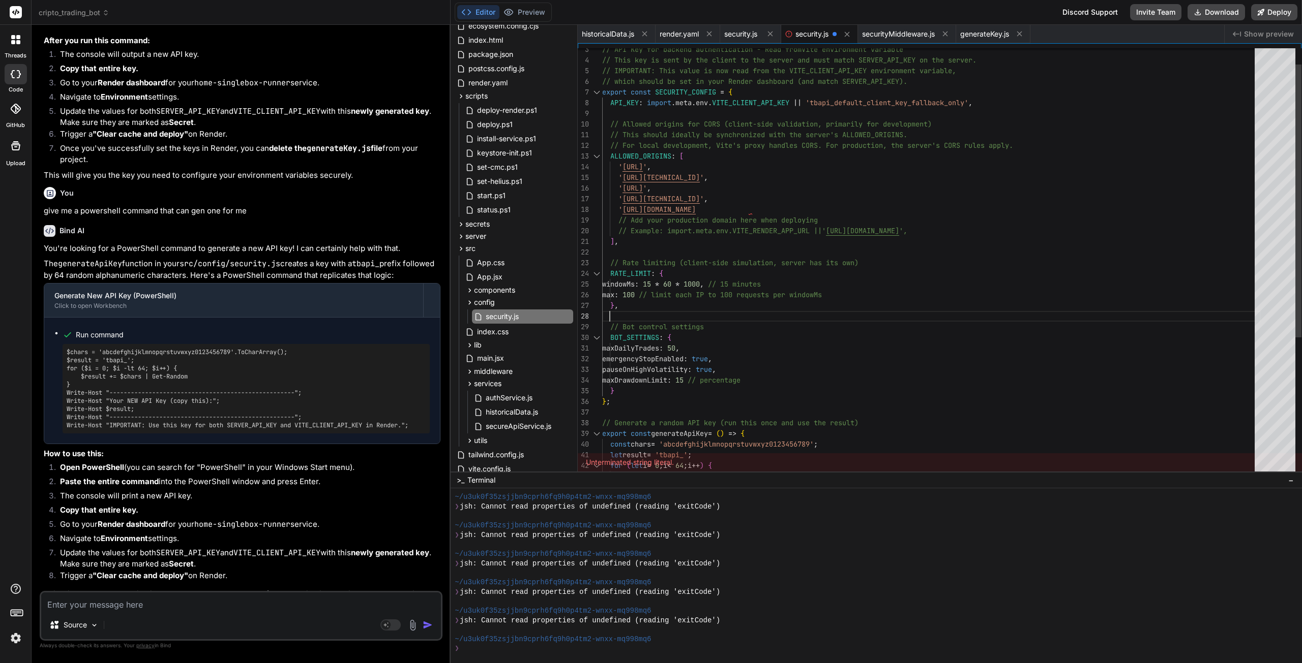
scroll to position [84, 0]
click at [937, 308] on div "API_KEY : import . meta . env . VITE_CLIENT_API_KEY || 'tbapi_default_client_ke…" at bounding box center [931, 359] width 658 height 673
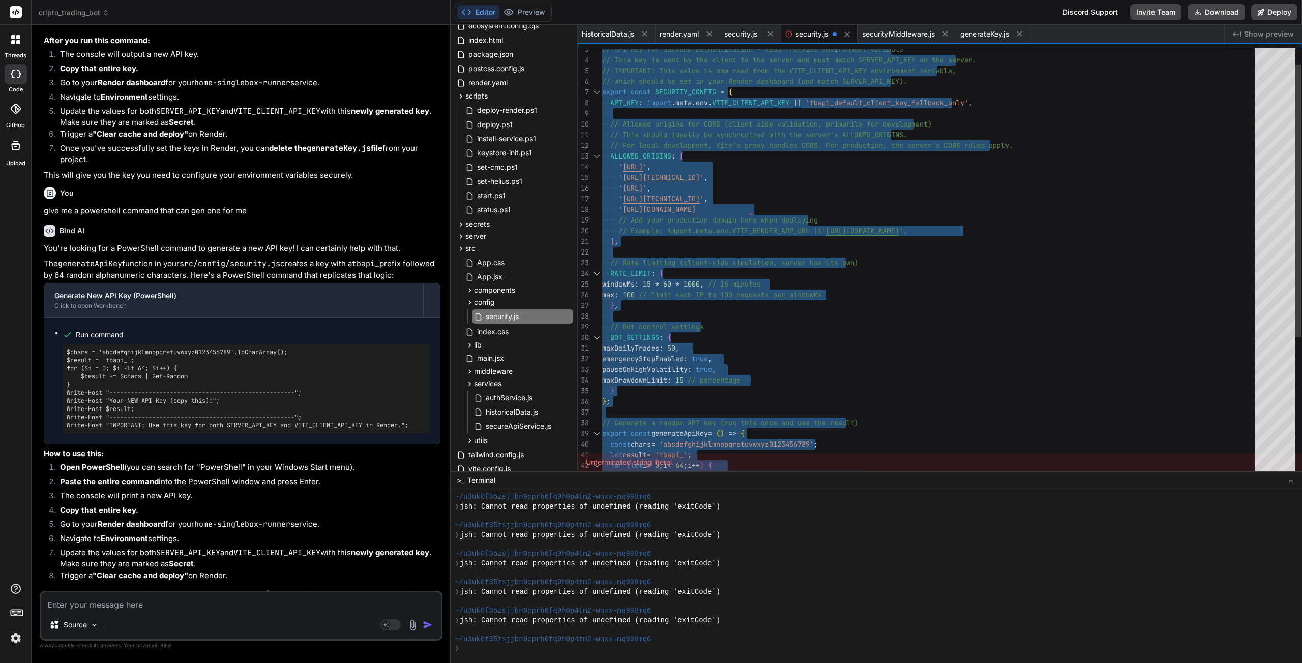
click at [924, 326] on div "API_KEY : import . meta . env . VITE_CLIENT_API_KEY || 'tbapi_default_client_ke…" at bounding box center [931, 359] width 658 height 673
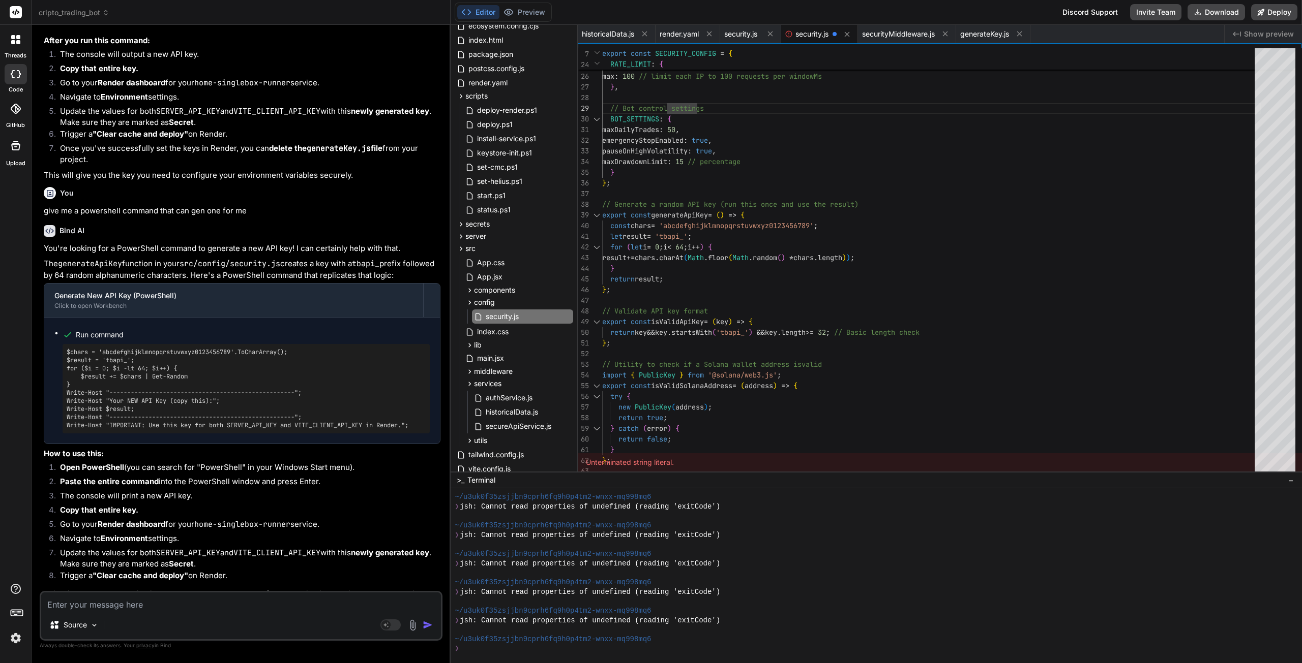
click at [163, 605] on textarea at bounding box center [241, 602] width 400 height 18
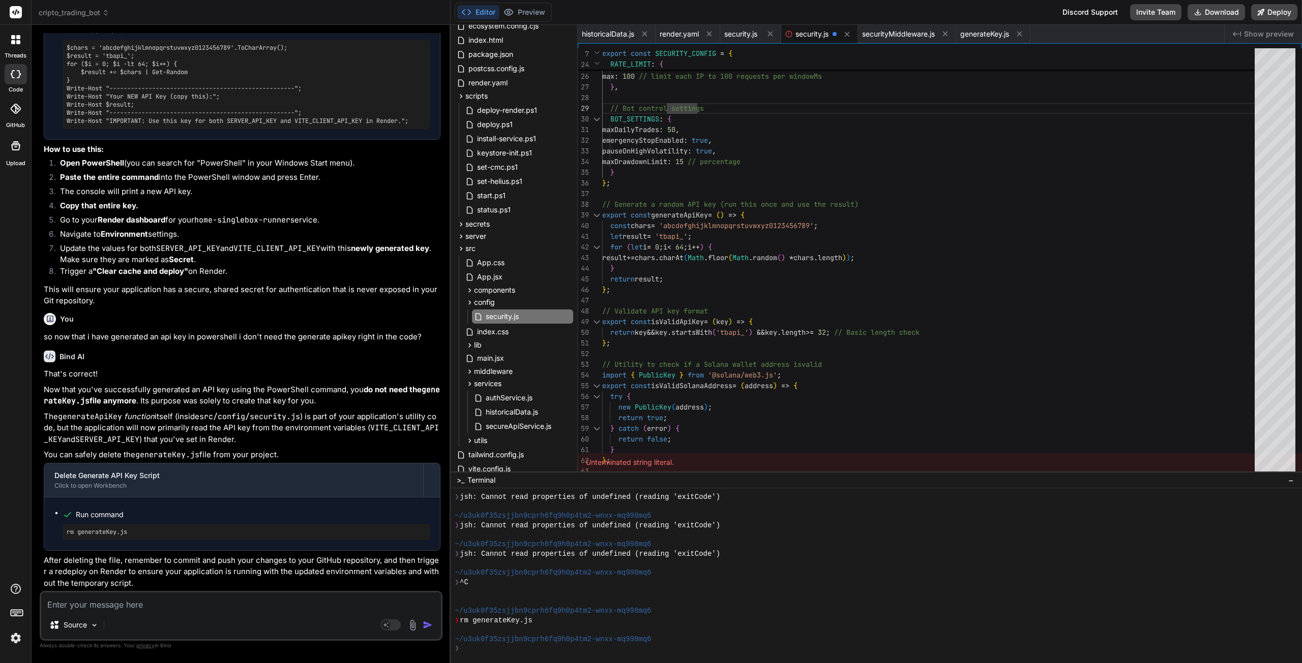
scroll to position [27035, 0]
click at [165, 603] on textarea at bounding box center [241, 602] width 400 height 18
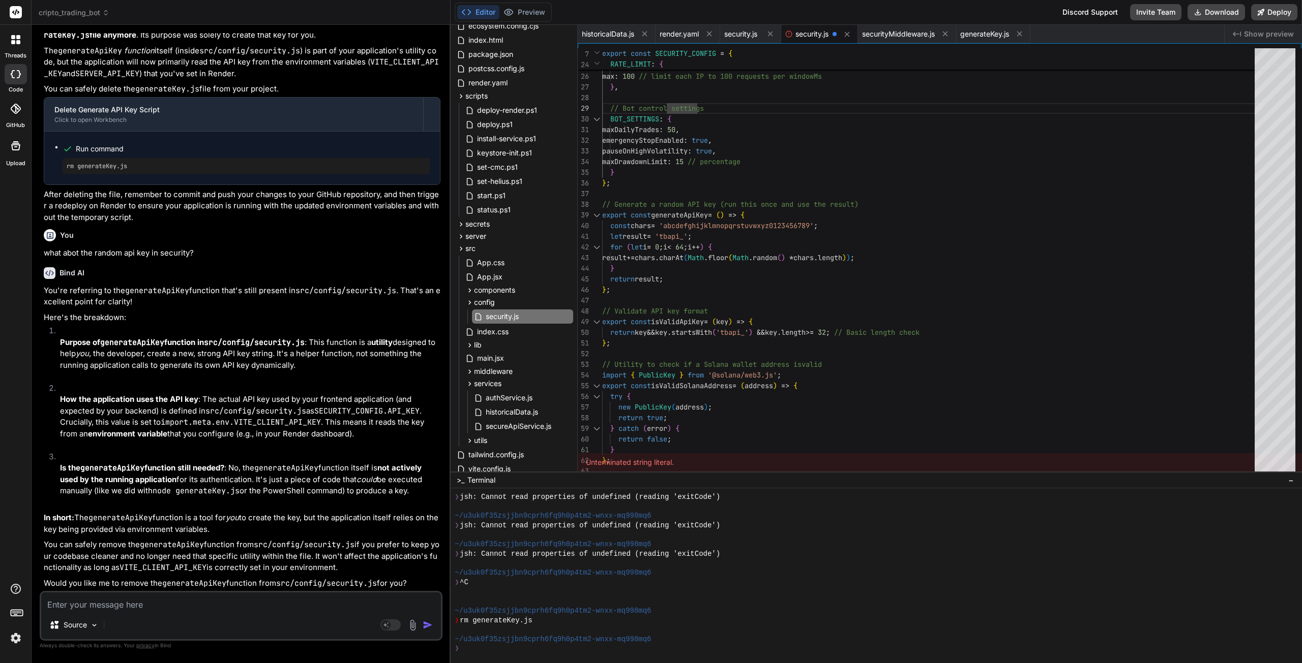
scroll to position [27405, 0]
click at [155, 601] on textarea at bounding box center [241, 602] width 400 height 18
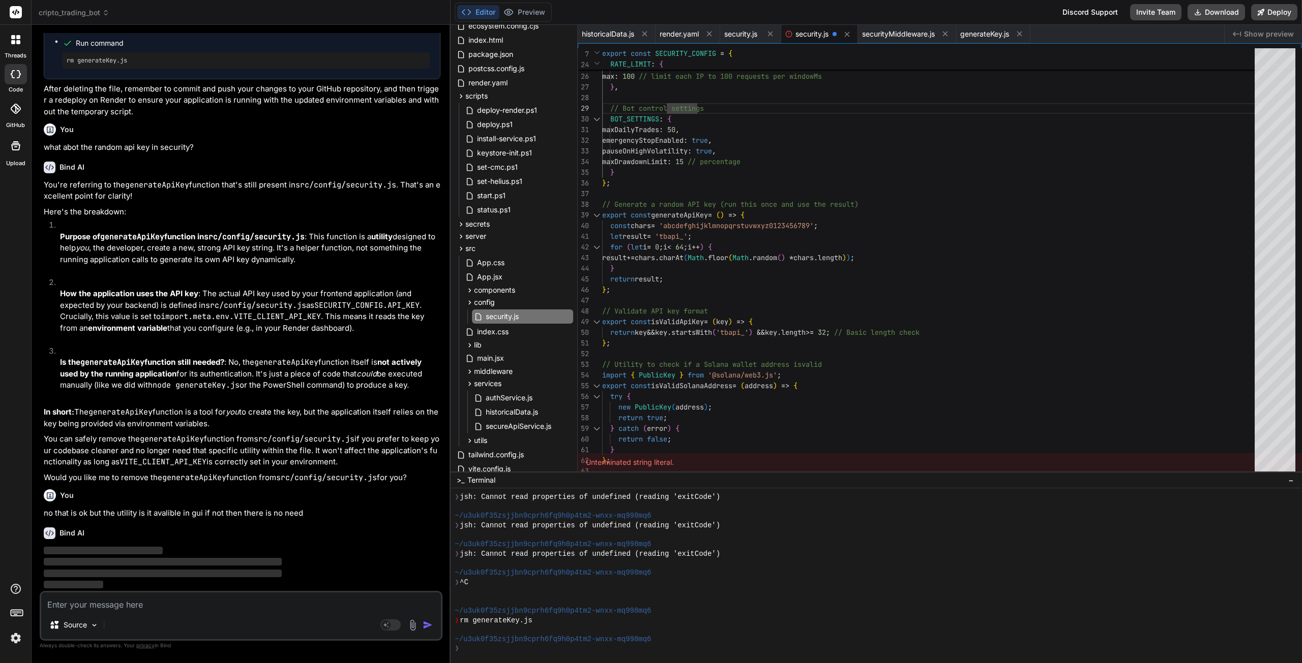
scroll to position [27510, 0]
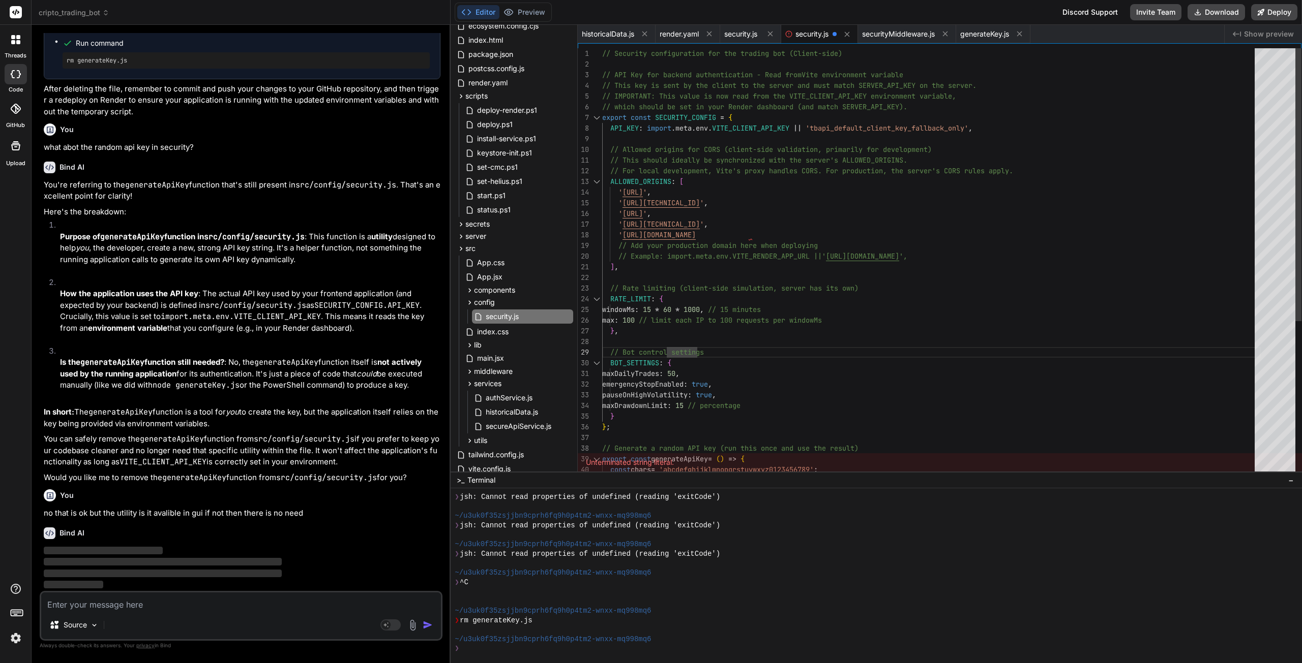
click at [878, 223] on div "// Rate limiting (client-side simulation, server h as its own) RATE_LIMIT : { w…" at bounding box center [931, 384] width 658 height 673
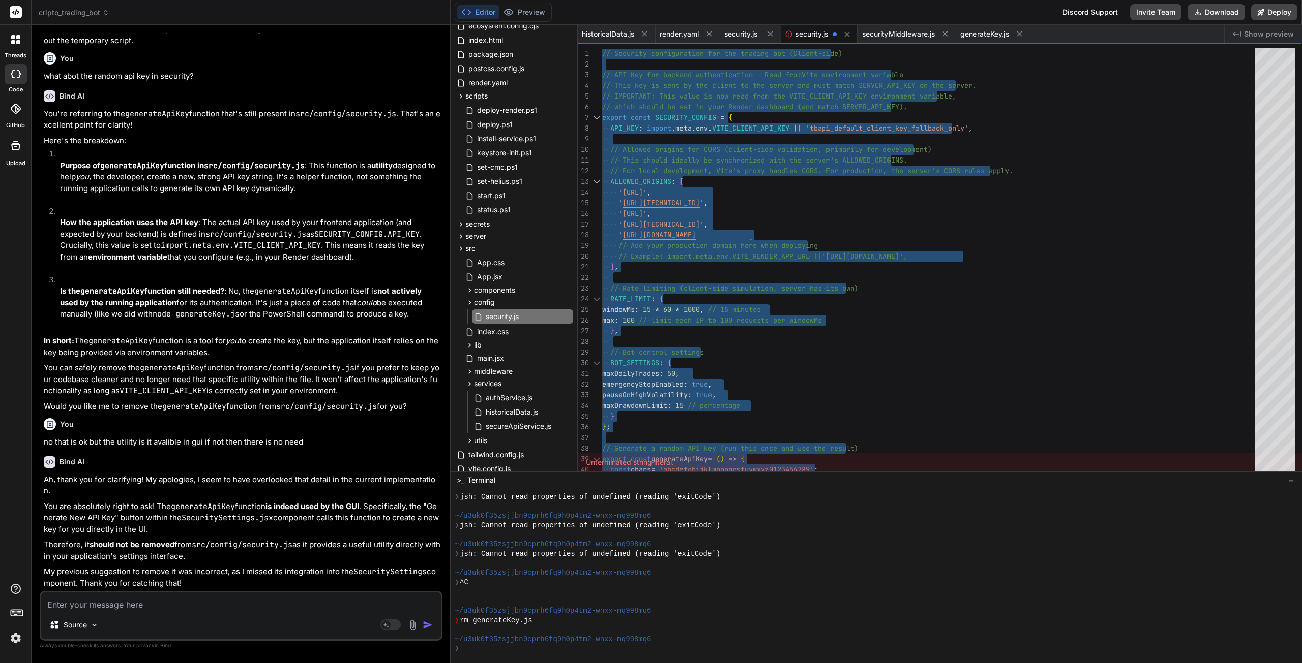
scroll to position [27572, 0]
click at [242, 448] on p "no that is ok but the utility is it avalible in gui if not then there is no need" at bounding box center [242, 443] width 397 height 12
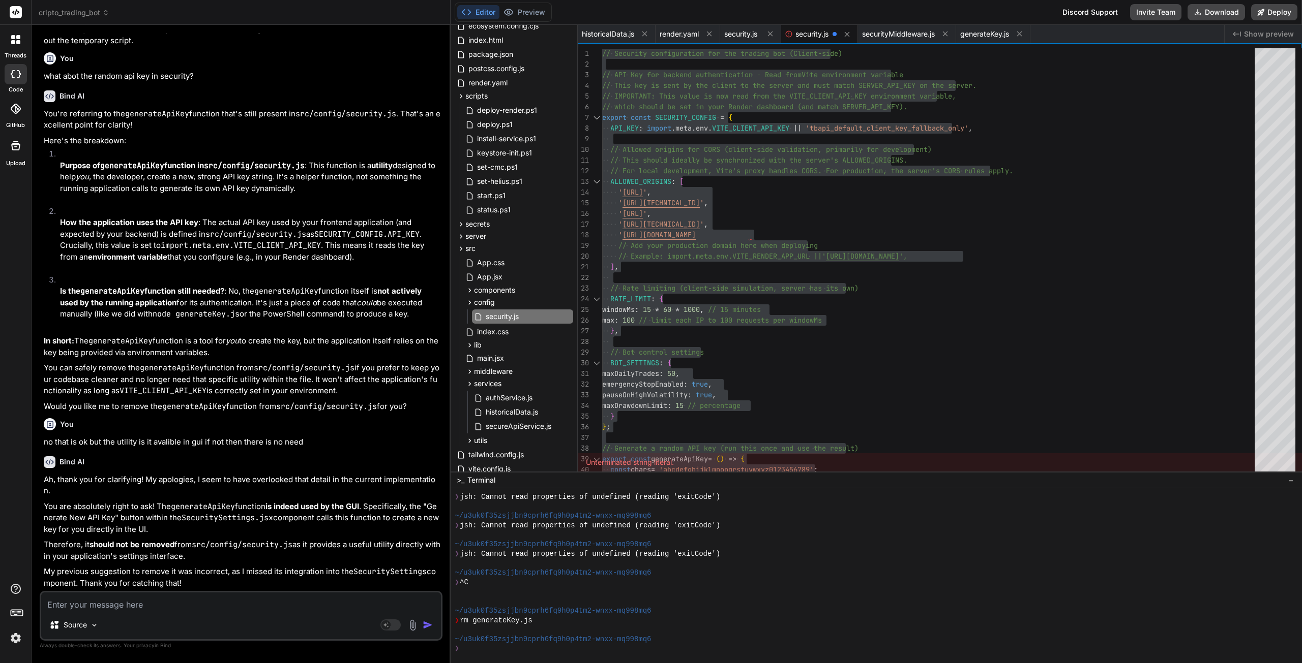
click at [116, 607] on textarea at bounding box center [241, 602] width 400 height 18
paste textarea "Pushing image to registry... Upload succeeded ==> Deploying... file:///app/serv…"
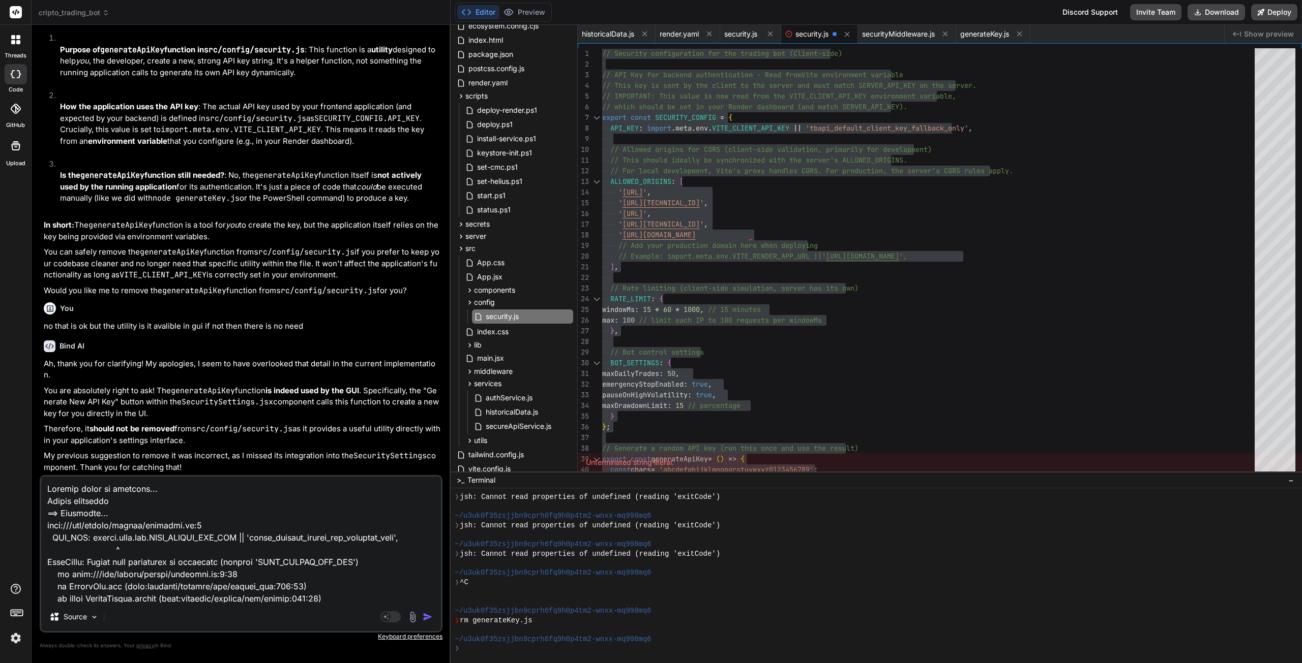
scroll to position [159, 0]
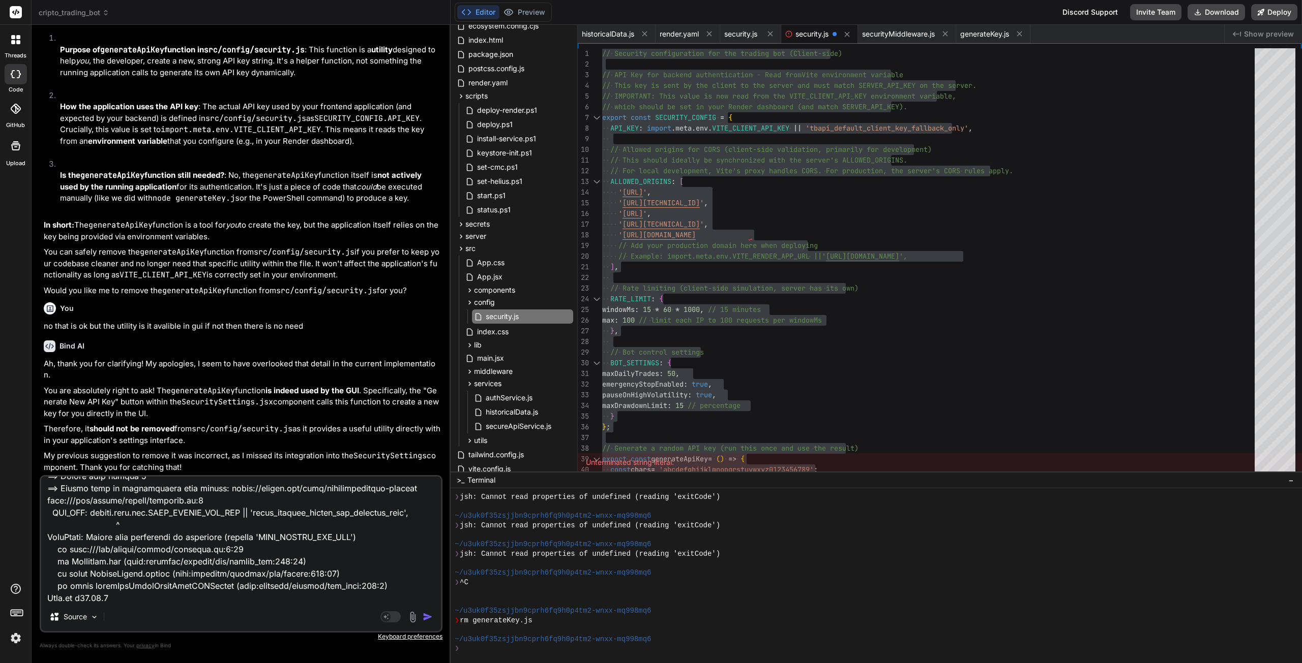
click at [426, 616] on img "button" at bounding box center [427, 617] width 10 height 10
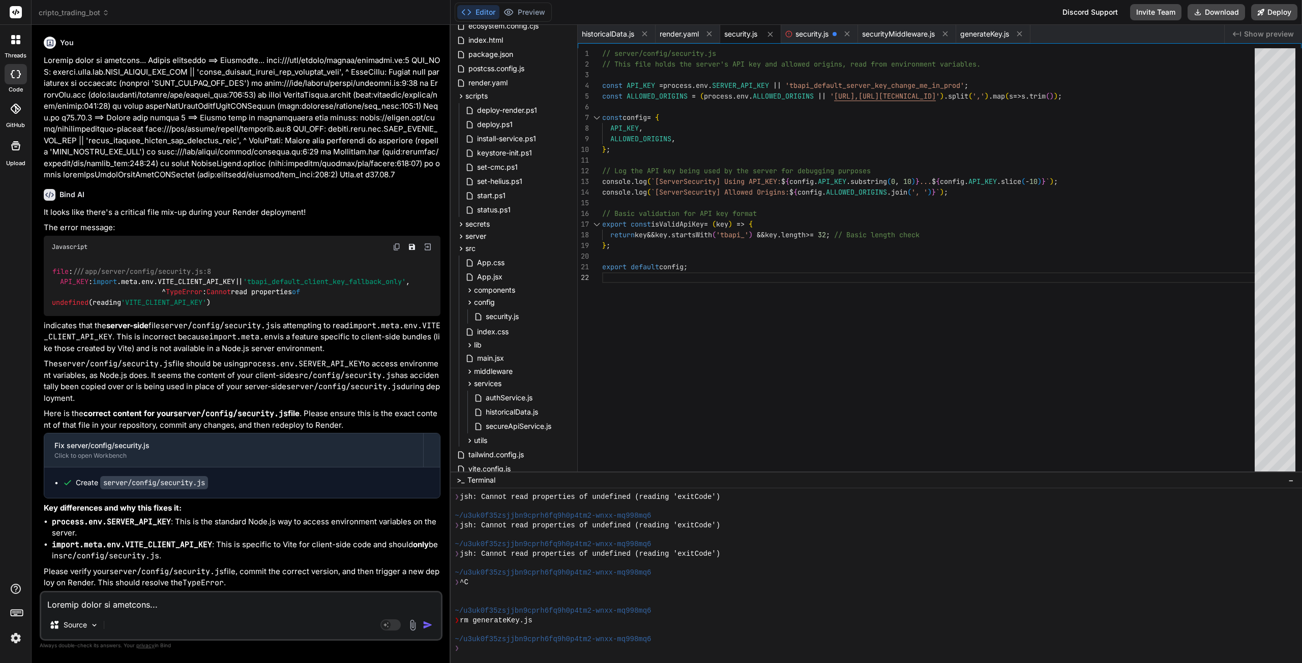
scroll to position [28133, 0]
click at [494, 320] on span "security.js" at bounding box center [502, 317] width 35 height 12
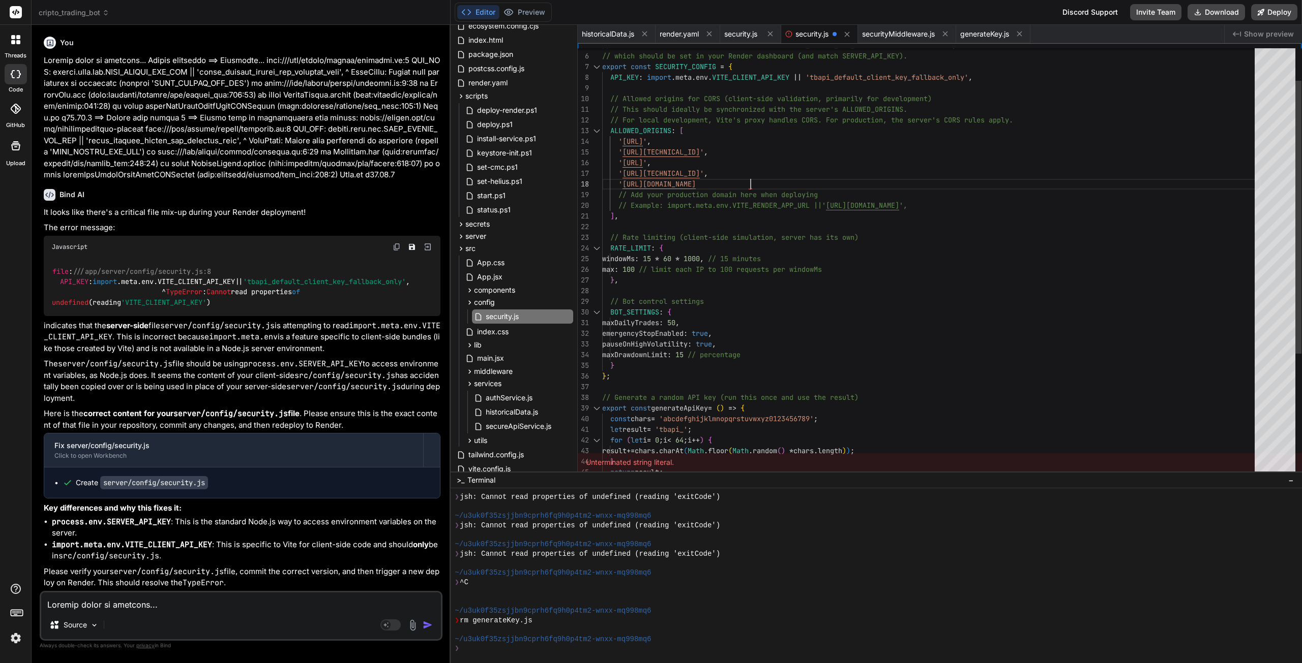
scroll to position [20, 0]
click at [796, 184] on div "] , // Add your production domain here when deploying // Example: import.meta.e…" at bounding box center [931, 333] width 658 height 673
click at [785, 182] on div "] , // Add your production domain here when deploying // Example: import.meta.e…" at bounding box center [931, 333] width 658 height 673
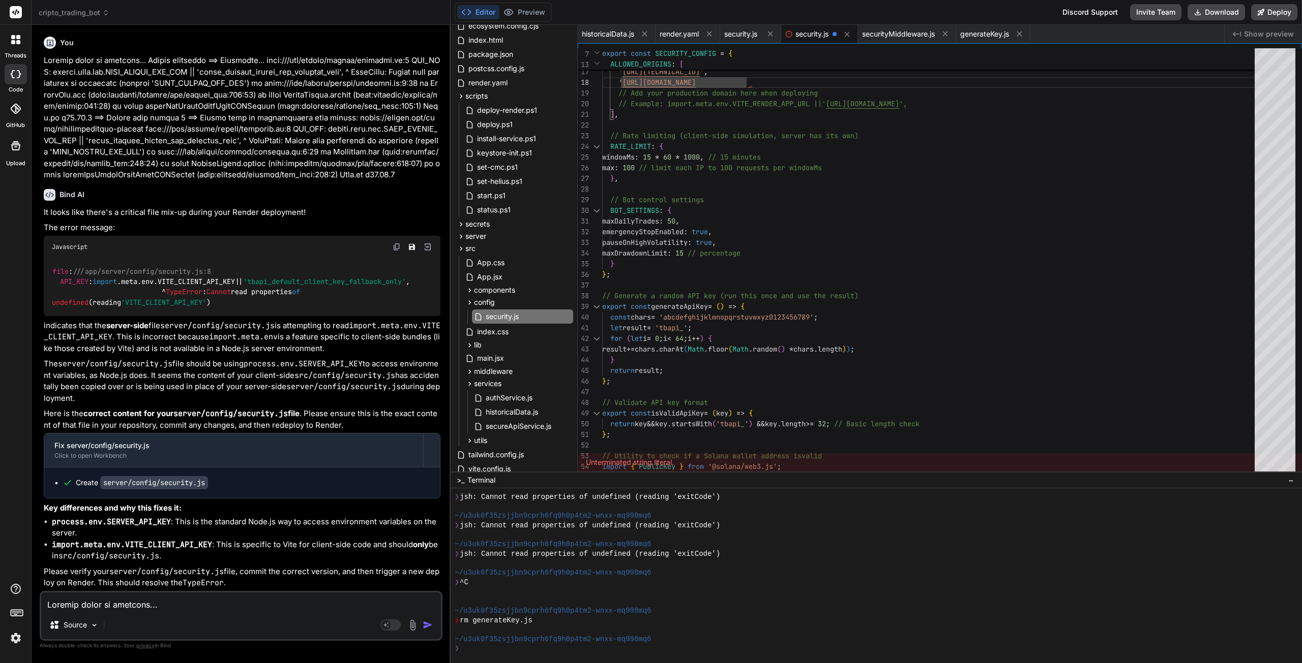
click at [199, 594] on textarea at bounding box center [241, 602] width 400 height 18
paste textarea "[URL][DOMAIN_NAME]"
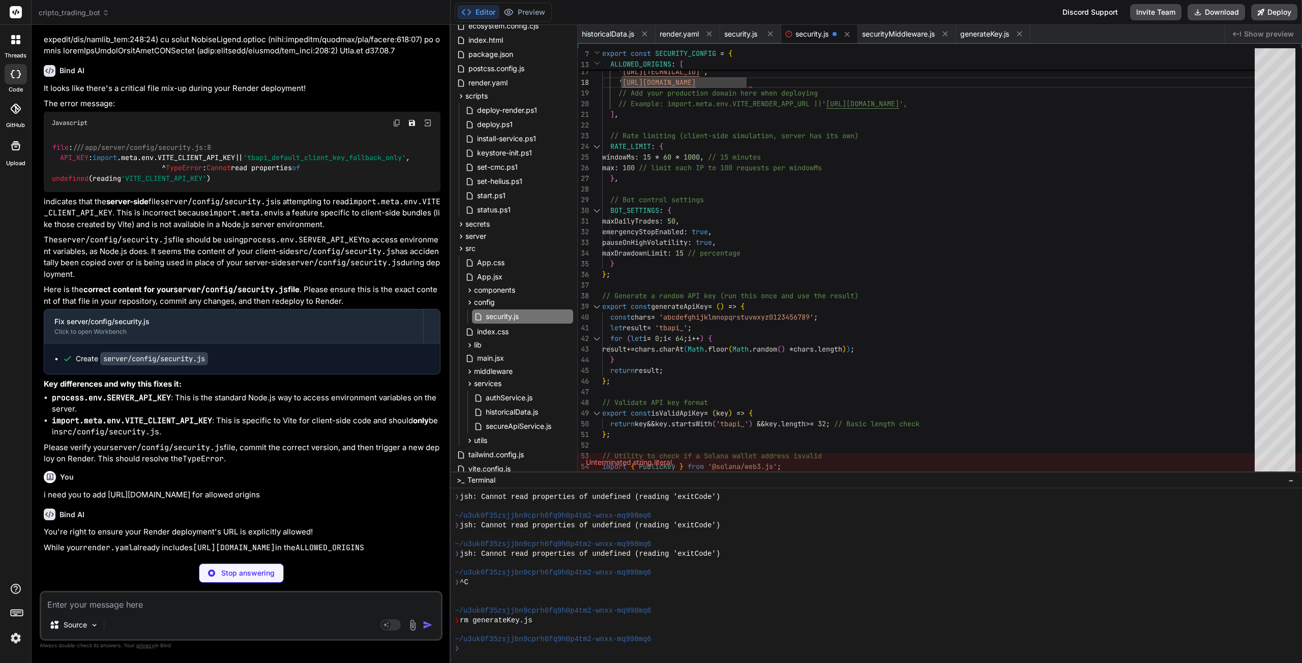
scroll to position [28239, 0]
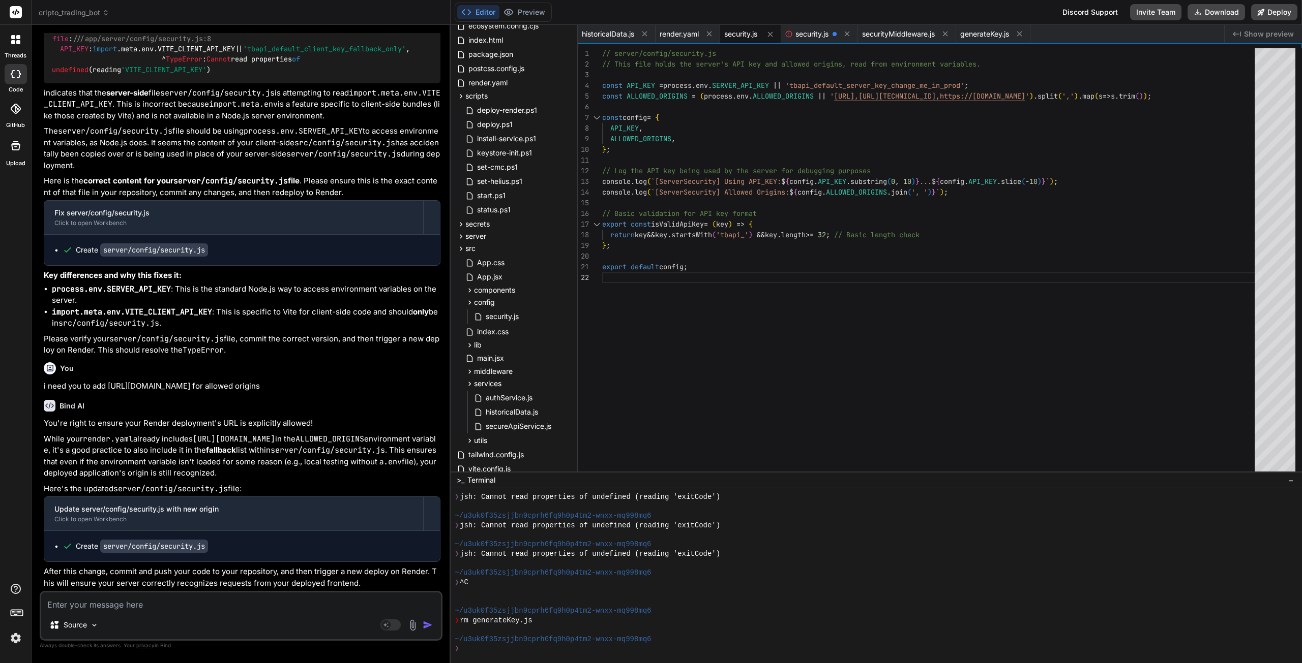
click at [804, 35] on span "security.js" at bounding box center [811, 34] width 33 height 10
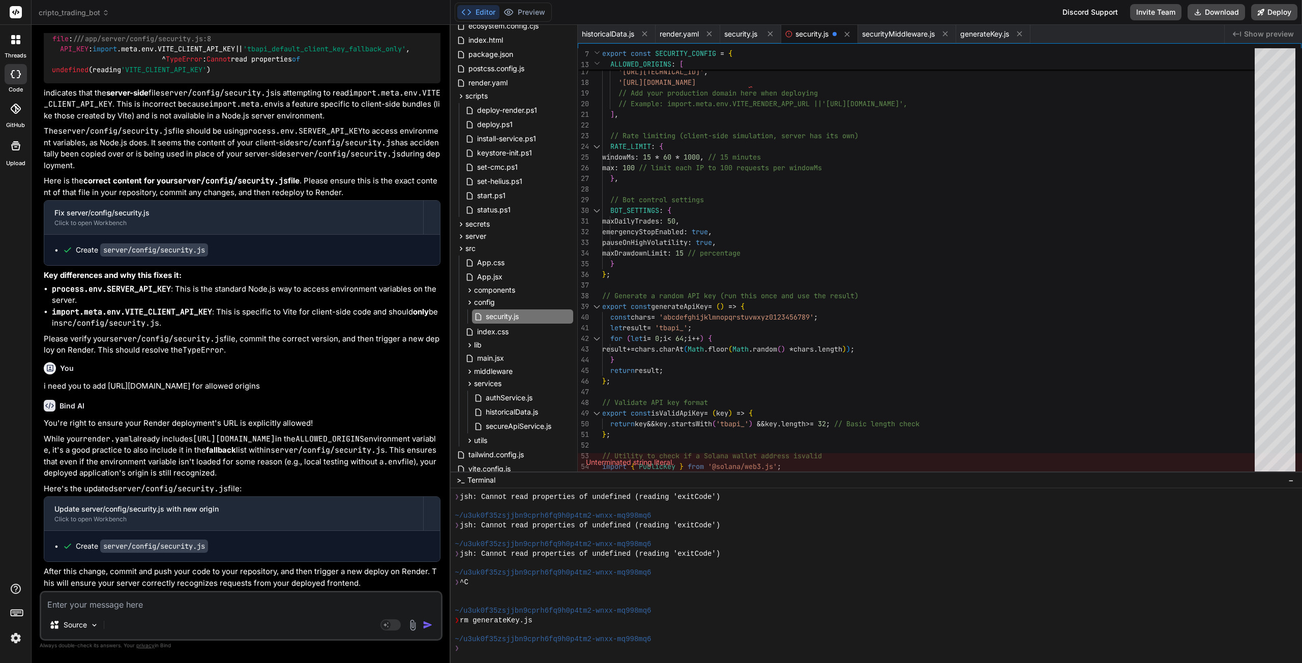
drag, startPoint x: 846, startPoint y: 34, endPoint x: 840, endPoint y: 34, distance: 6.1
click at [843, 34] on button at bounding box center [846, 34] width 13 height 13
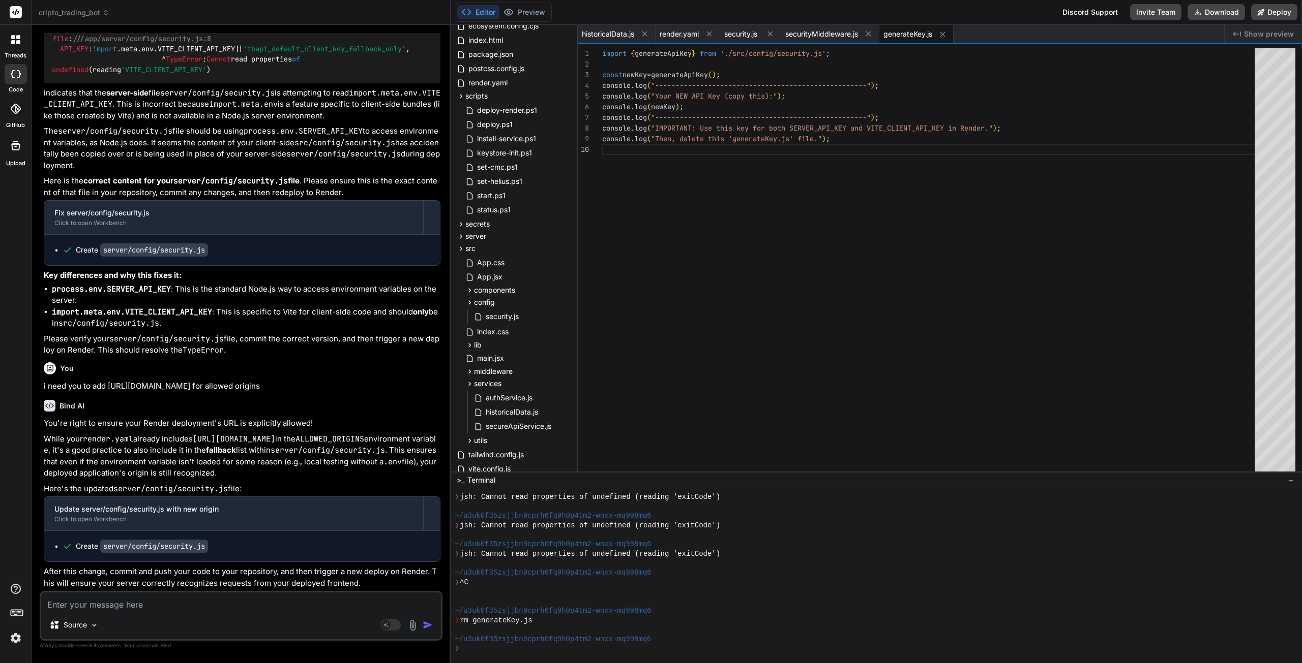
click at [740, 34] on span "security.js" at bounding box center [740, 34] width 33 height 10
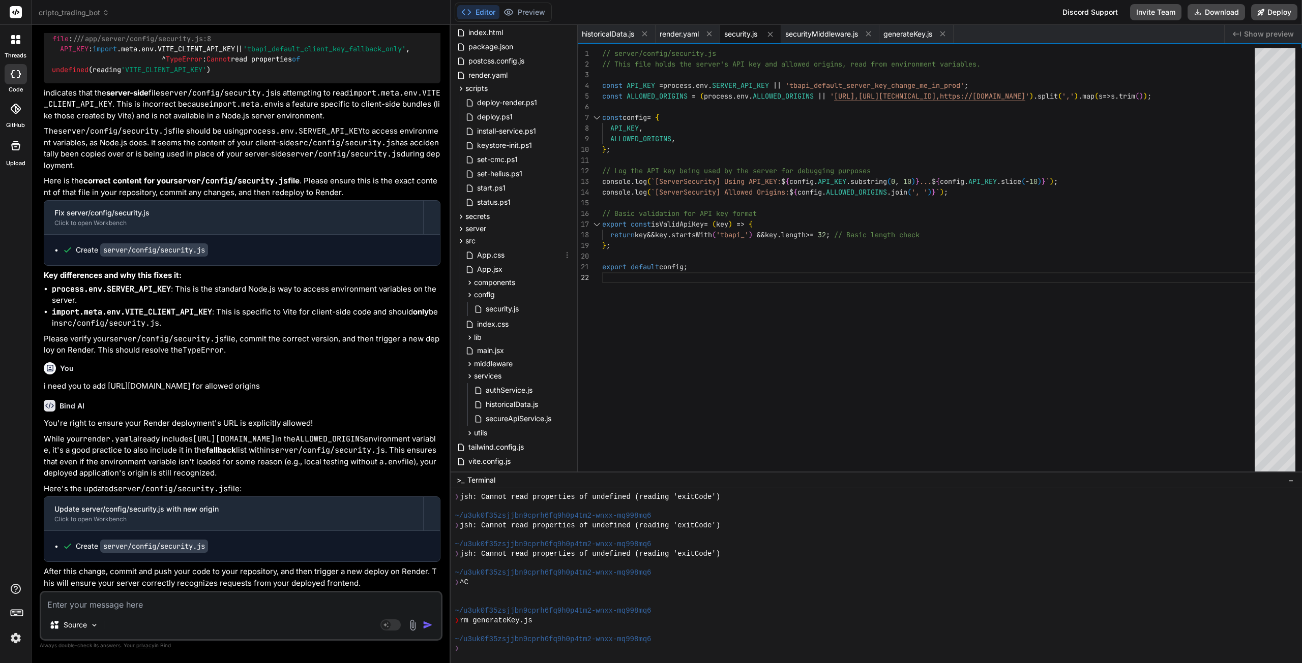
scroll to position [193, 0]
click at [509, 283] on div "security.js" at bounding box center [518, 276] width 110 height 16
click at [506, 276] on span "security.js" at bounding box center [502, 276] width 35 height 12
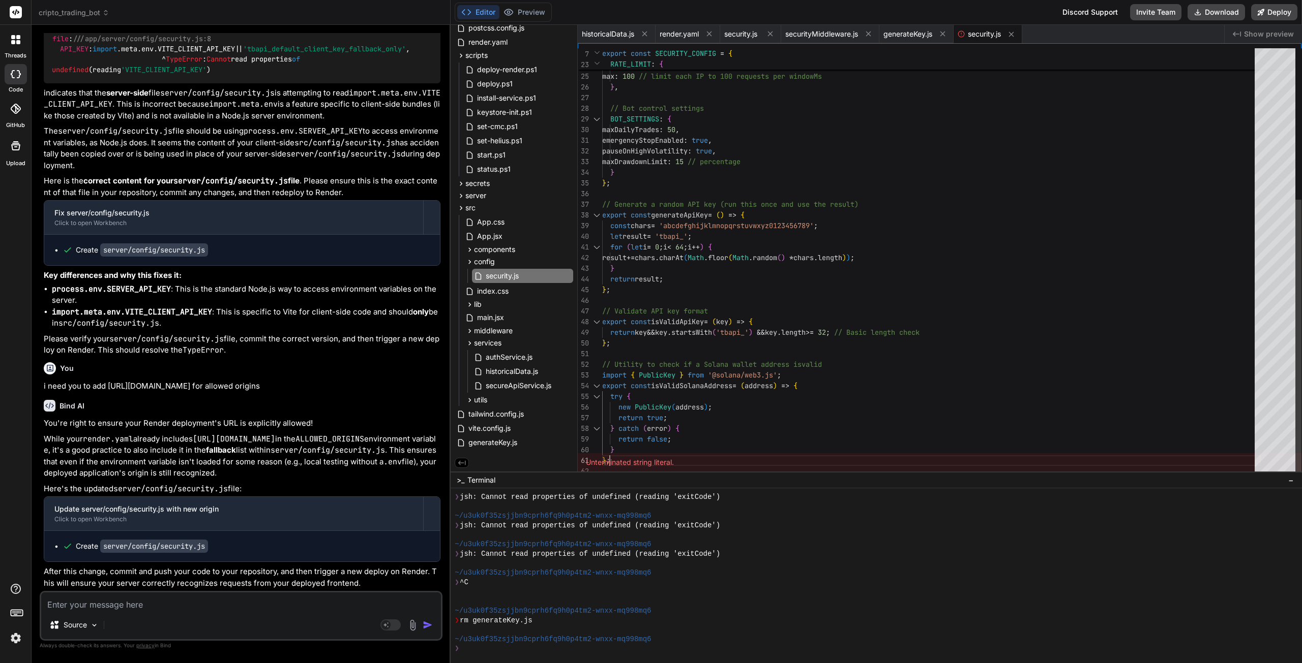
scroll to position [20, 0]
click at [716, 452] on div "// Rate limiting (client-side simulation, server h as its own) RATE_LIMIT : { w…" at bounding box center [931, 146] width 658 height 662
click at [690, 446] on div "// Rate limiting (client-side simulation, server h as its own) RATE_LIMIT : { w…" at bounding box center [931, 146] width 658 height 662
drag, startPoint x: 684, startPoint y: 463, endPoint x: 592, endPoint y: 462, distance: 91.5
click at [592, 462] on div "Unterminated string literal." at bounding box center [940, 463] width 724 height 18
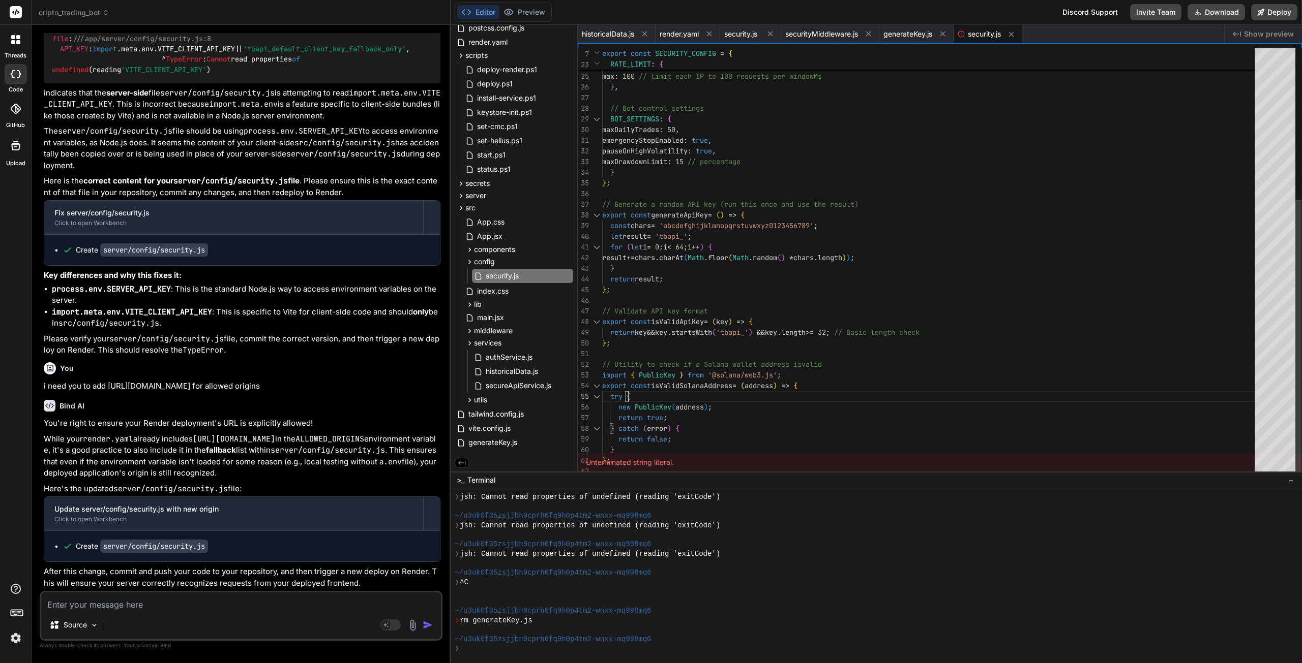
click at [723, 387] on div "// Rate limiting (client-side simulation, server h as its own) RATE_LIMIT : { w…" at bounding box center [931, 146] width 658 height 662
click at [154, 612] on div "Source Agent Mode. When this toggle is activated, AI automatically makes decisi…" at bounding box center [241, 616] width 403 height 50
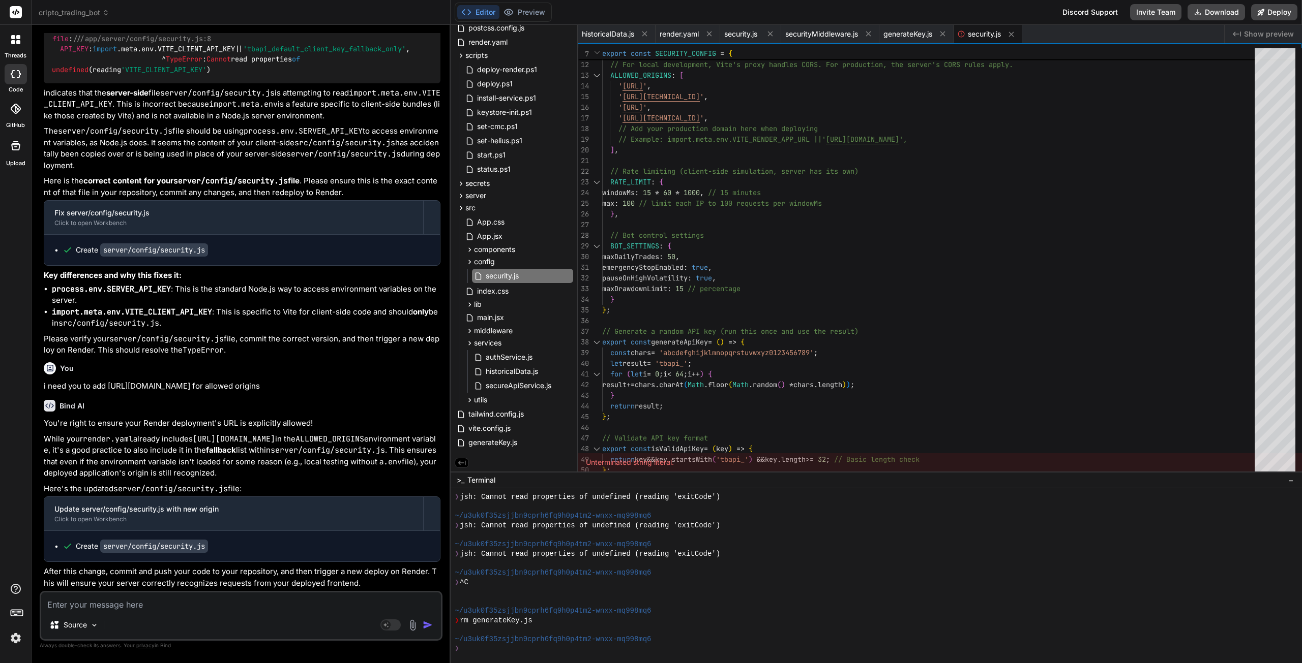
click at [240, 607] on textarea at bounding box center [241, 602] width 400 height 18
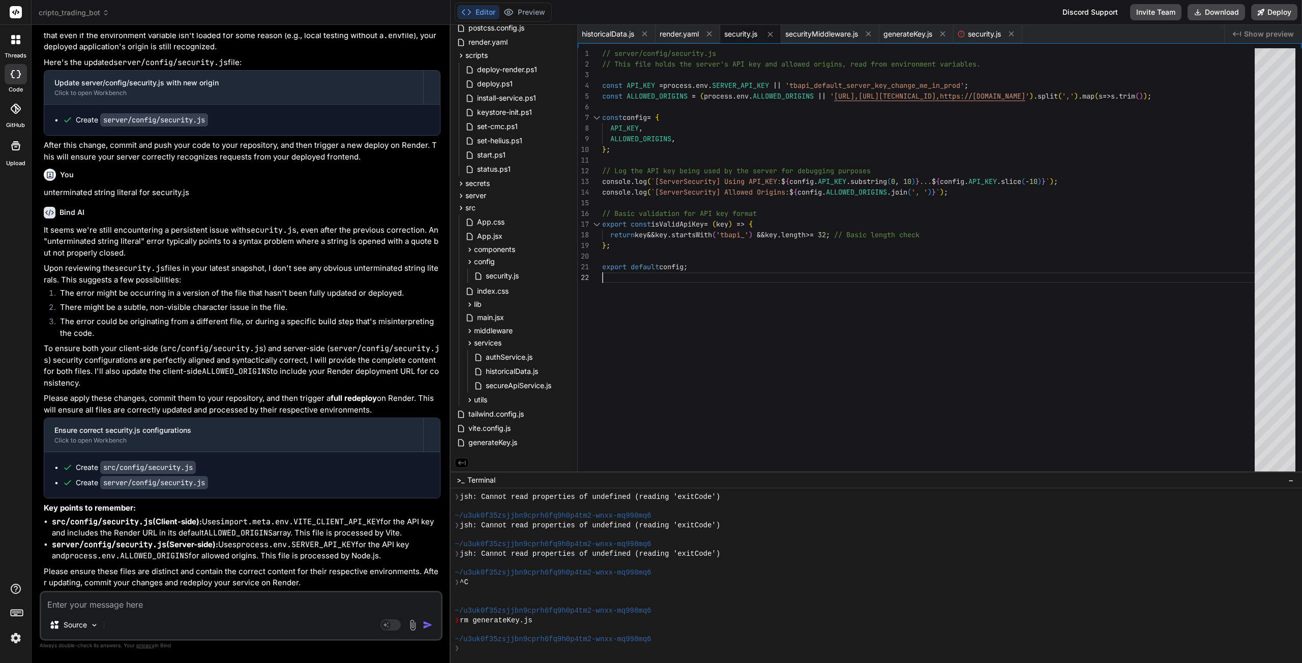
scroll to position [10, 0]
click at [721, 329] on div "export default config ; return key && key . startsWith ( 'tbapi_' ) && key . le…" at bounding box center [931, 262] width 658 height 429
click at [489, 198] on div "server" at bounding box center [514, 196] width 118 height 12
click at [496, 223] on div "config" at bounding box center [518, 221] width 110 height 12
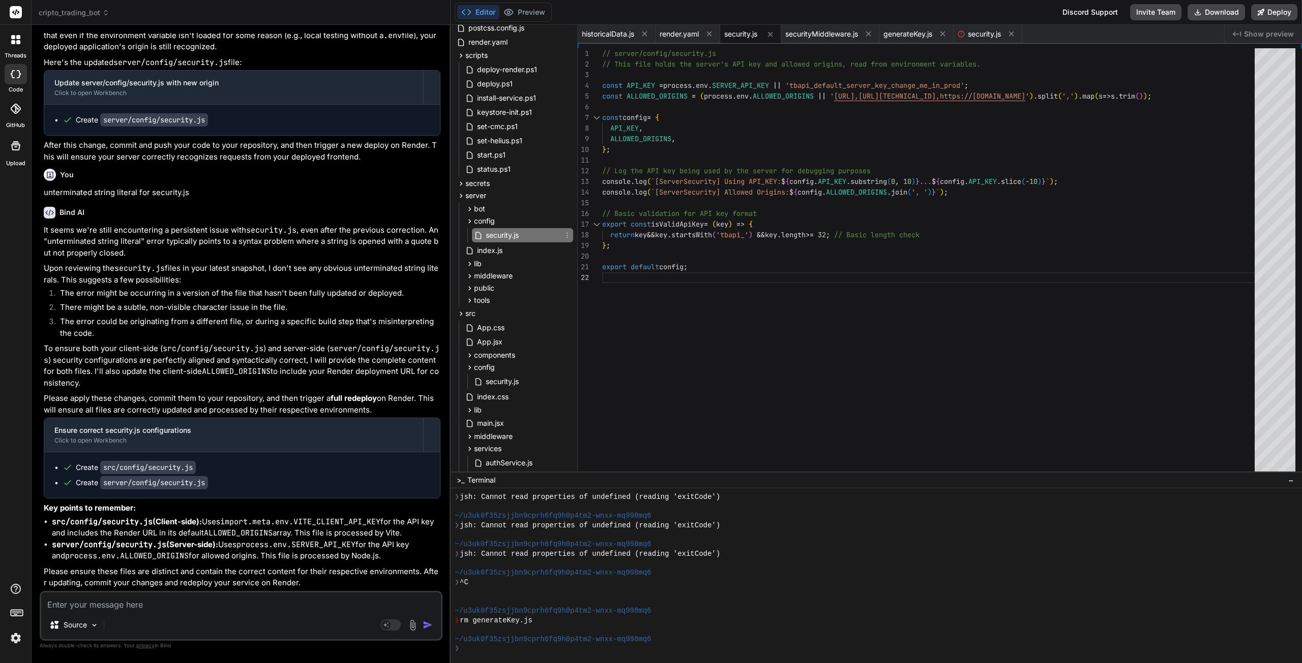
click at [499, 236] on span "security.js" at bounding box center [502, 235] width 35 height 12
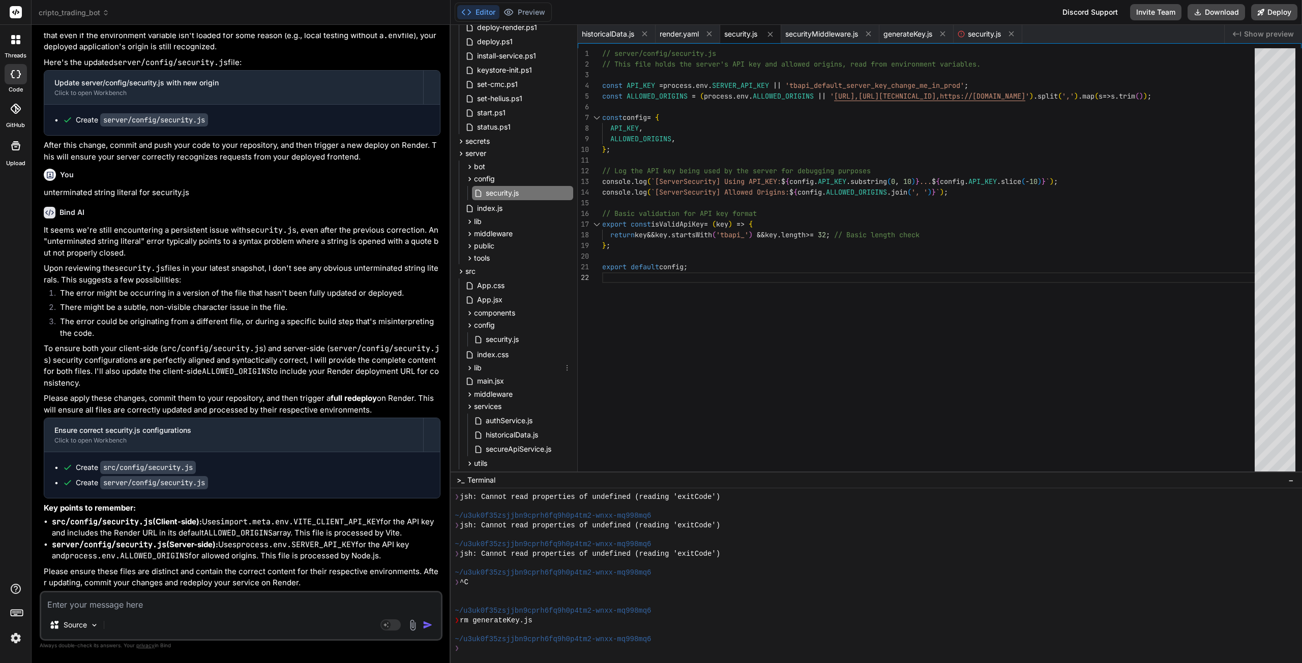
scroll to position [299, 0]
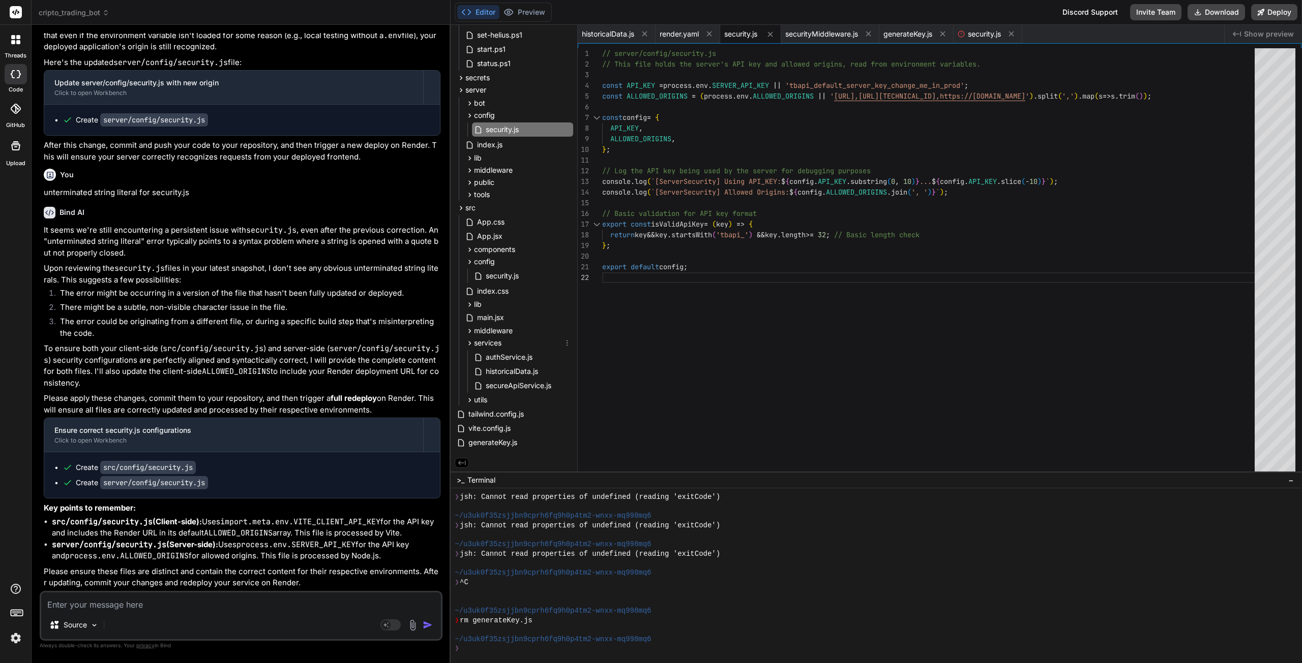
click at [518, 341] on div "services" at bounding box center [518, 343] width 110 height 12
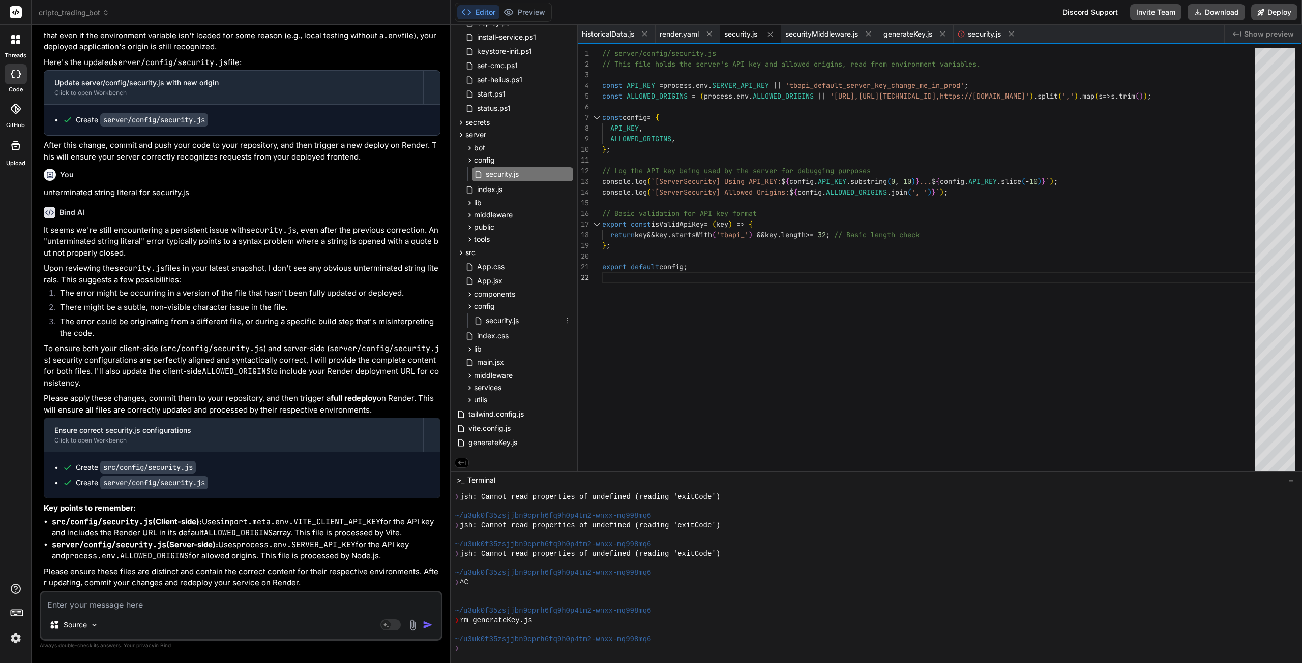
click at [521, 319] on div "security.js" at bounding box center [522, 321] width 101 height 14
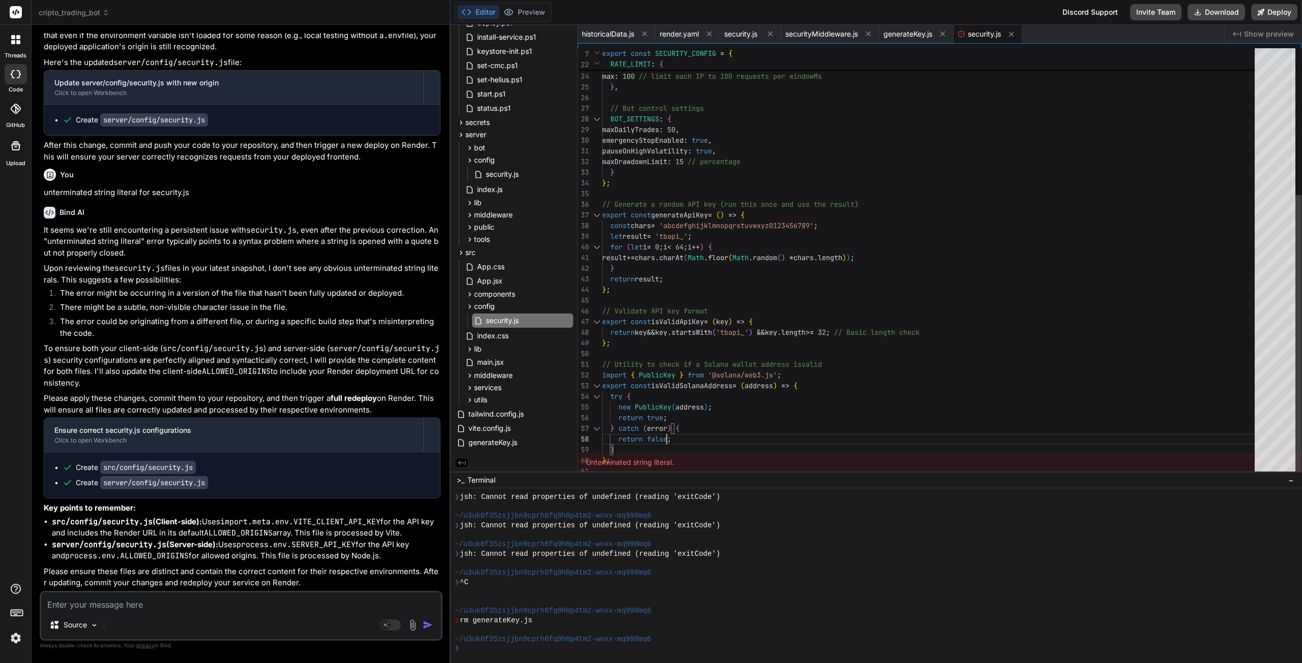
scroll to position [10, 0]
drag, startPoint x: 717, startPoint y: 437, endPoint x: 677, endPoint y: 460, distance: 46.2
click at [716, 438] on div "RATE_LIMIT : { // Rate limiting (client-side simulation, server h as its own) w…" at bounding box center [931, 151] width 658 height 651
click at [636, 450] on div "RATE_LIMIT : { // Rate limiting (client-side simulation, server h as its own) w…" at bounding box center [931, 151] width 658 height 651
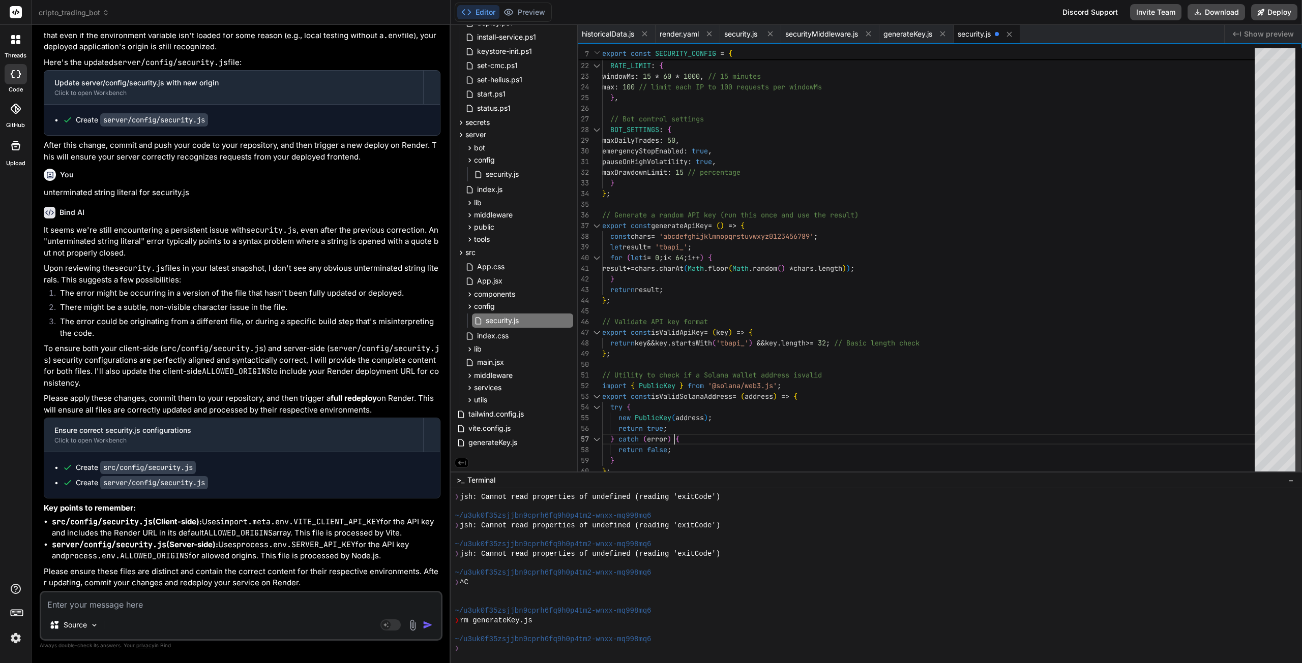
click at [779, 430] on div "RATE_LIMIT : { // Rate limiting (client-side simulation, server h as its own) w…" at bounding box center [931, 156] width 658 height 641
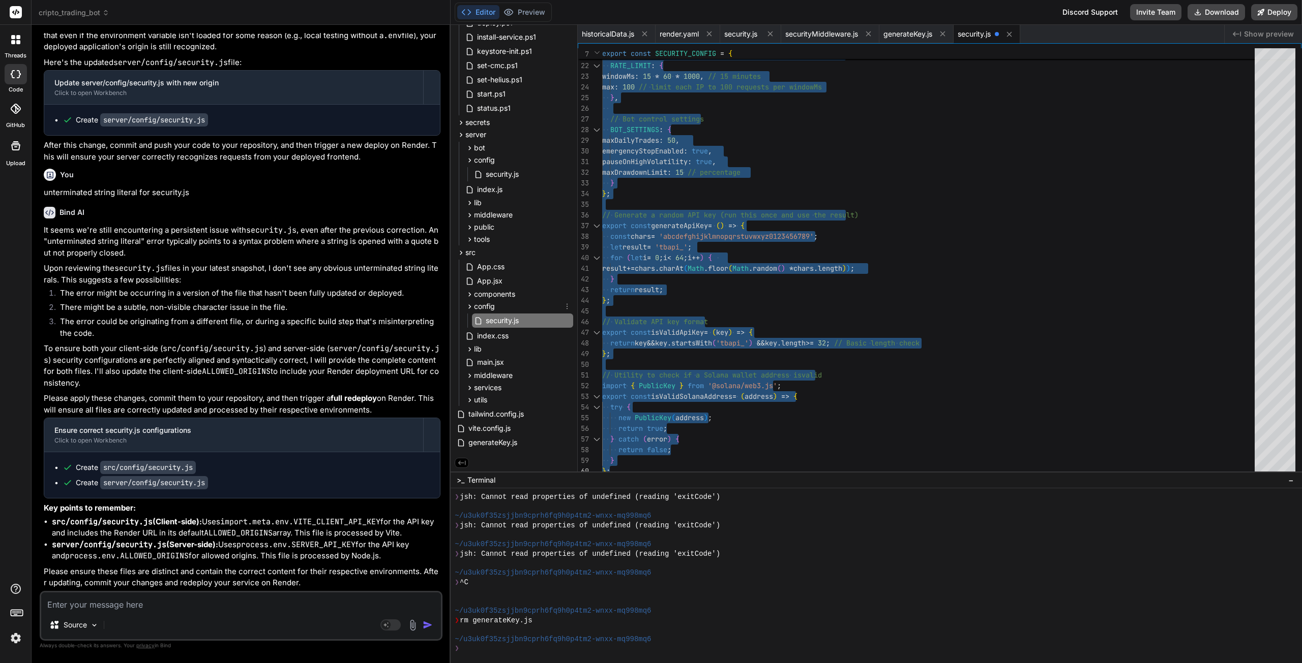
click at [468, 306] on icon at bounding box center [469, 307] width 9 height 9
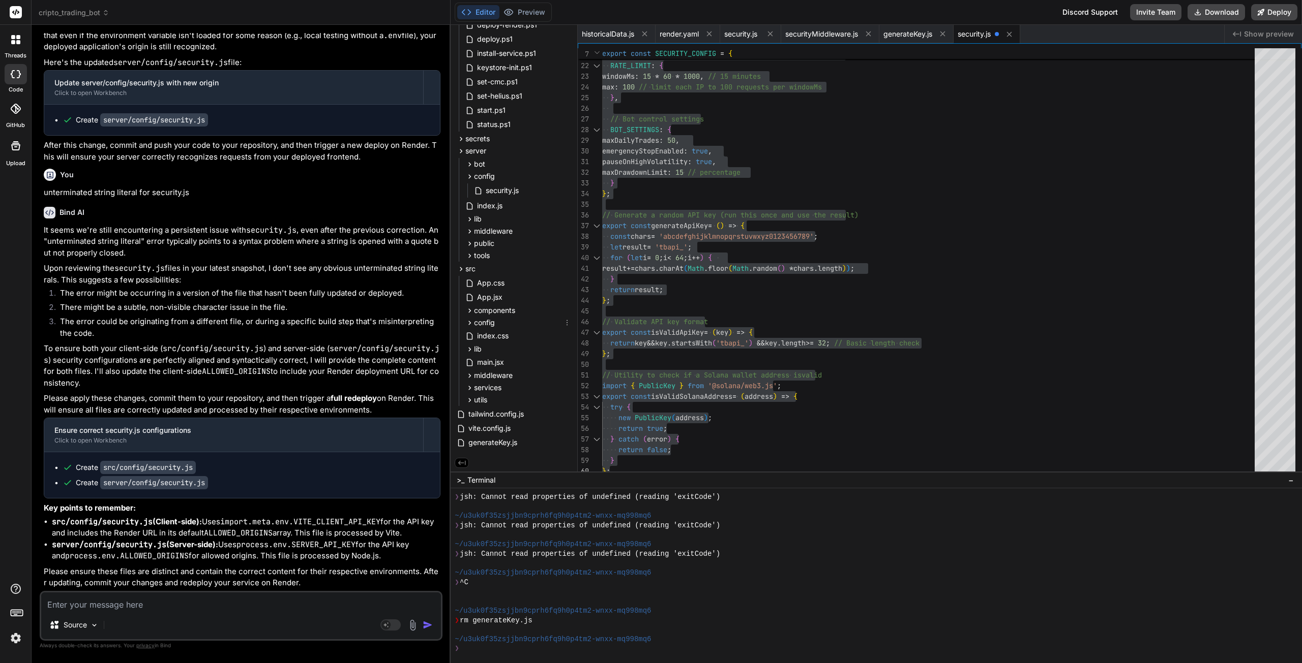
click at [472, 324] on icon at bounding box center [469, 323] width 9 height 9
click at [504, 322] on span "security.js" at bounding box center [502, 321] width 35 height 12
click at [916, 324] on div "RATE_LIMIT : { // Rate limiting (client-side simulation, server h as its own) w…" at bounding box center [931, 156] width 658 height 641
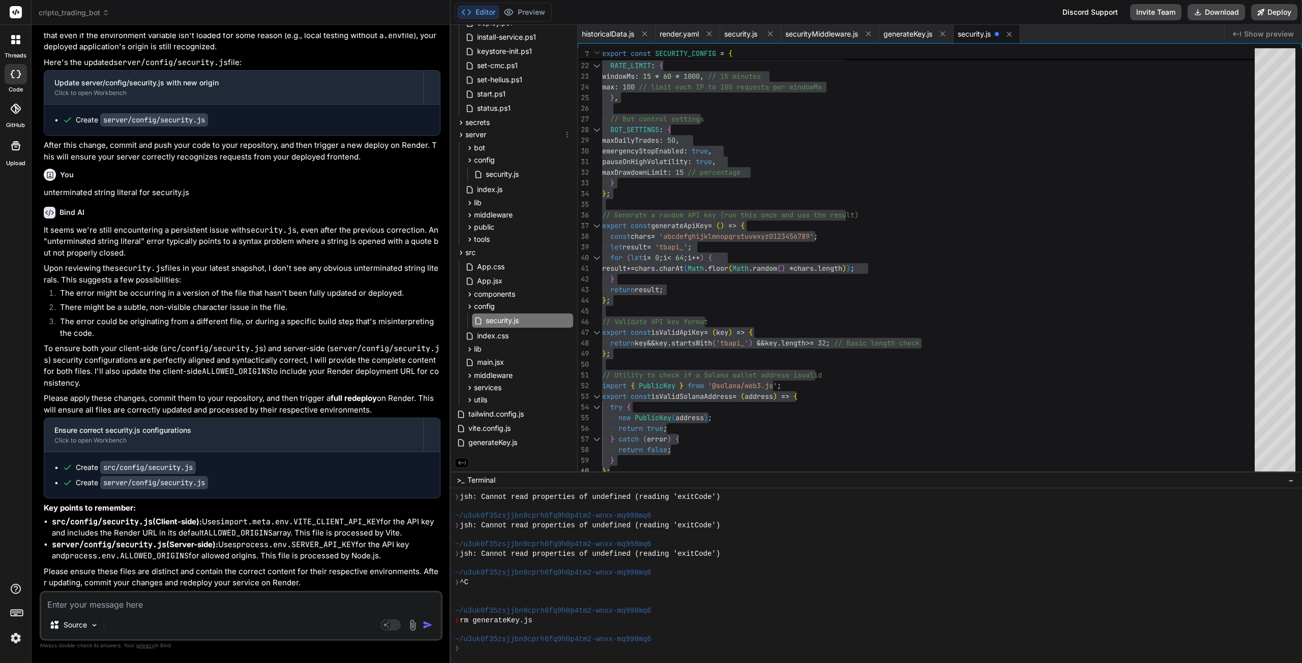
click at [459, 134] on icon at bounding box center [461, 135] width 9 height 9
click at [459, 243] on icon at bounding box center [461, 240] width 9 height 9
click at [496, 177] on span "security.js" at bounding box center [502, 174] width 35 height 12
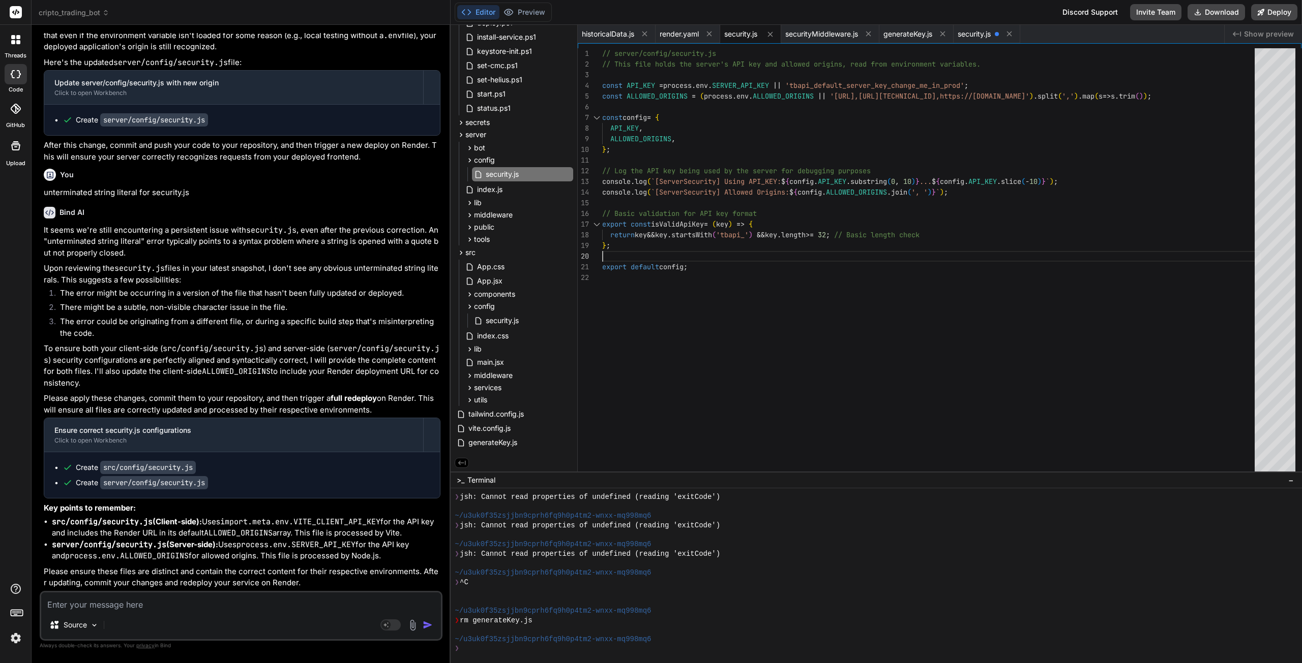
scroll to position [10, 0]
click at [780, 251] on div "export default config ; // server/config/security.js // This file holds the ser…" at bounding box center [931, 262] width 658 height 429
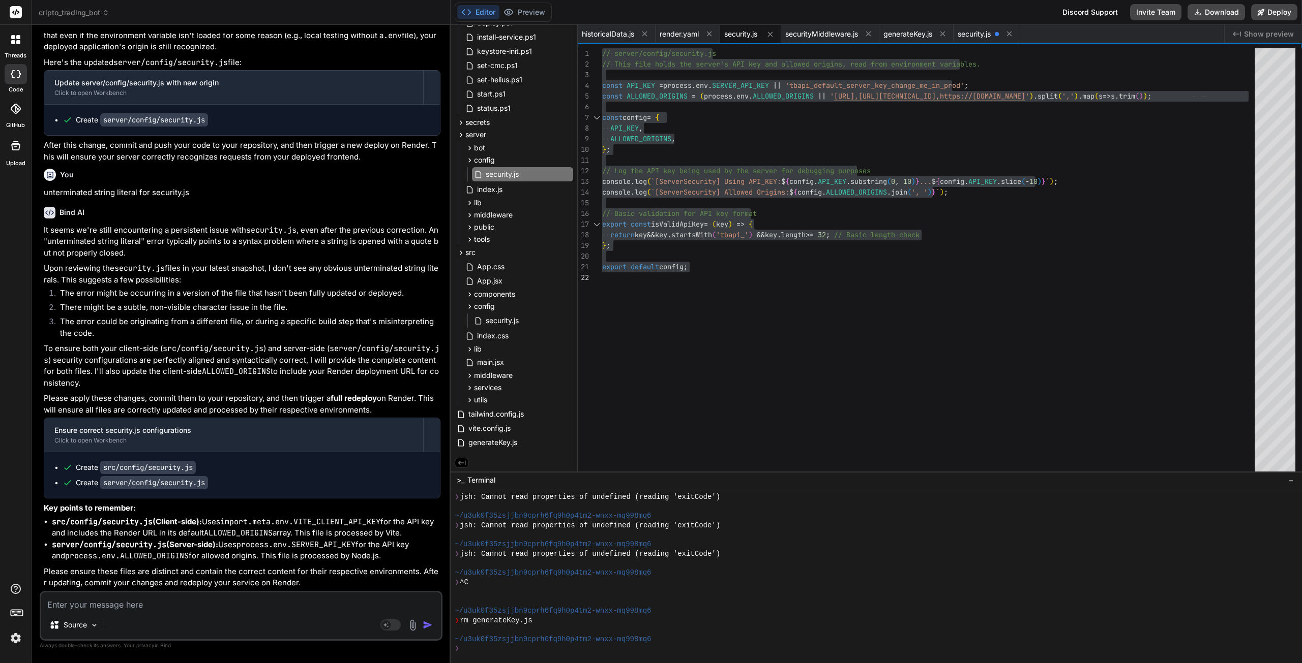
click at [162, 609] on textarea at bounding box center [241, 602] width 400 height 18
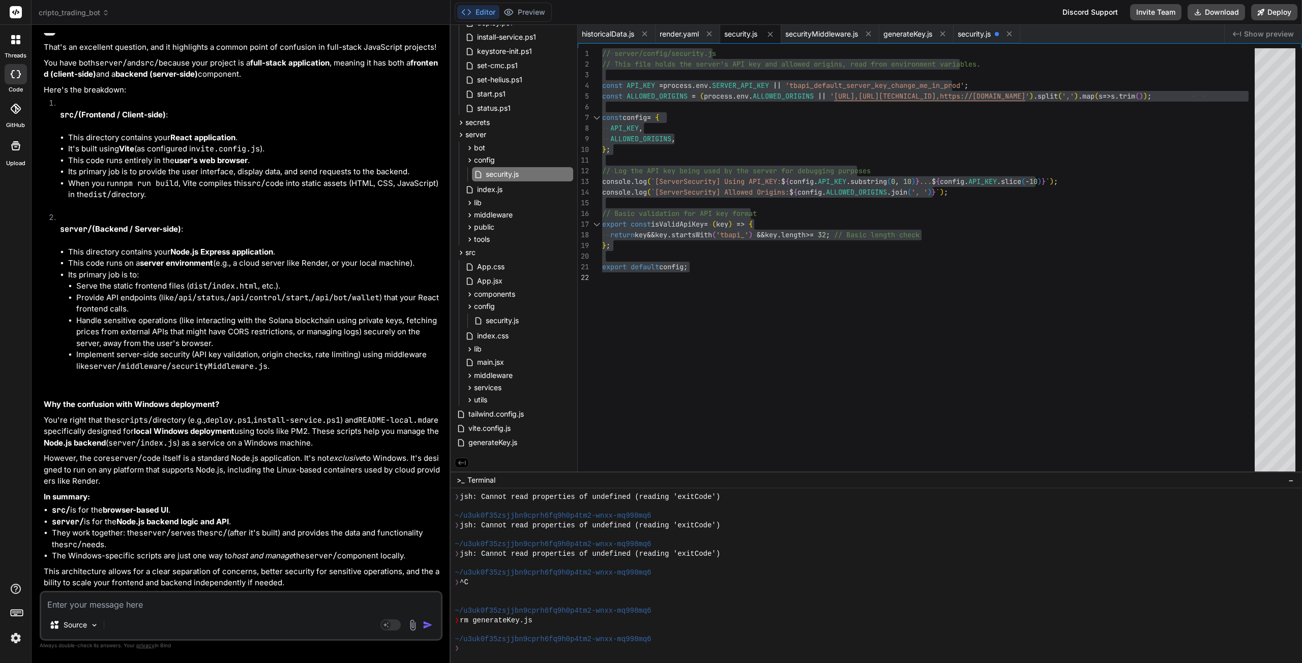
scroll to position [29412, 0]
click at [129, 607] on textarea at bounding box center [241, 602] width 400 height 18
paste textarea "==> Deploying... file:///app/server/middleware/securityMiddleware.js:3 import {…"
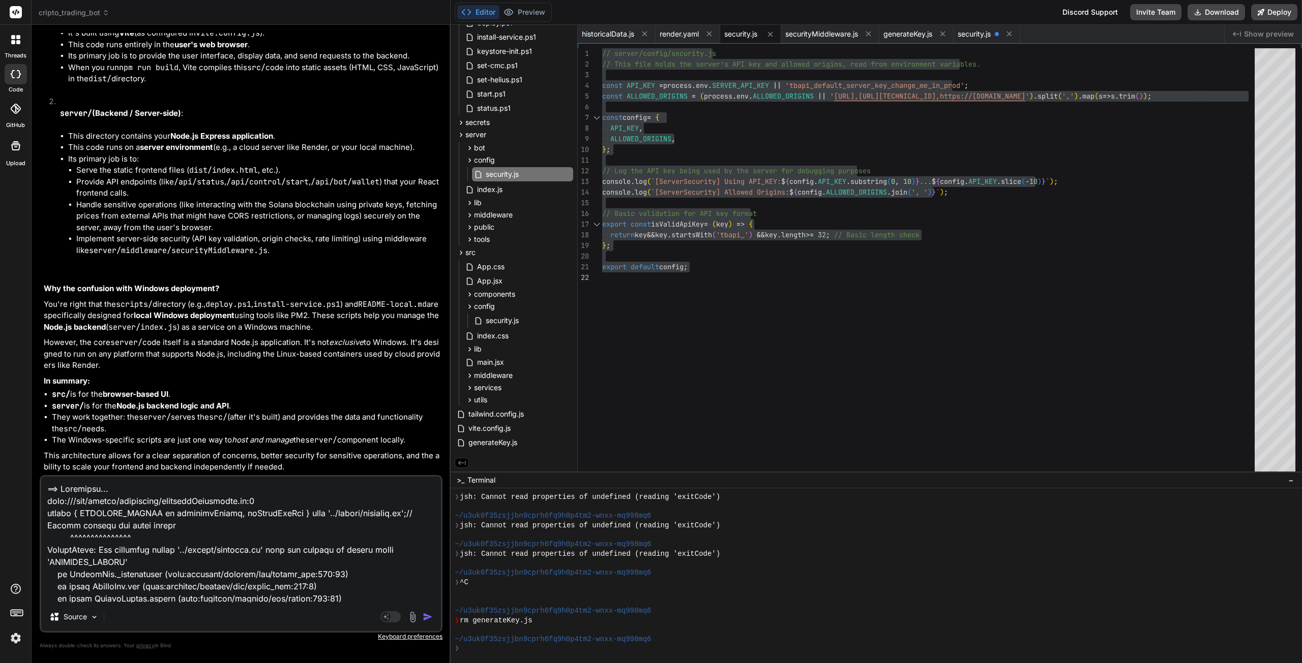
scroll to position [184, 0]
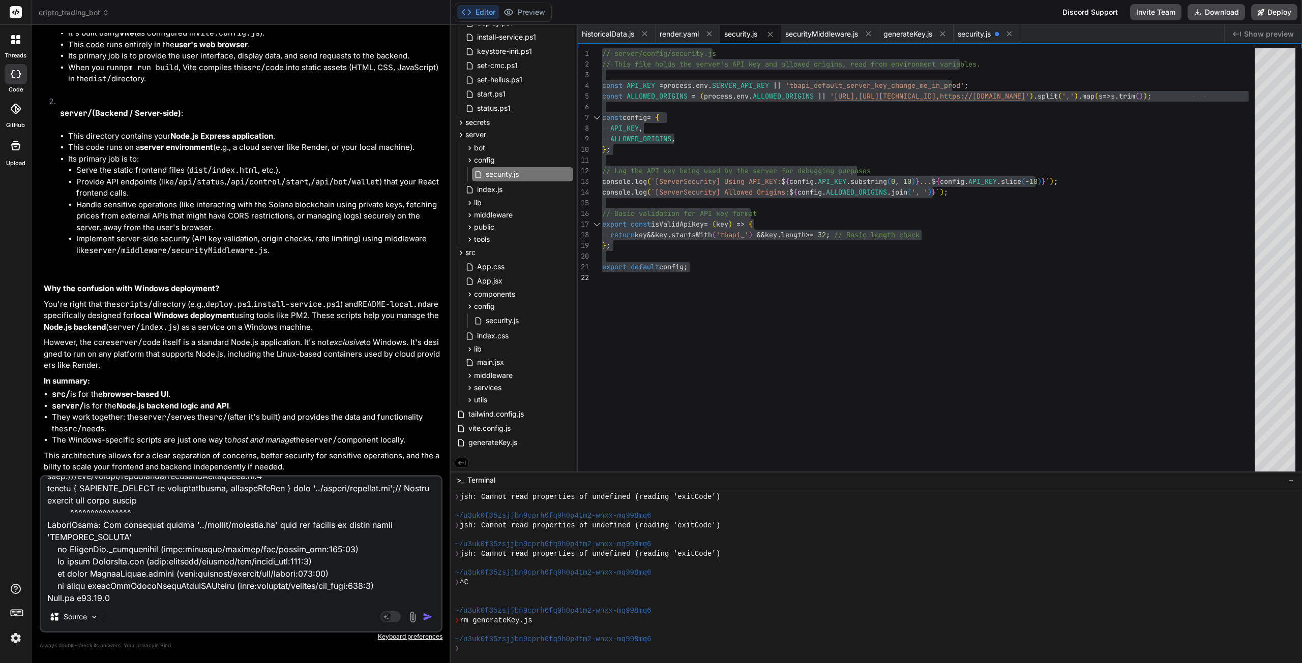
click at [430, 617] on img "button" at bounding box center [427, 617] width 10 height 10
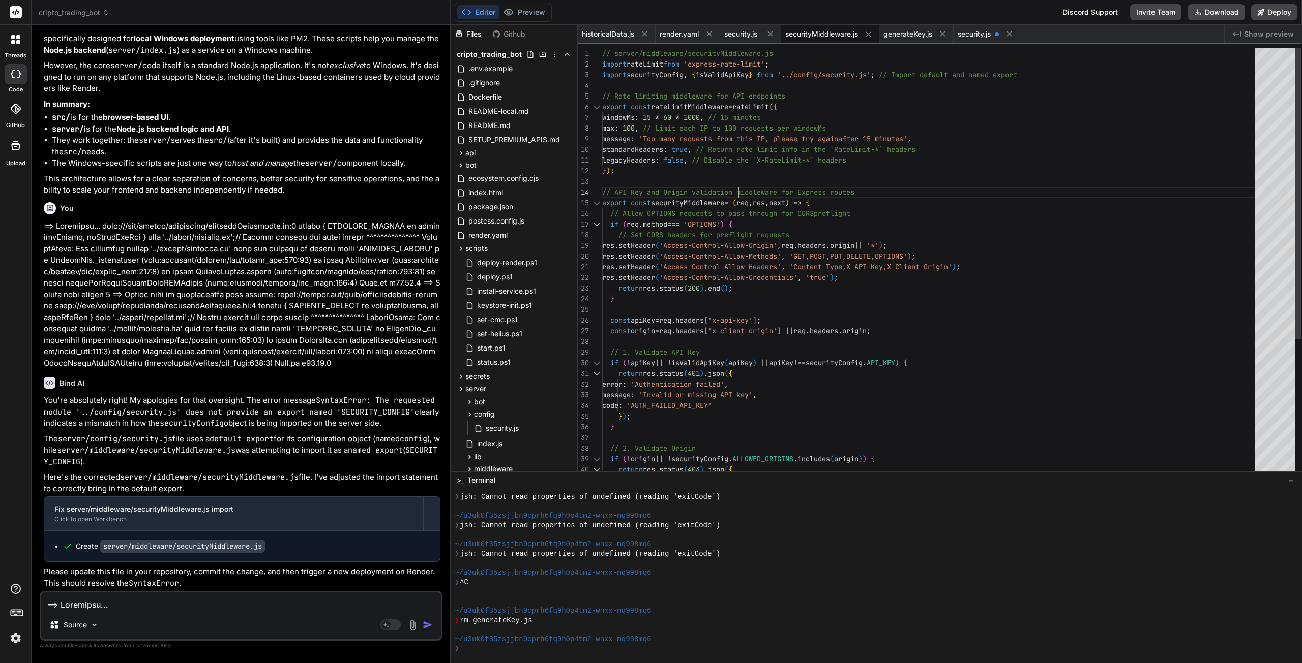
scroll to position [10, 0]
click at [750, 184] on div "res . setHeader ( 'Access-Control-Allow-Credentials' , 'true' ) ; res . setHead…" at bounding box center [931, 363] width 658 height 630
click at [887, 176] on div "res . setHeader ( 'Access-Control-Allow-Credentials' , 'true' ) ; res . setHead…" at bounding box center [931, 363] width 658 height 630
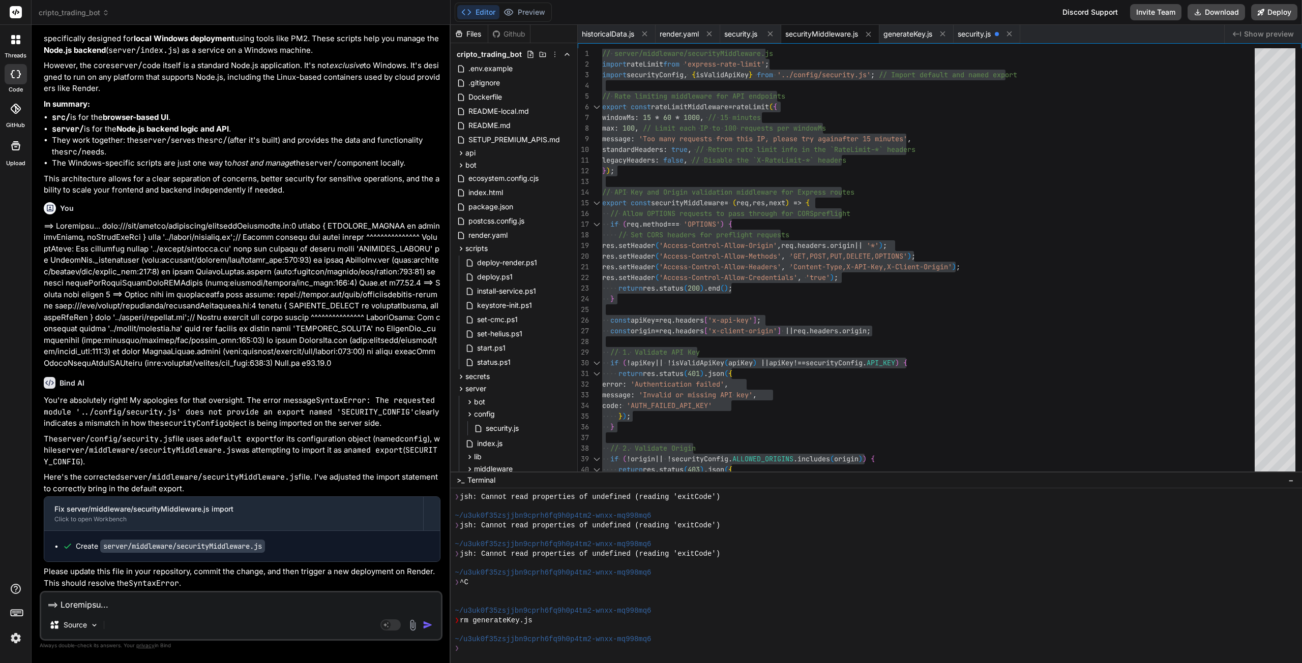
click at [217, 603] on textarea at bounding box center [241, 602] width 400 height 18
paste textarea "index-C8qFVqO1.js:56 GET [URL][DOMAIN_NAME] 401 (Unauthorized) getBotWalletInfo…"
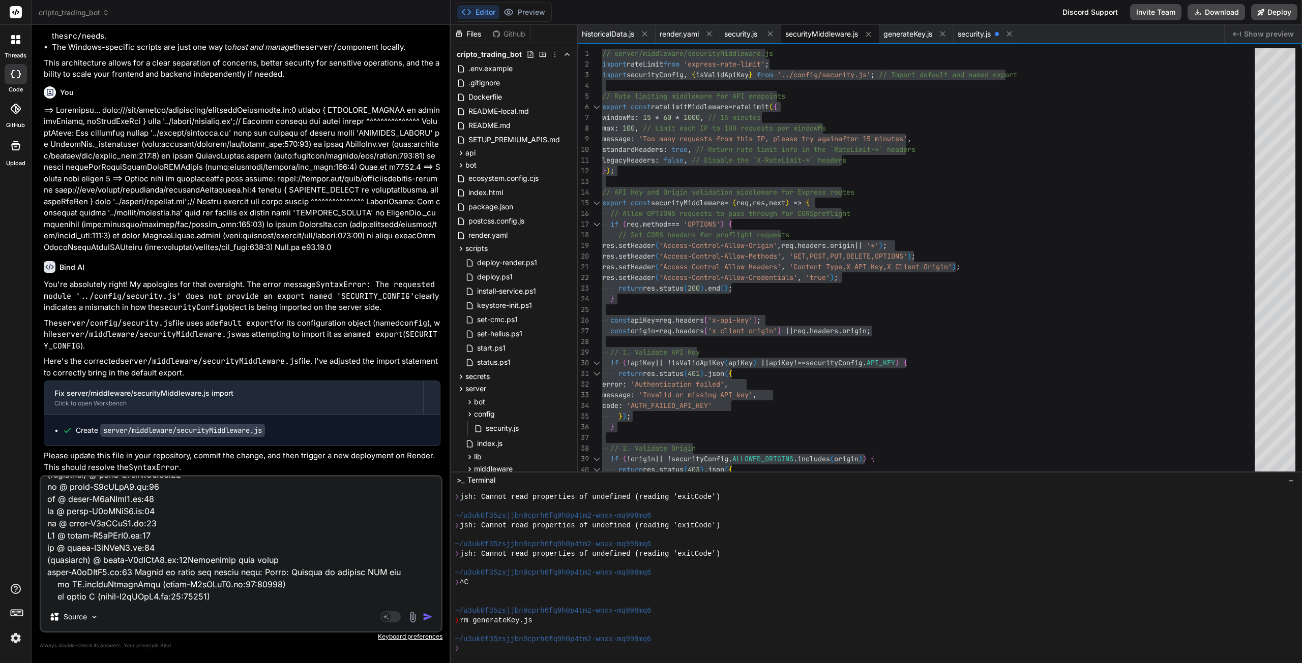
scroll to position [759, 0]
click at [159, 592] on textarea at bounding box center [241, 540] width 400 height 126
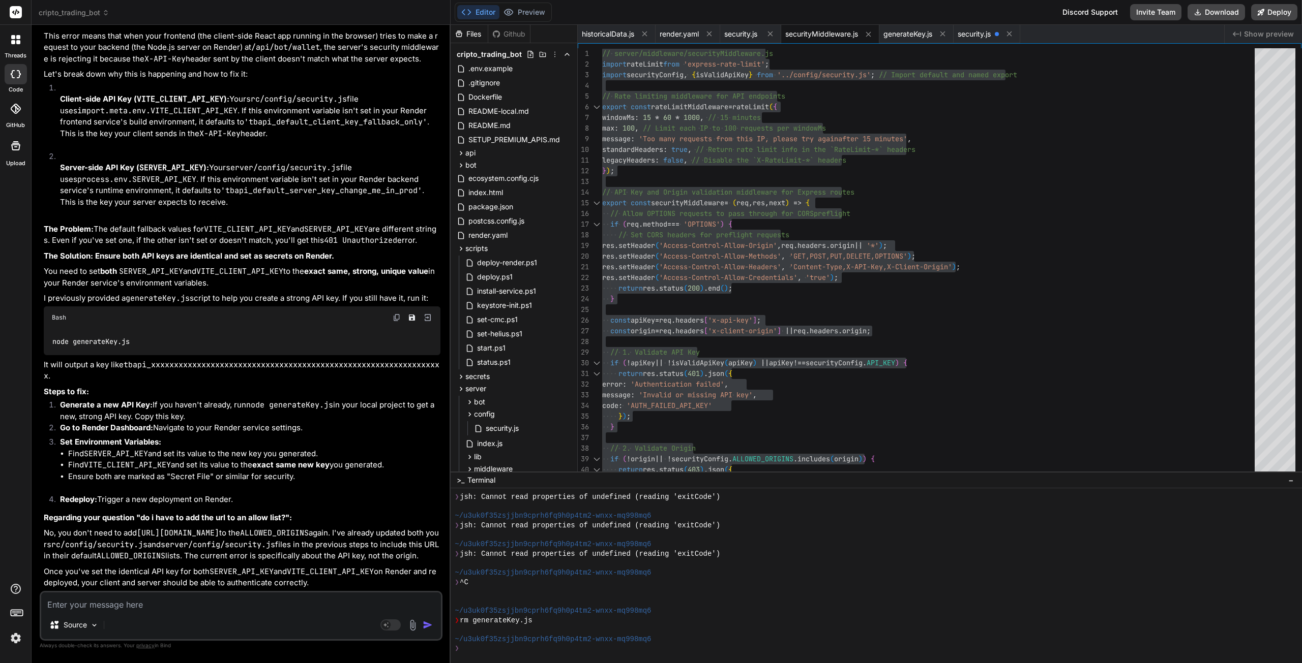
scroll to position [30749, 0]
click at [185, 601] on textarea at bounding box center [241, 602] width 400 height 18
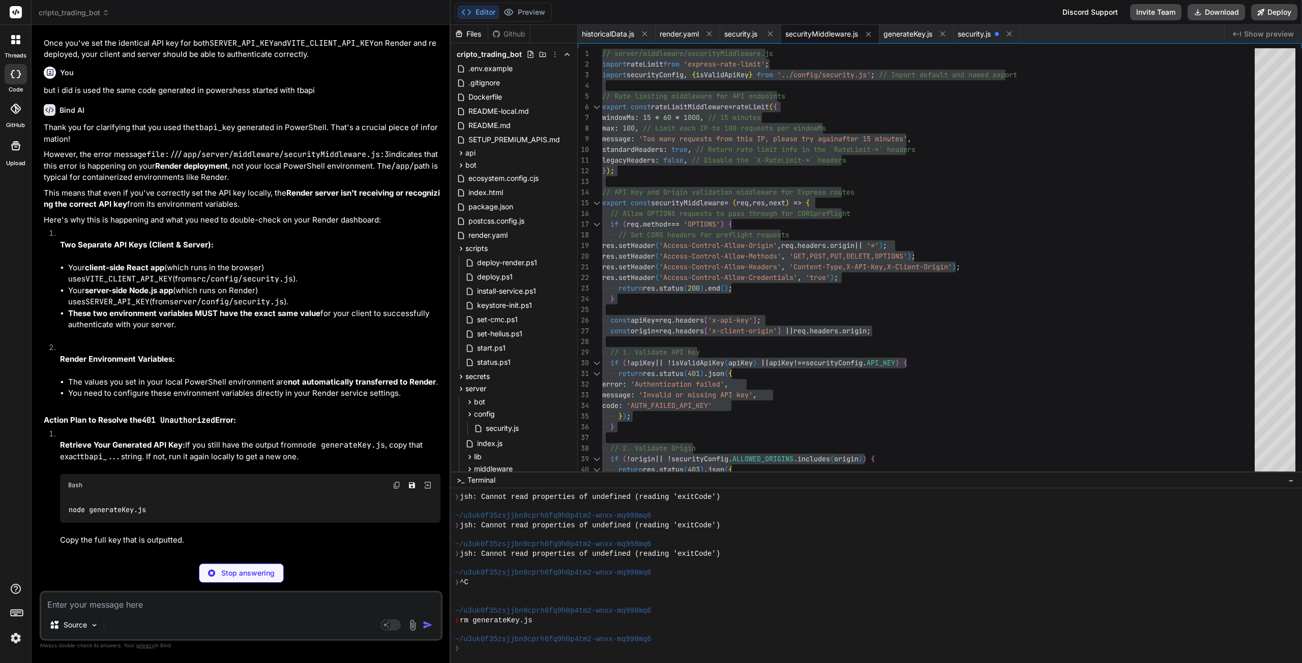
scroll to position [31006, 0]
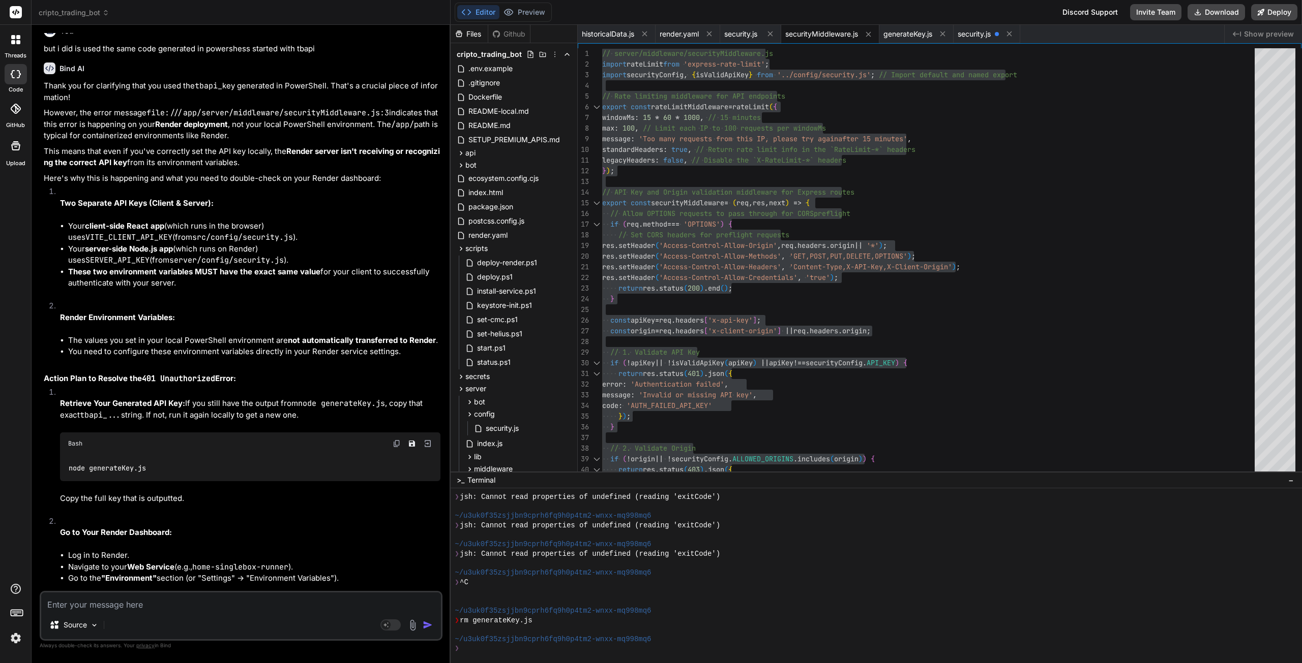
drag, startPoint x: 178, startPoint y: 607, endPoint x: 176, endPoint y: 601, distance: 5.5
click at [178, 607] on textarea at bounding box center [241, 602] width 400 height 18
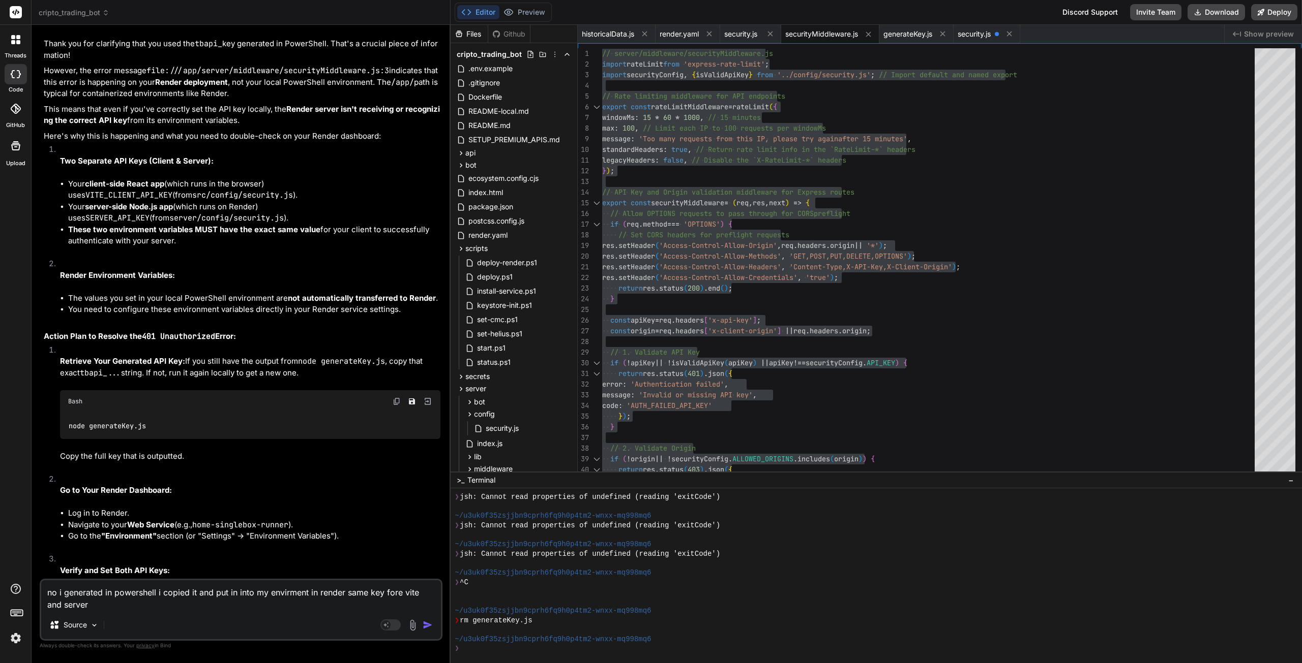
scroll to position [31159, 0]
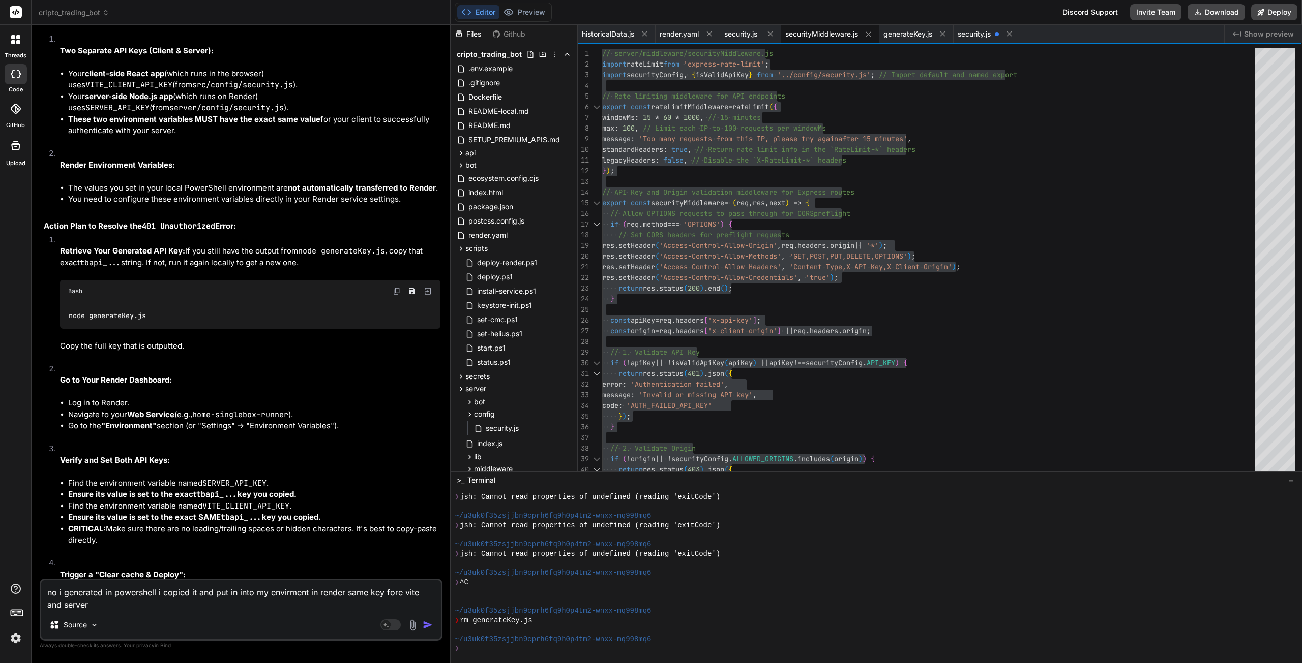
click at [427, 625] on img "button" at bounding box center [427, 625] width 10 height 10
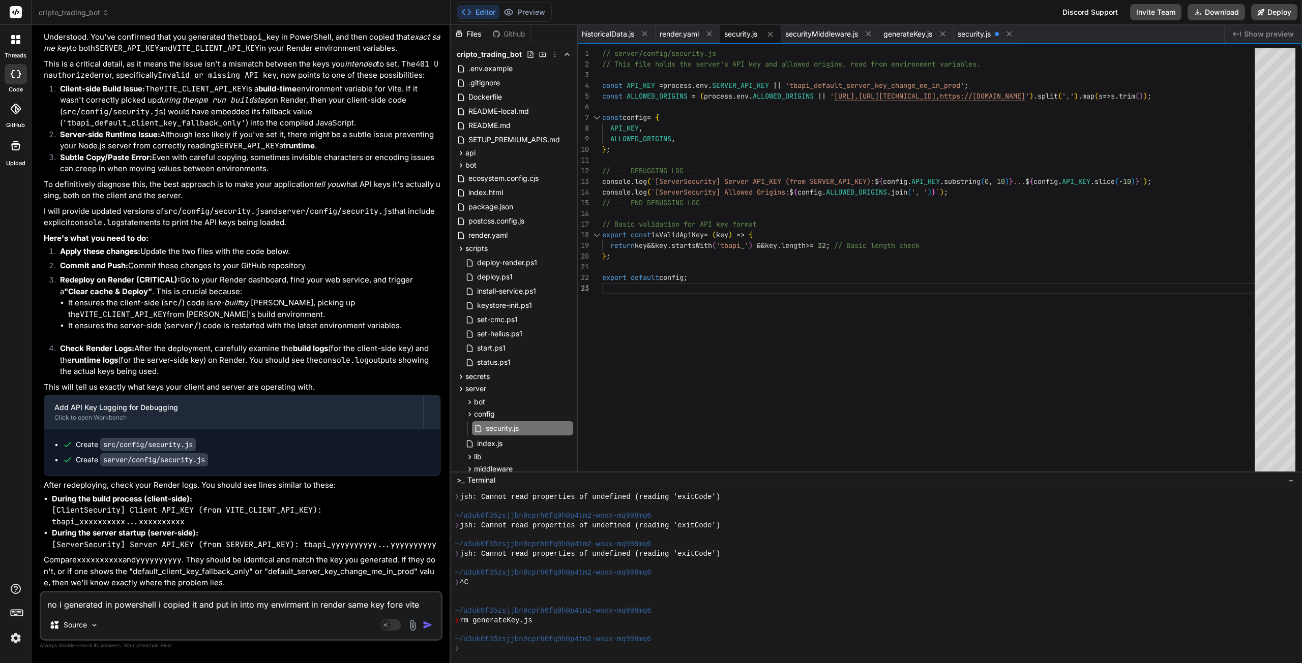
scroll to position [10, 0]
click at [833, 377] on div "export default config ; } ; return key && key . startsWith ( 'tbapi_' ) && key …" at bounding box center [931, 262] width 658 height 429
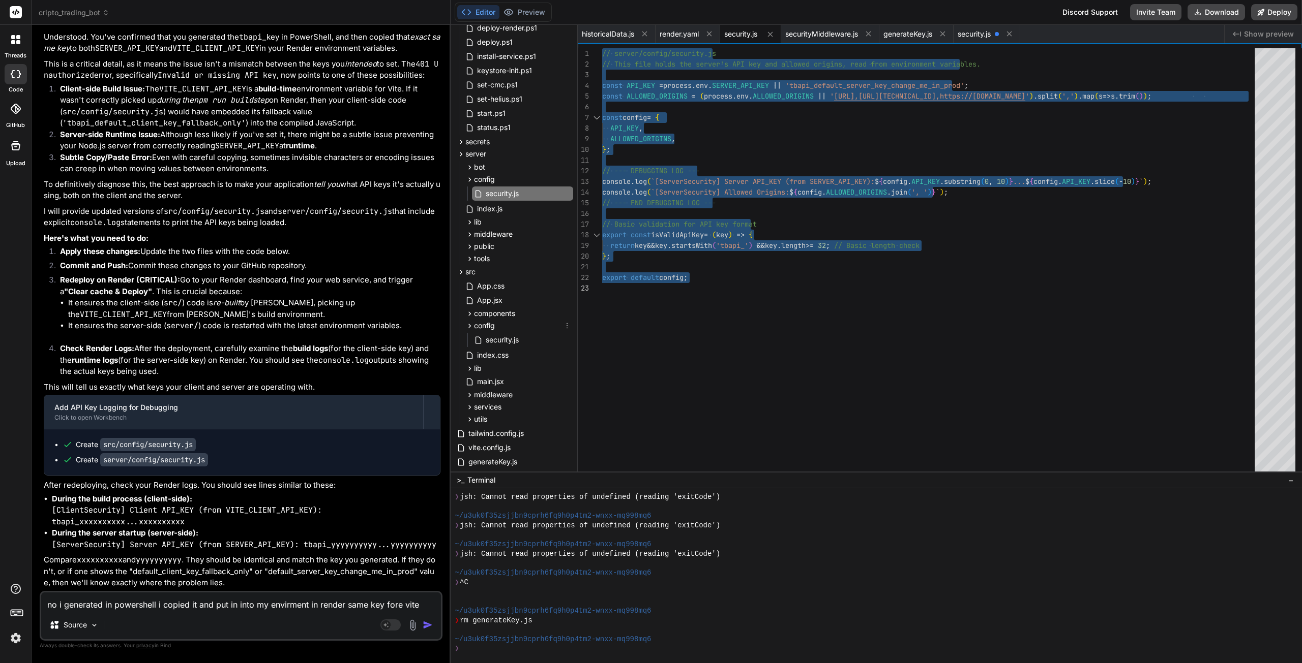
scroll to position [254, 0]
click at [506, 317] on span "security.js" at bounding box center [502, 321] width 35 height 12
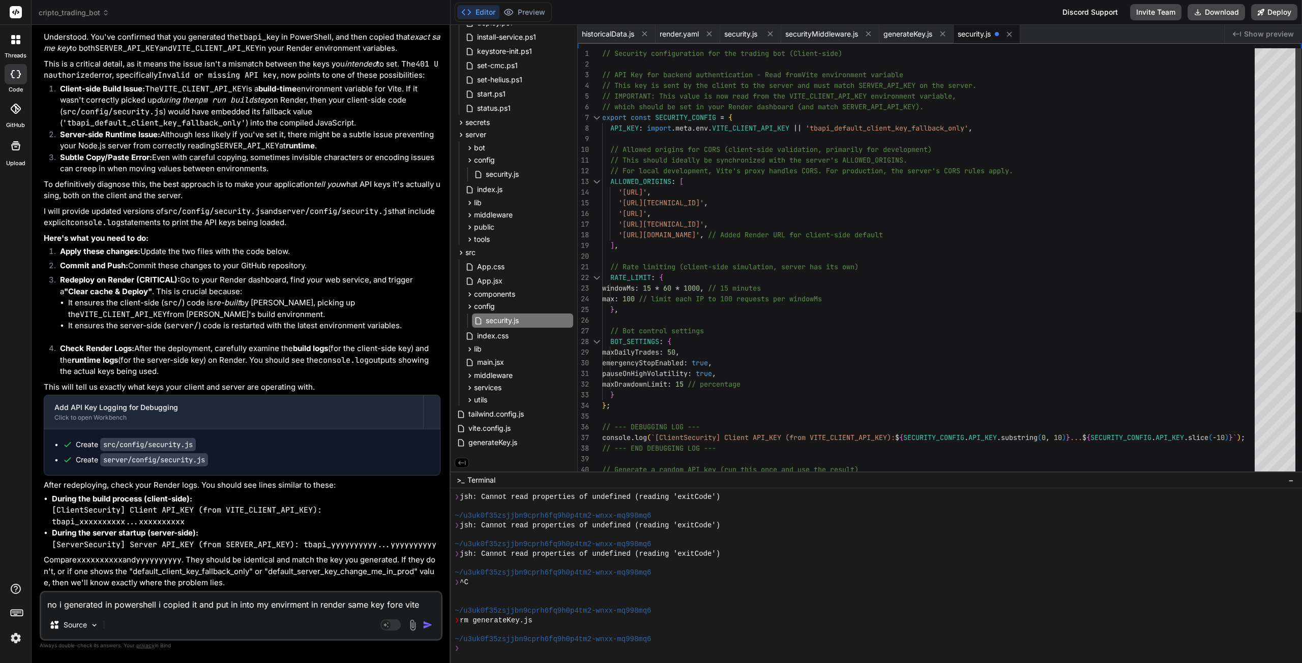
scroll to position [10, 0]
click at [789, 339] on div "RATE_LIMIT : { // Rate limiting (client-side simulation, server h as its own) ]…" at bounding box center [931, 395] width 658 height 694
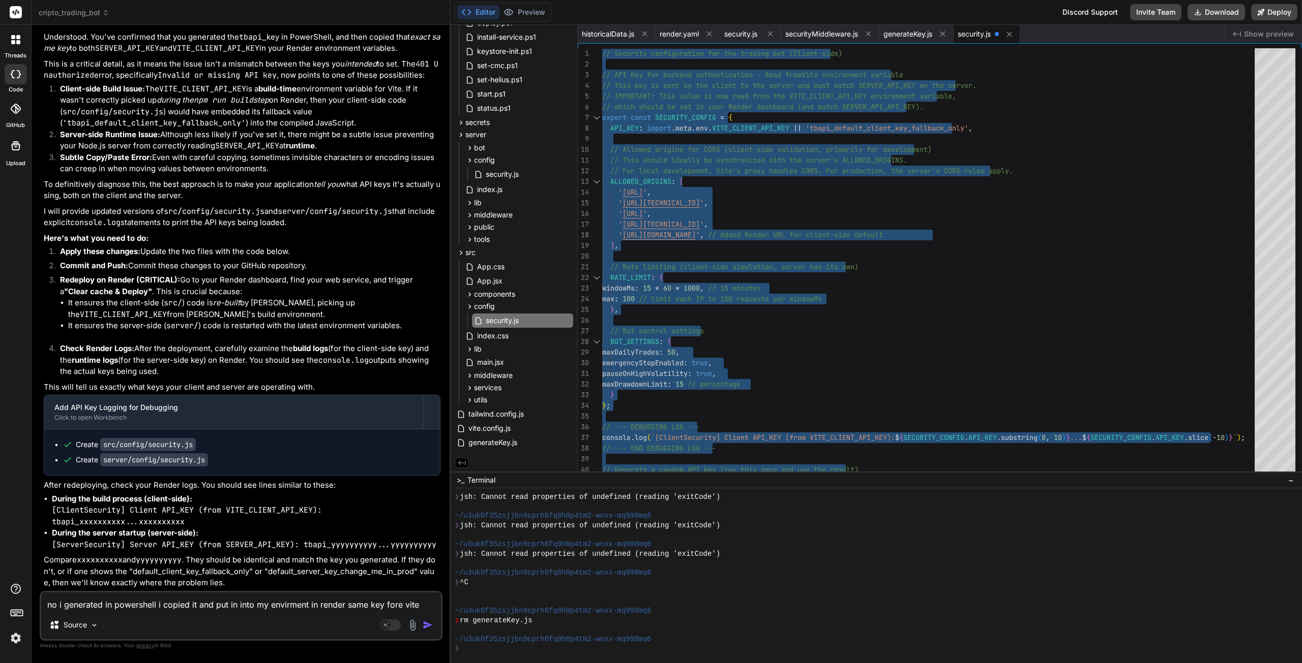
click at [84, 606] on textarea "no i generated in powershell i copied it and put in into my envirment in render…" at bounding box center [241, 602] width 400 height 18
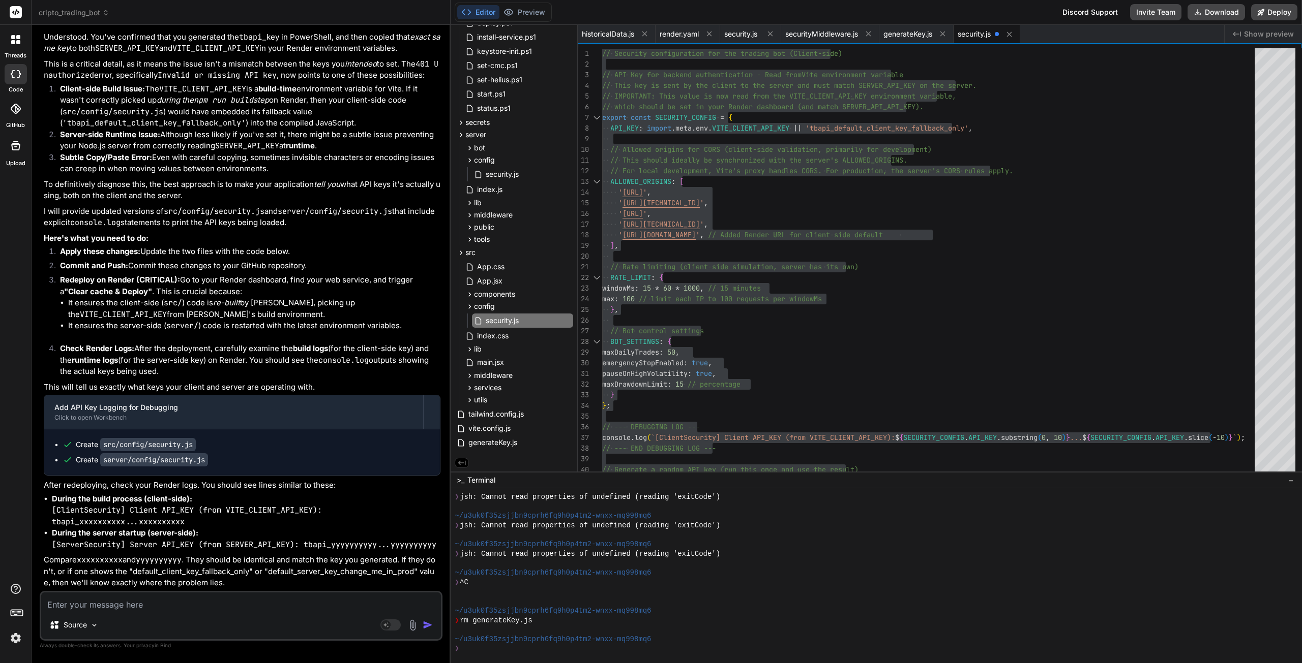
paste textarea "[LoremiPsumdolo] Sitame CON_ADI (elit SEDDOE_TEM_INC): utlab_e0d6...53magnaali …"
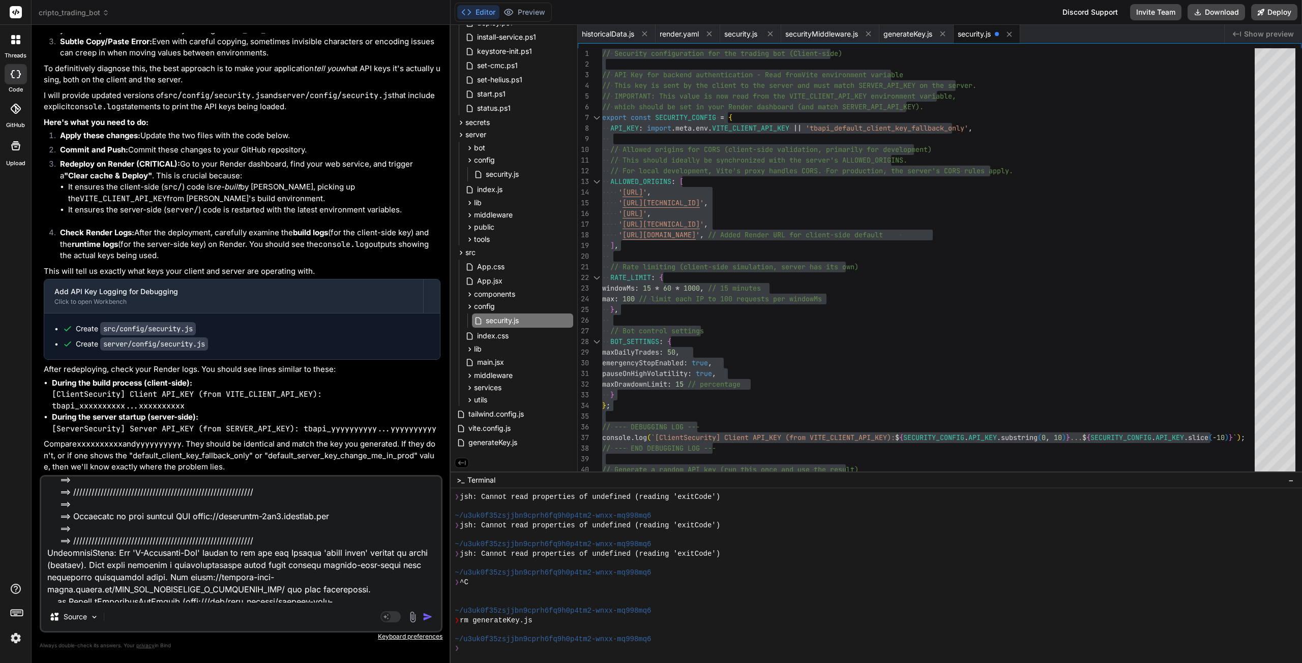
scroll to position [0, 0]
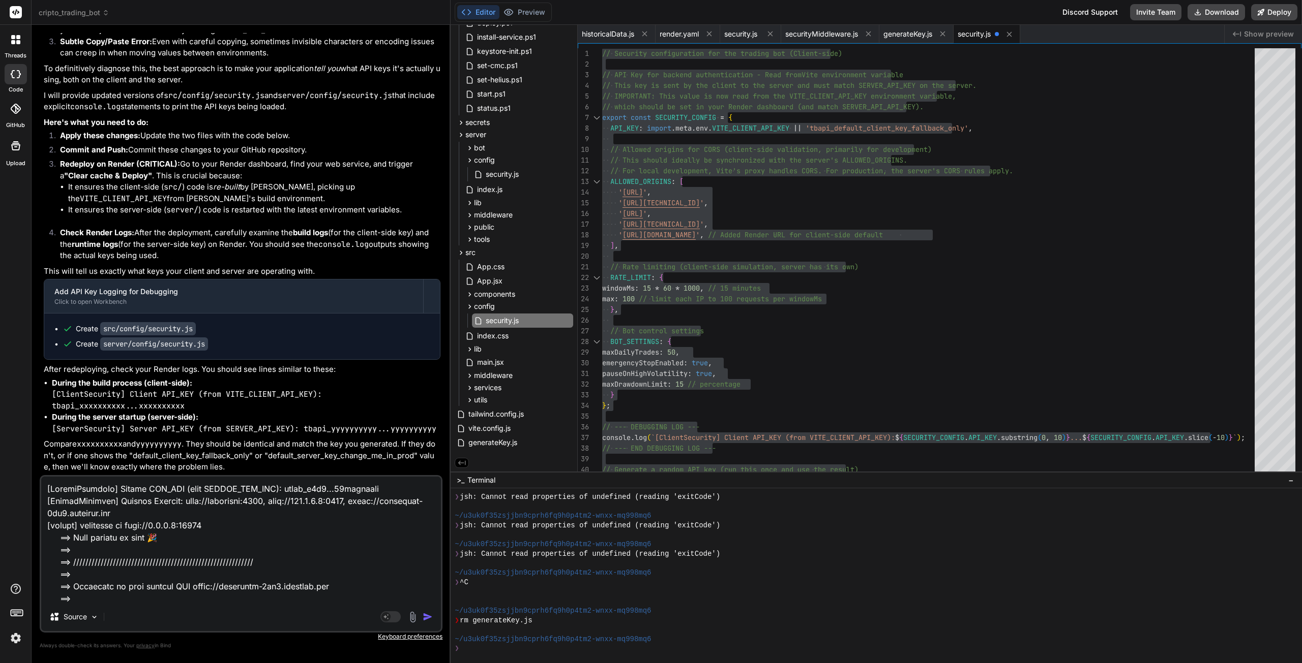
click at [426, 617] on img "button" at bounding box center [427, 617] width 10 height 10
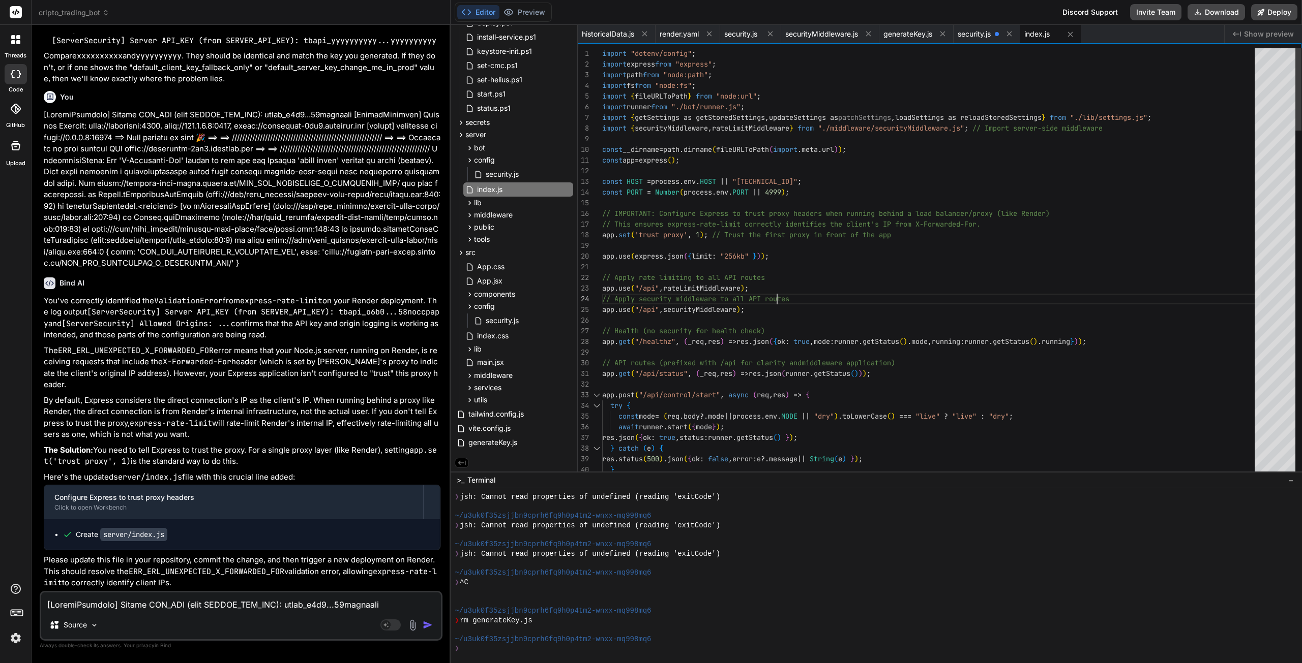
scroll to position [10, 0]
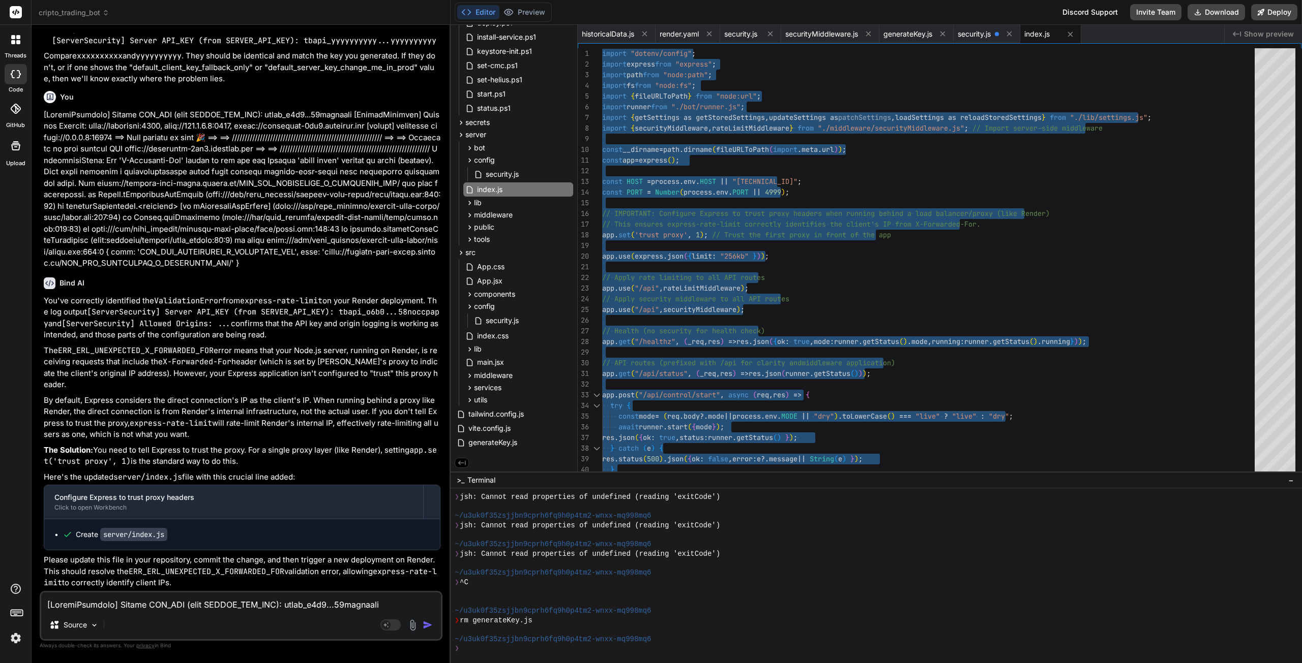
click at [136, 609] on textarea at bounding box center [241, 602] width 400 height 18
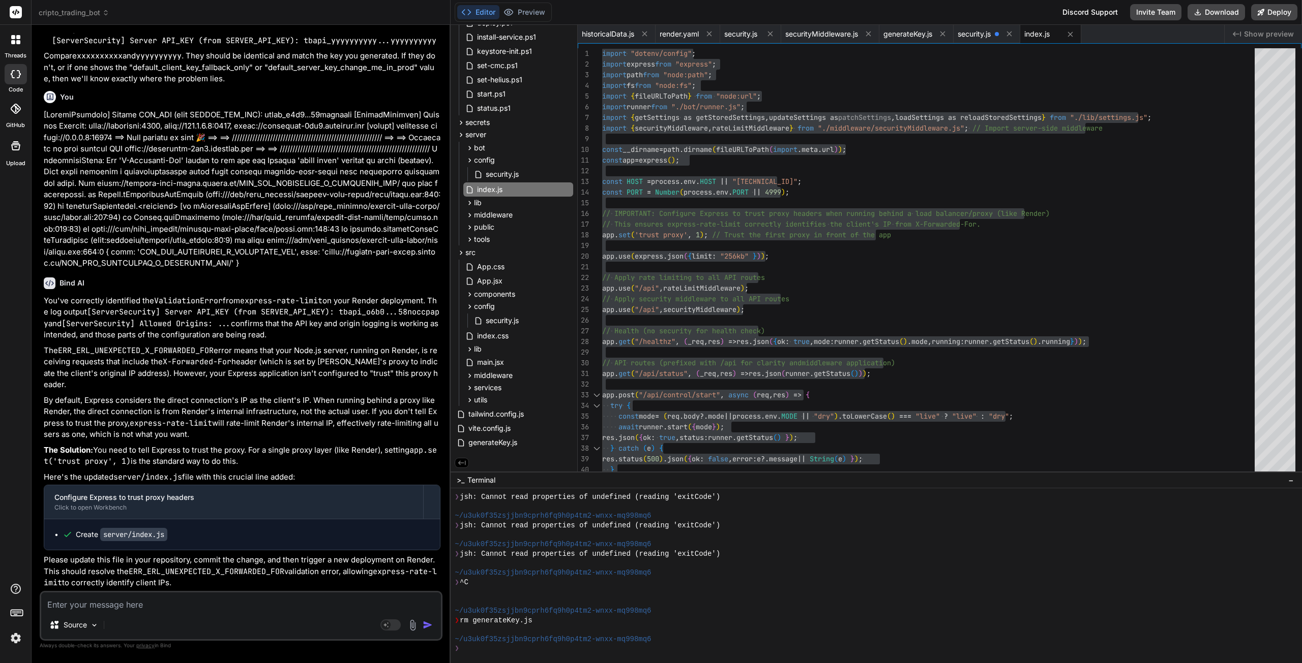
paste textarea "[LoremiPsumdolo] Sitame CON_ADI (elit SEDDOE_TEM_INC): utlab_e0d6...53magnaali …"
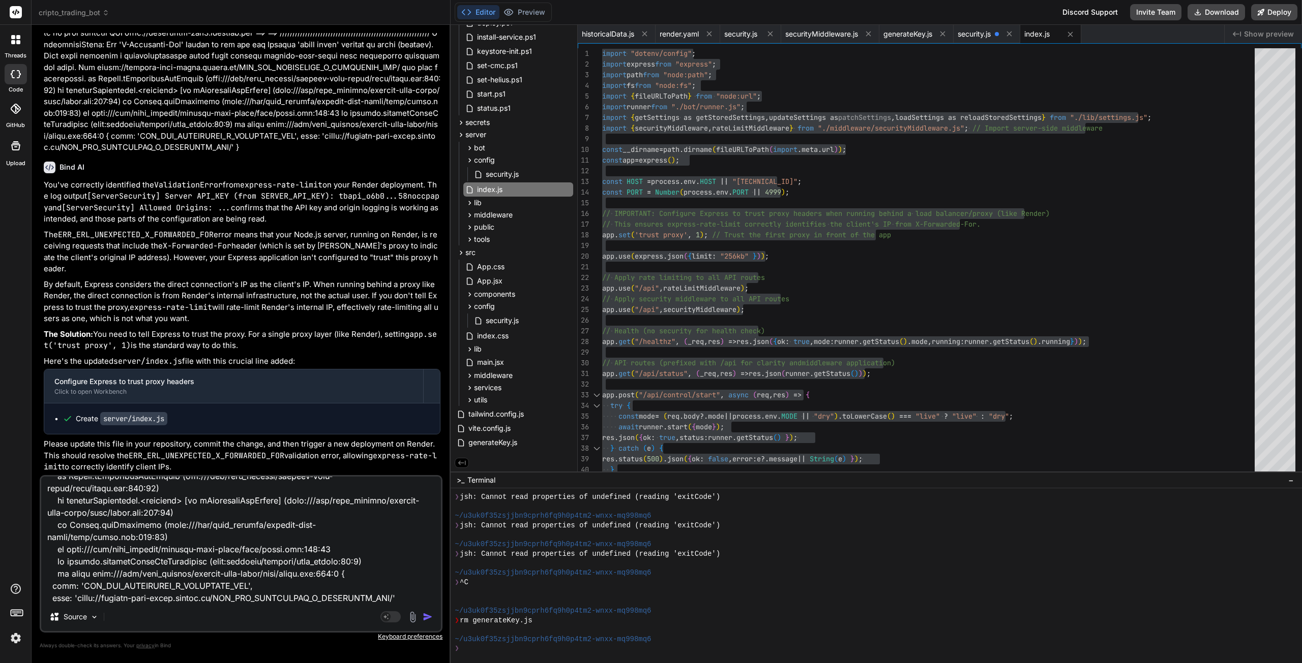
click at [425, 620] on img "button" at bounding box center [427, 617] width 10 height 10
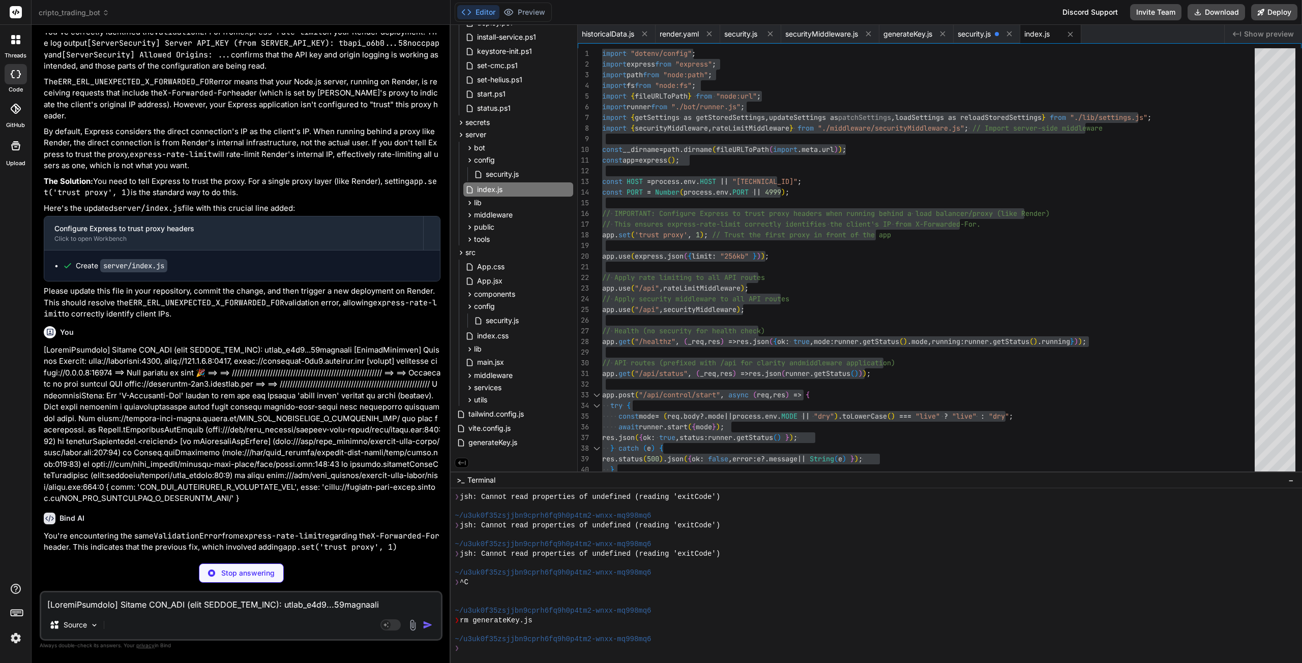
scroll to position [32940, 0]
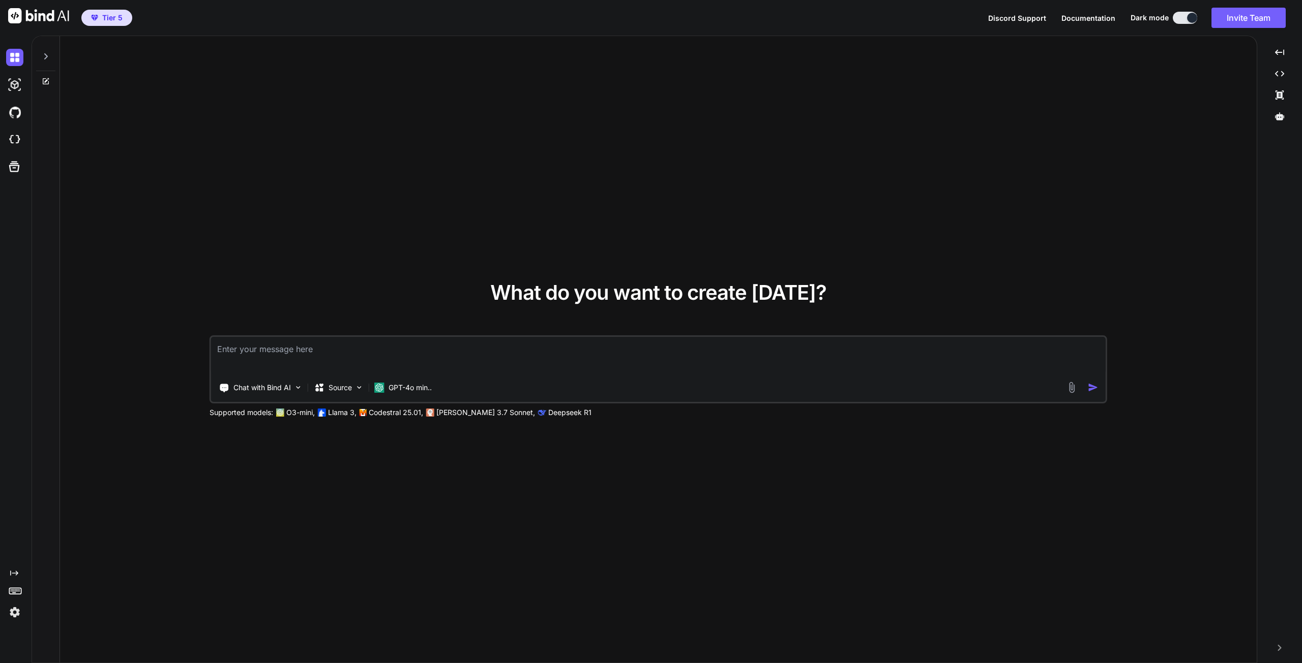
type textarea "x"
